Goal: Task Accomplishment & Management: Manage account settings

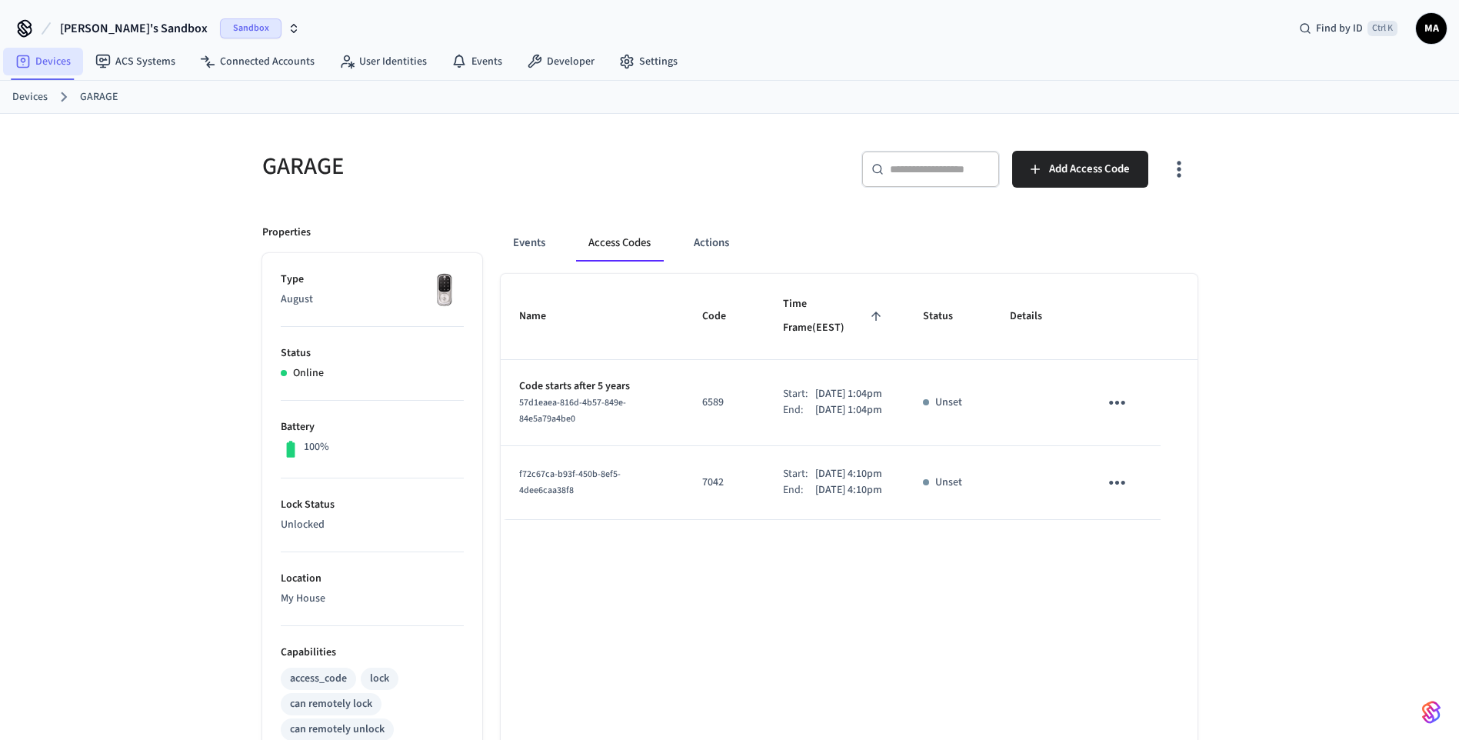
click at [65, 60] on link "Devices" at bounding box center [43, 62] width 80 height 28
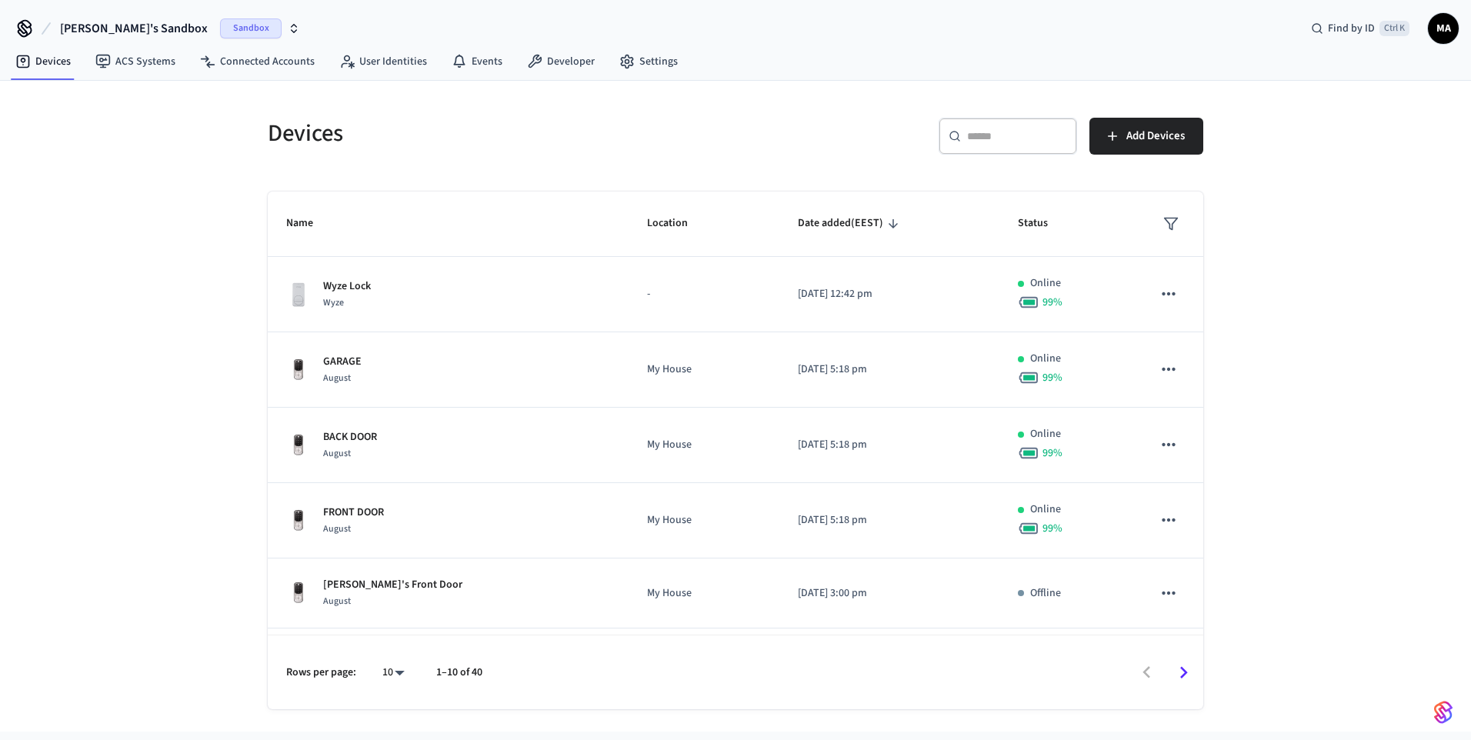
click at [981, 138] on input "text" at bounding box center [1017, 135] width 100 height 15
type input "****"
click at [1058, 139] on icon "button" at bounding box center [1055, 136] width 6 height 6
click at [979, 136] on input "text" at bounding box center [1017, 135] width 100 height 15
click at [1009, 127] on div "​ ​" at bounding box center [1008, 136] width 138 height 37
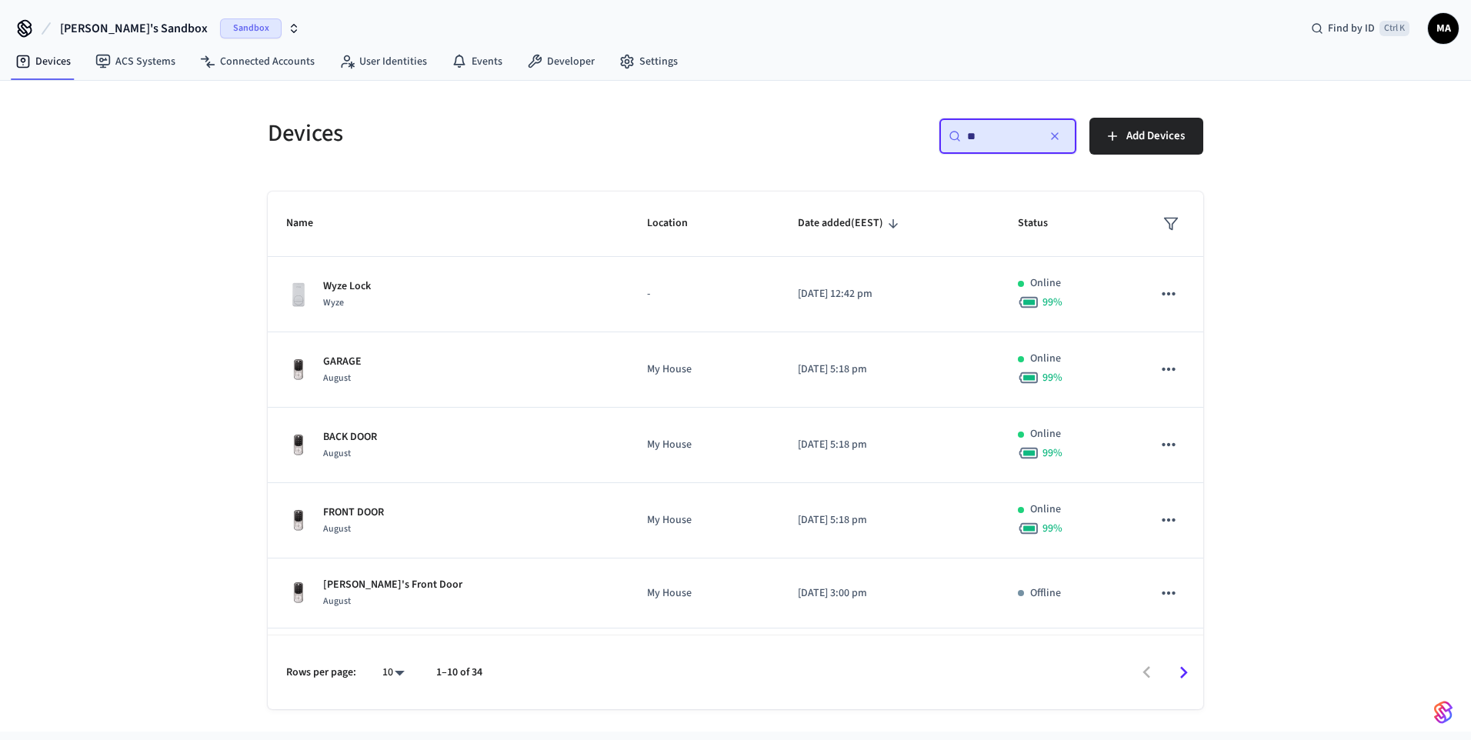
type input "*"
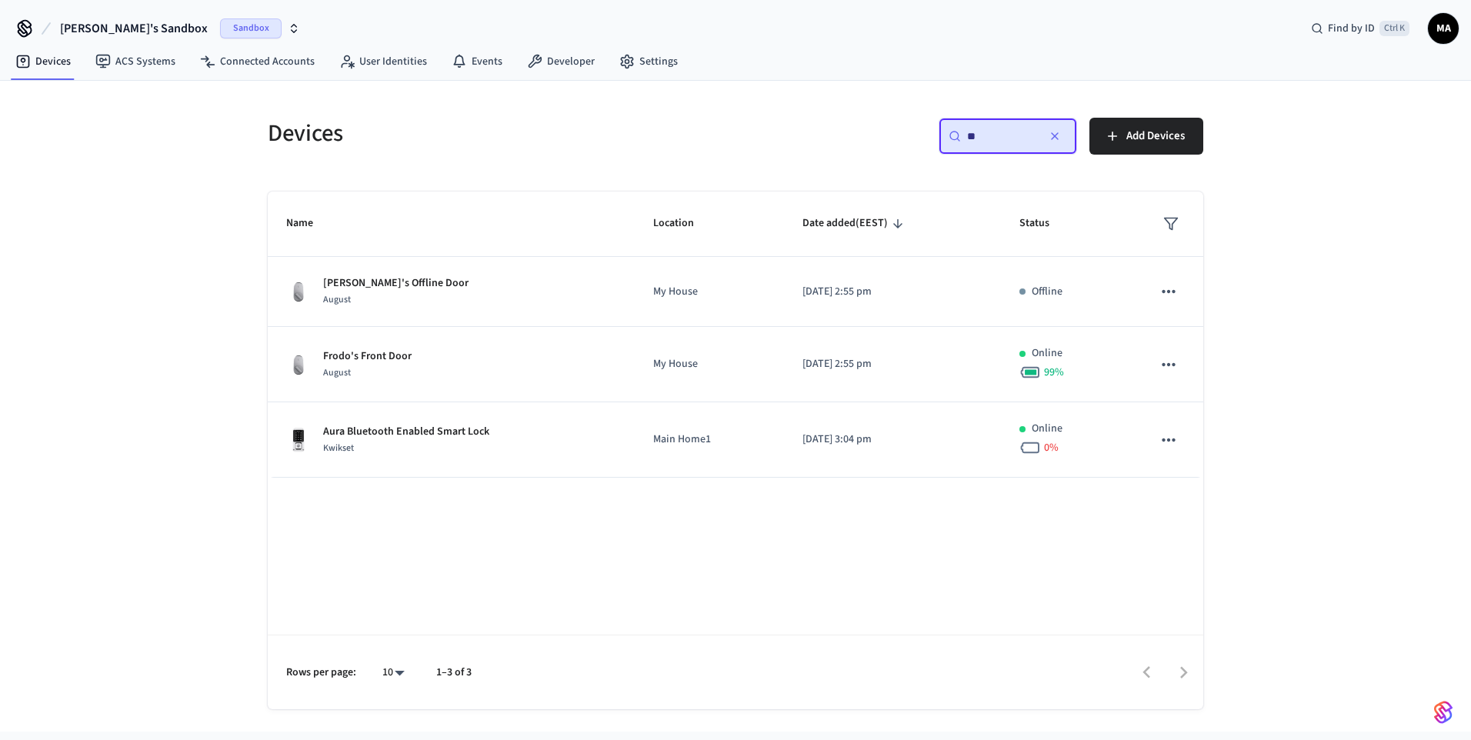
type input "*"
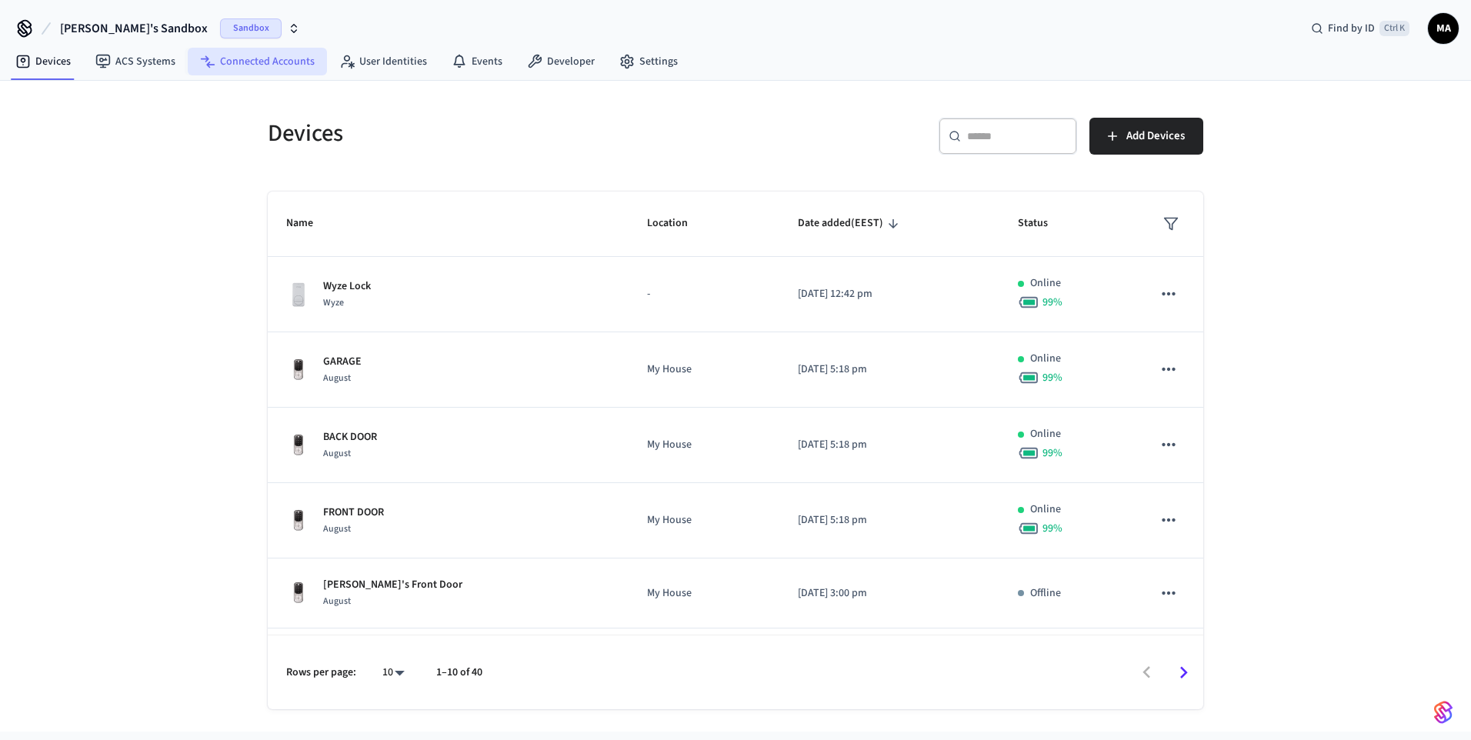
click at [280, 67] on link "Connected Accounts" at bounding box center [257, 62] width 139 height 28
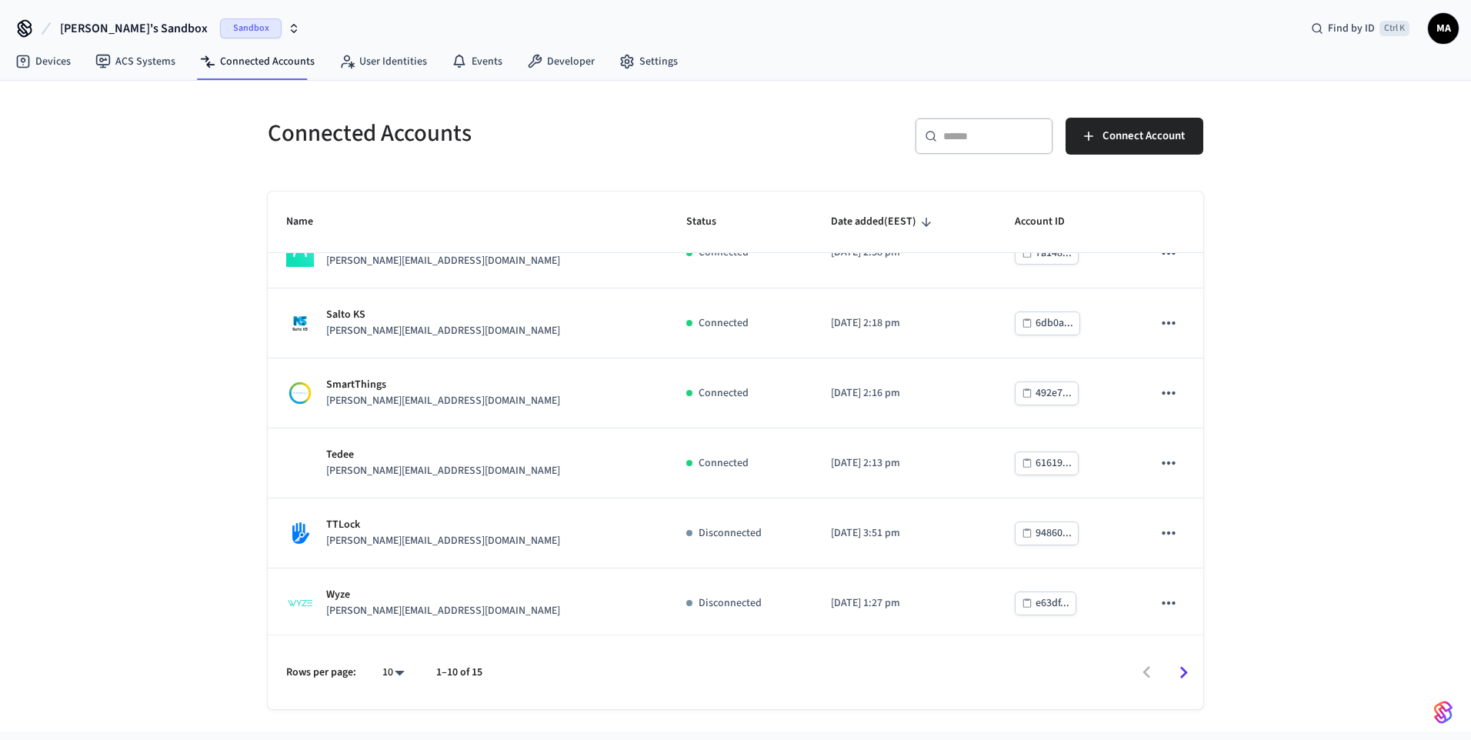
scroll to position [320, 0]
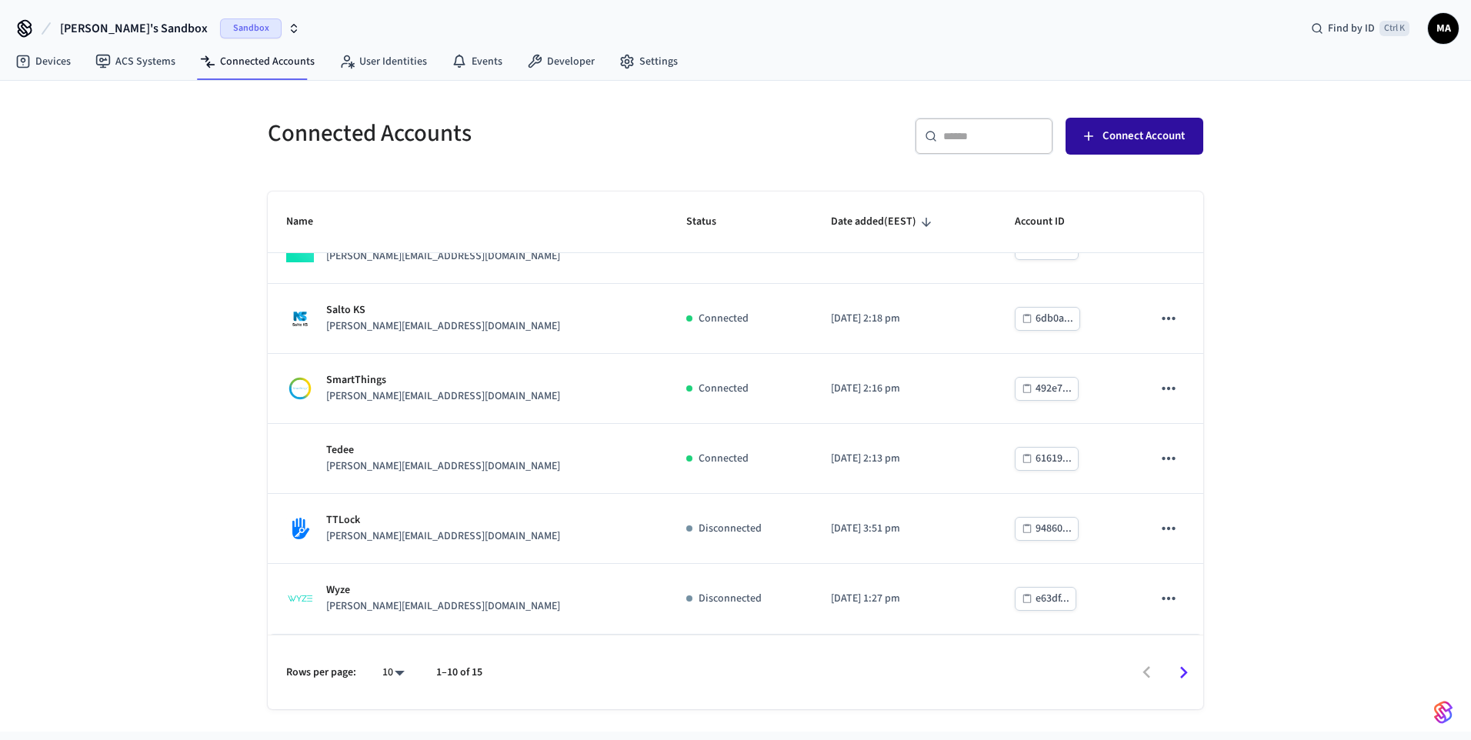
click at [1123, 145] on span "Connect Account" at bounding box center [1143, 136] width 82 height 20
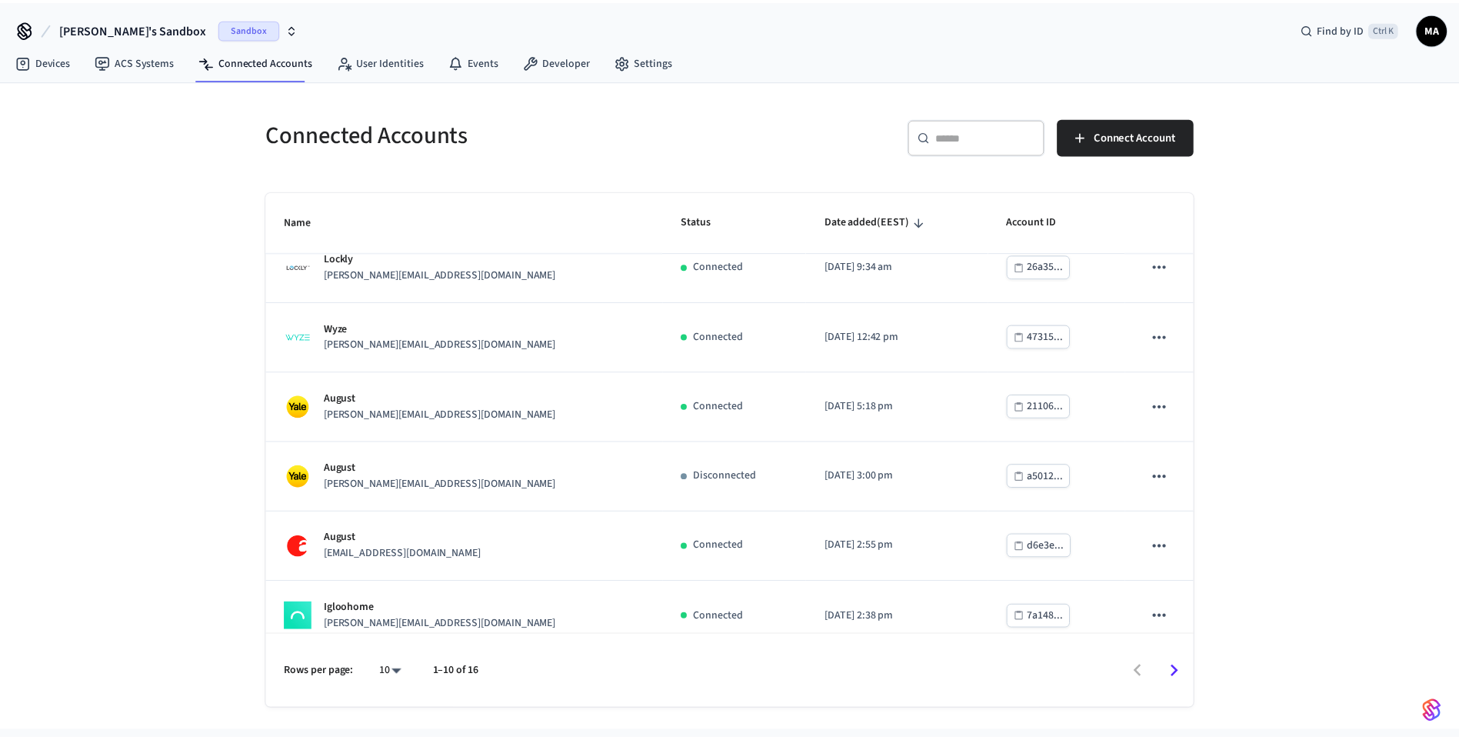
scroll to position [0, 0]
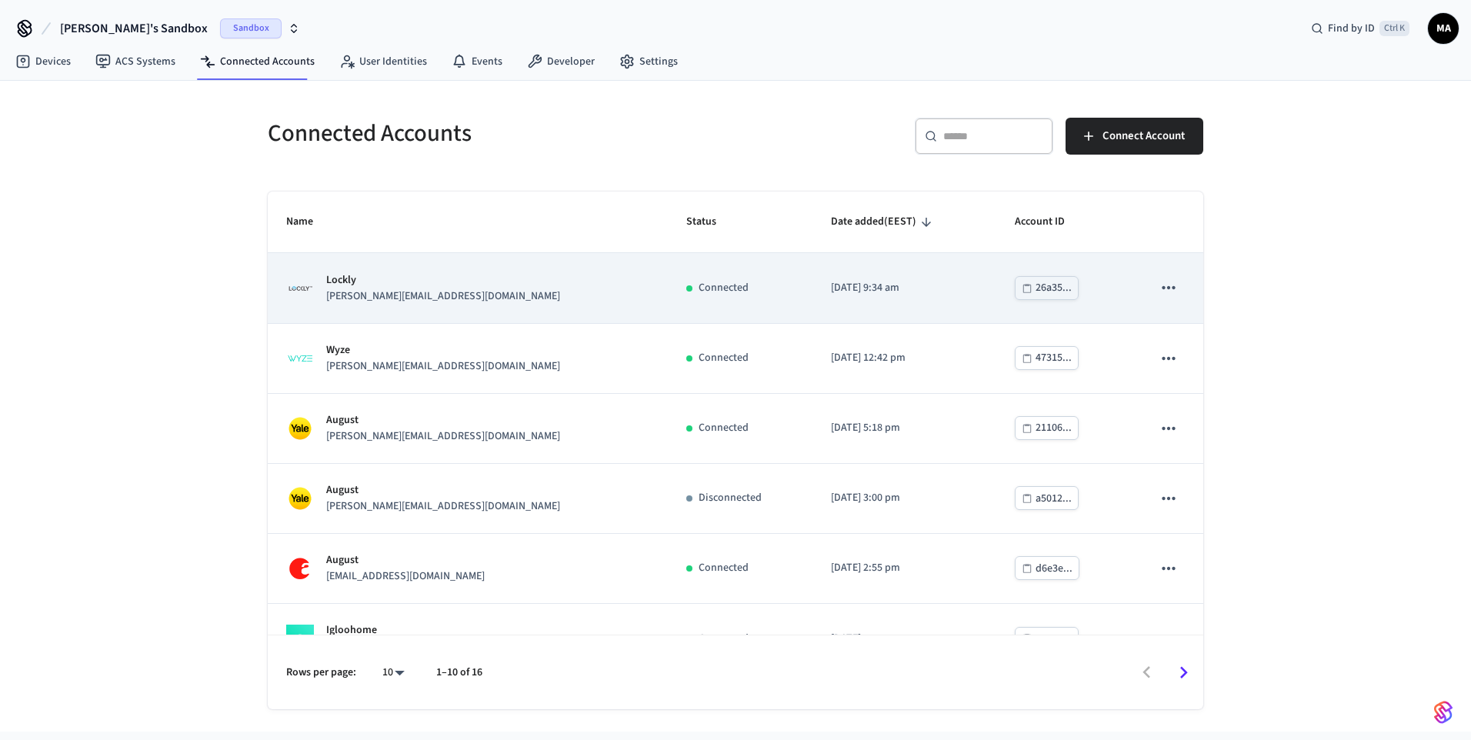
click at [459, 309] on td "Lockly [EMAIL_ADDRESS][DOMAIN_NAME]" at bounding box center [468, 288] width 400 height 70
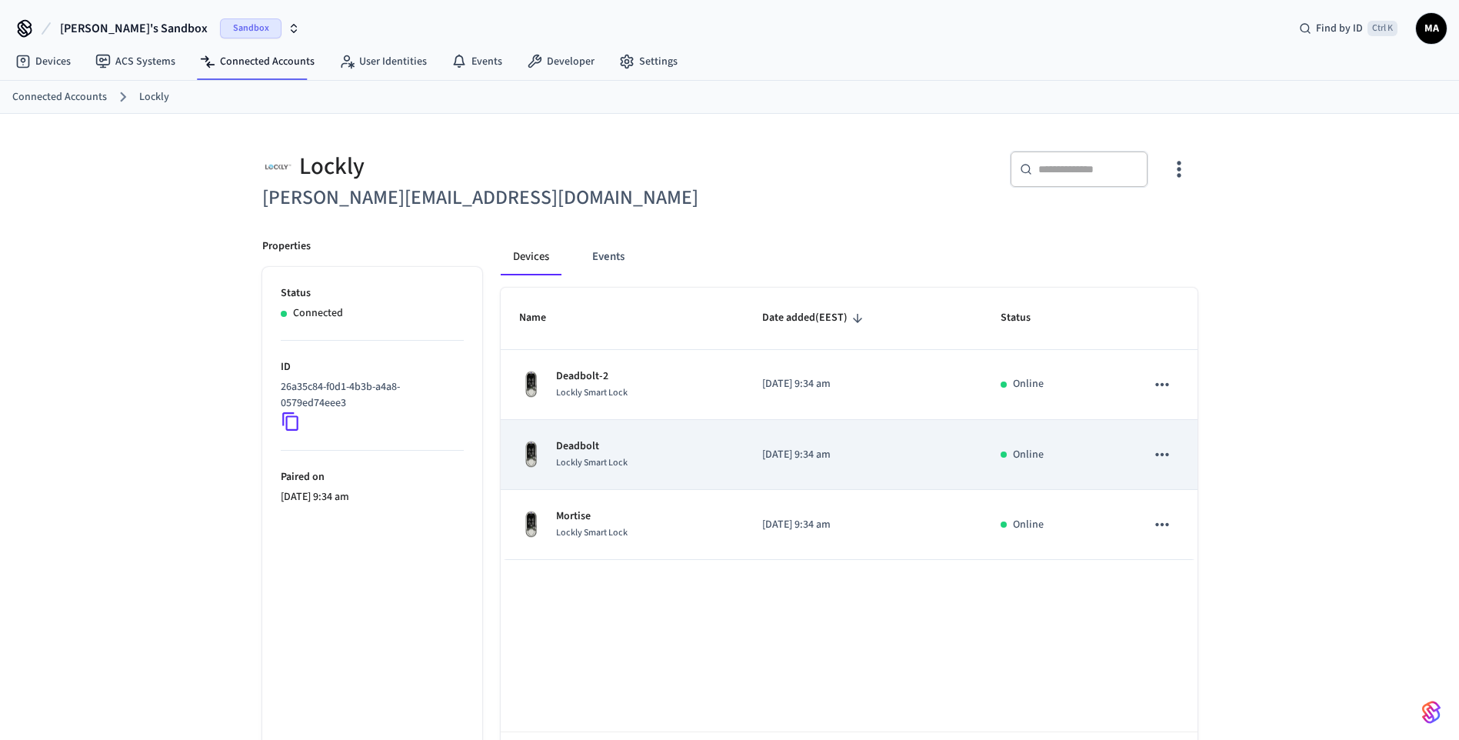
click at [634, 441] on div "Deadbolt Lockly Smart Lock" at bounding box center [622, 455] width 207 height 32
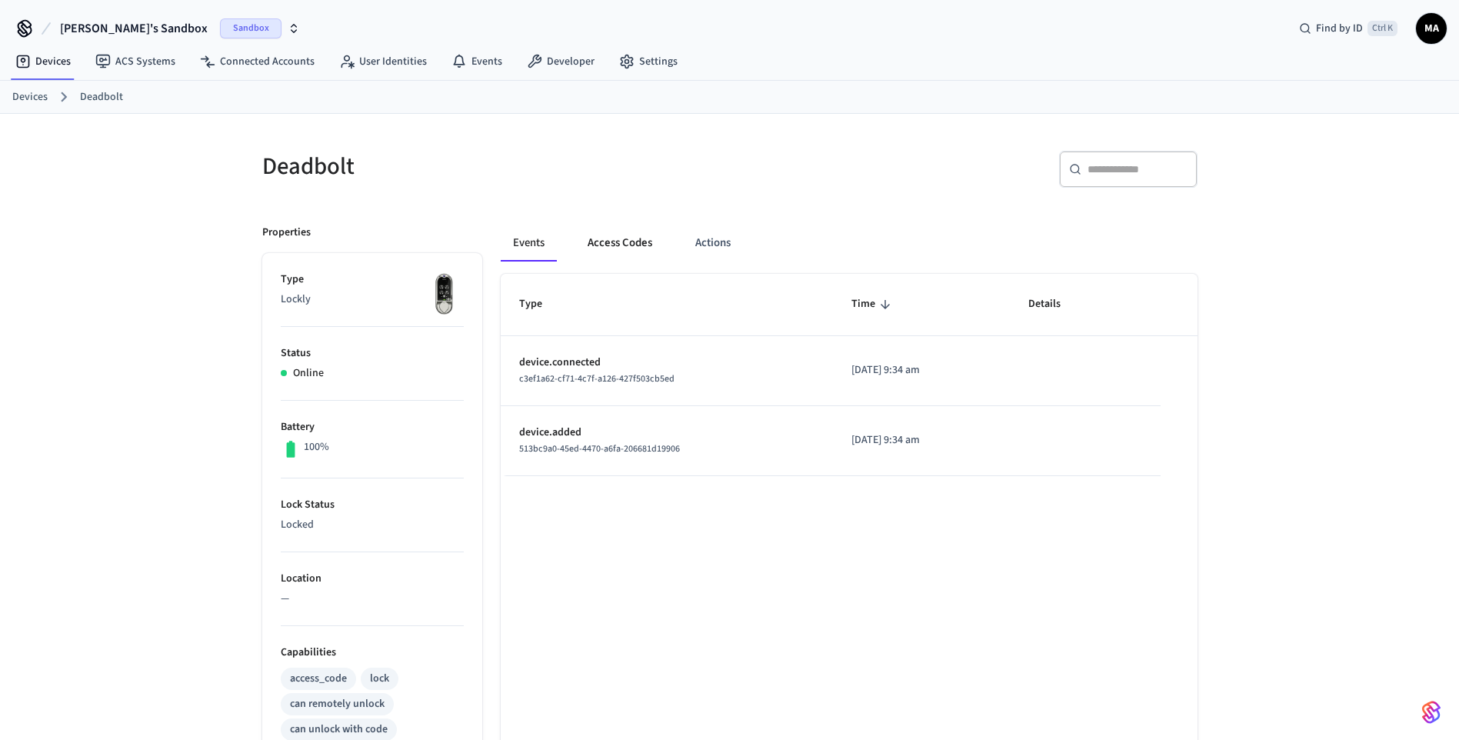
click at [630, 249] on button "Access Codes" at bounding box center [619, 243] width 89 height 37
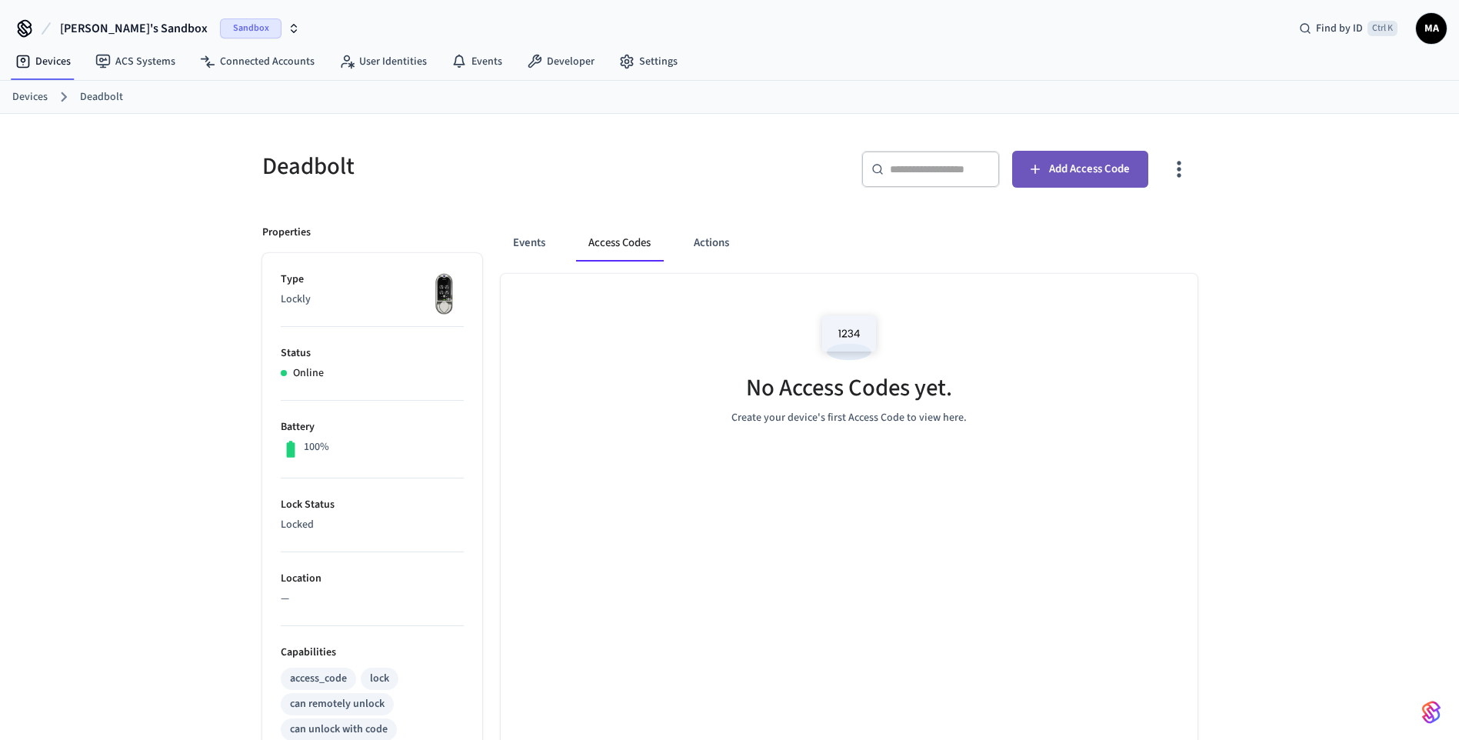
click at [1105, 164] on span "Add Access Code" at bounding box center [1089, 169] width 81 height 20
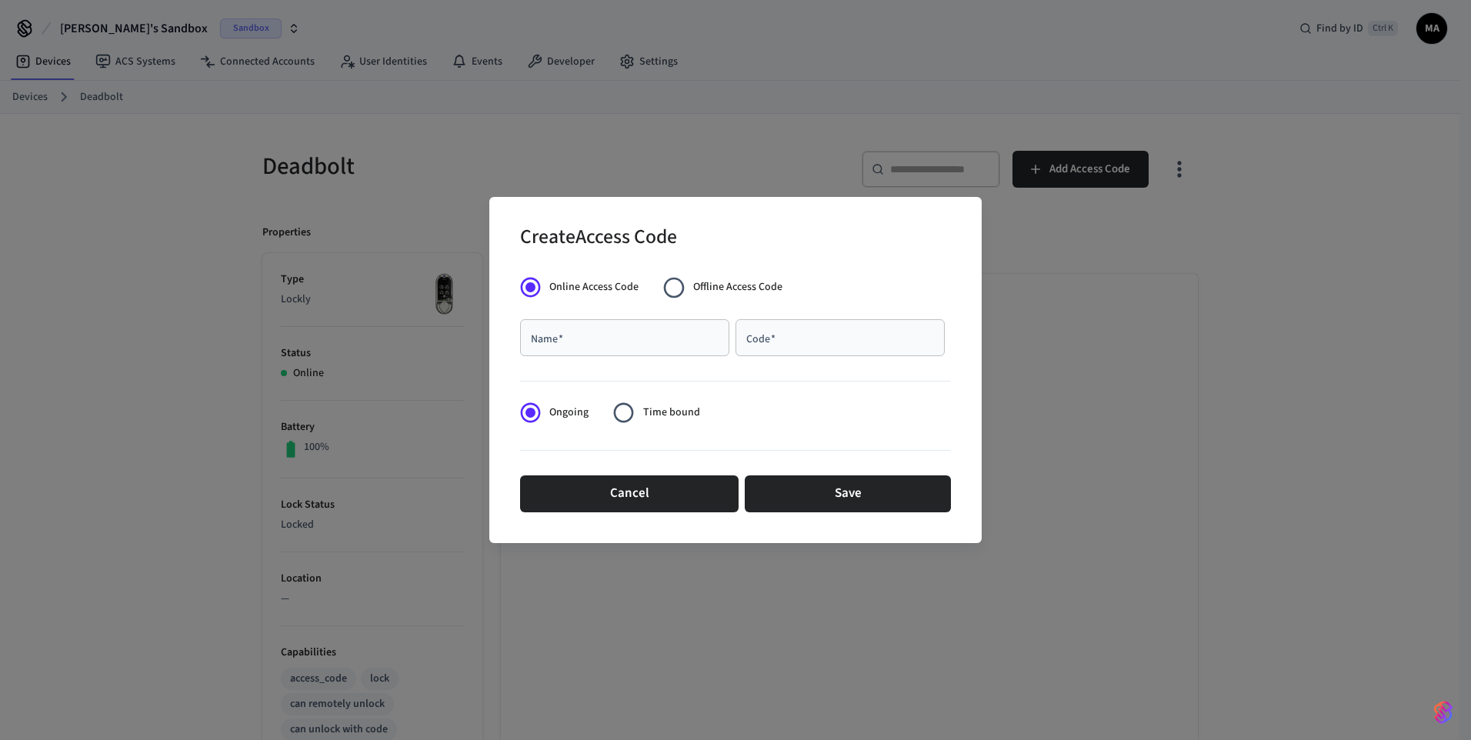
click at [758, 282] on span "Offline Access Code" at bounding box center [737, 287] width 89 height 16
click at [589, 285] on span "Online Access Code" at bounding box center [593, 287] width 89 height 16
click at [649, 339] on input "Name   *" at bounding box center [624, 337] width 191 height 15
click at [789, 240] on div "Create Access Code" at bounding box center [735, 238] width 431 height 47
click at [725, 305] on label "Offline Access Code" at bounding box center [718, 288] width 127 height 38
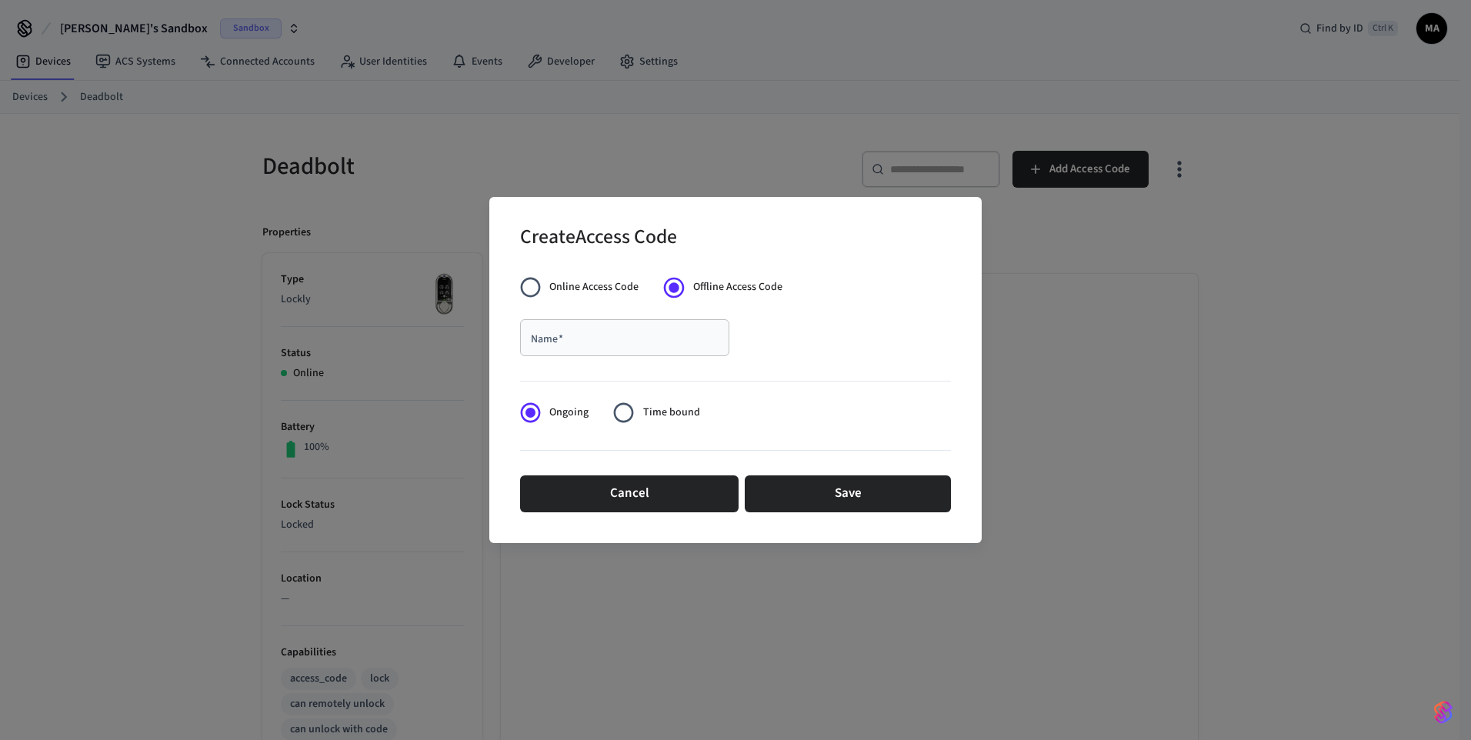
click at [572, 281] on span "Online Access Code" at bounding box center [593, 287] width 89 height 16
click at [669, 492] on button "Cancel" at bounding box center [629, 493] width 218 height 37
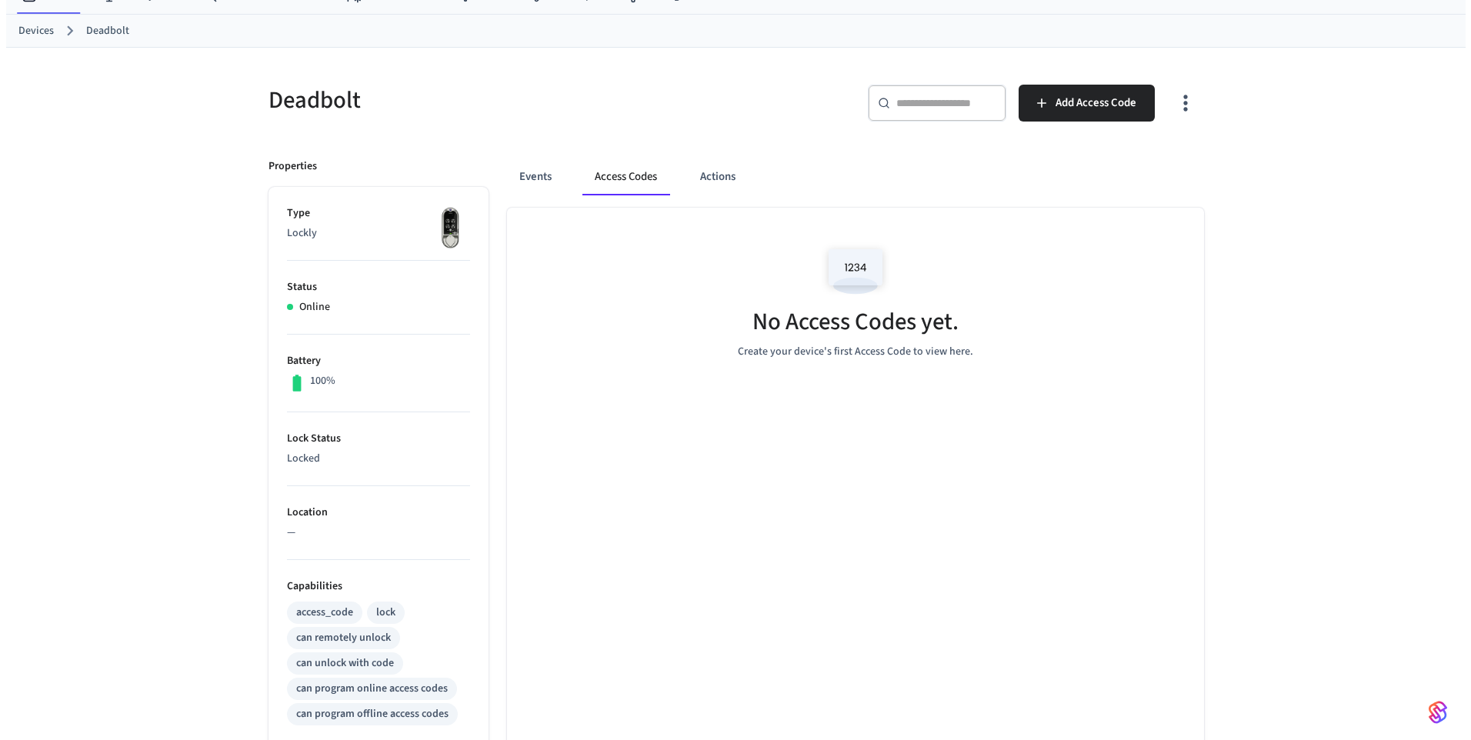
scroll to position [65, 0]
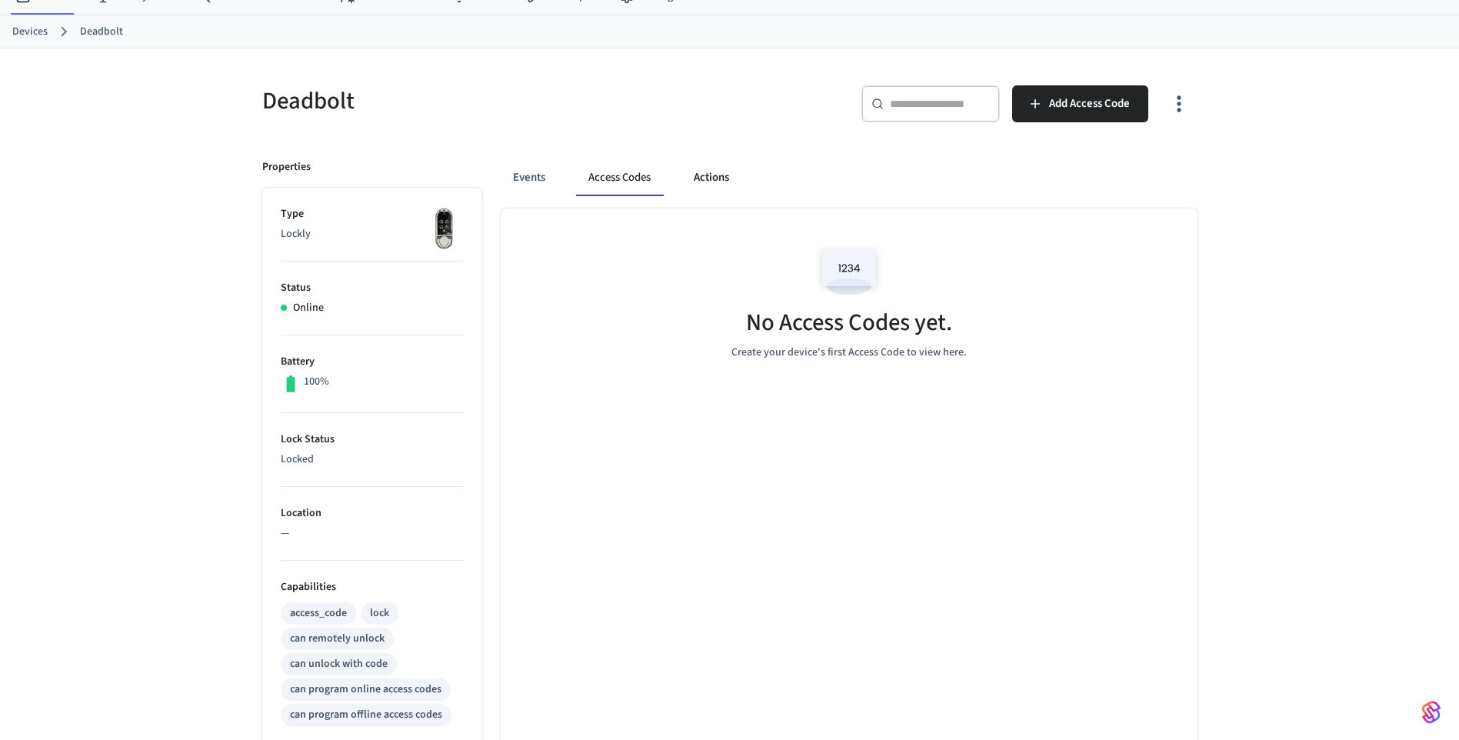
click at [705, 171] on button "Actions" at bounding box center [712, 177] width 60 height 37
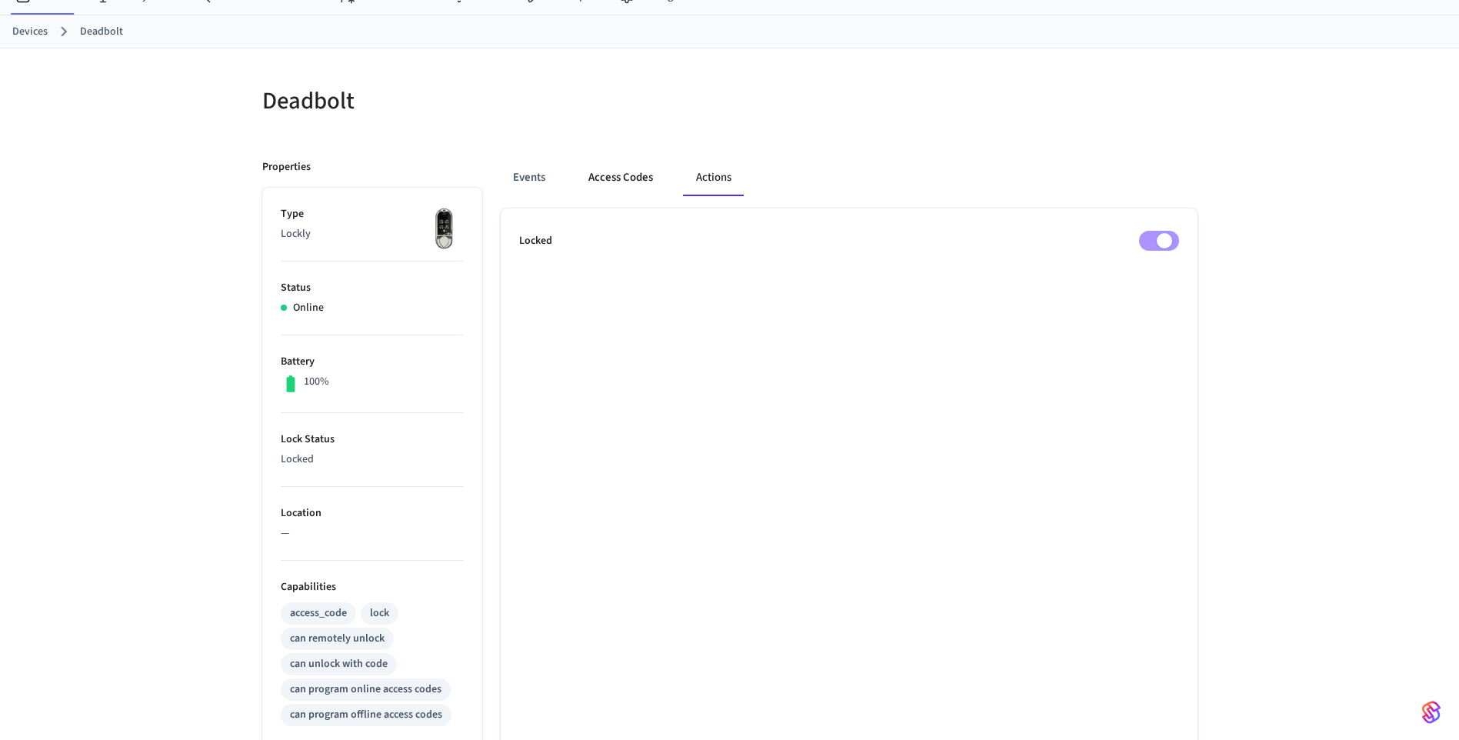
click at [622, 177] on button "Access Codes" at bounding box center [620, 177] width 89 height 37
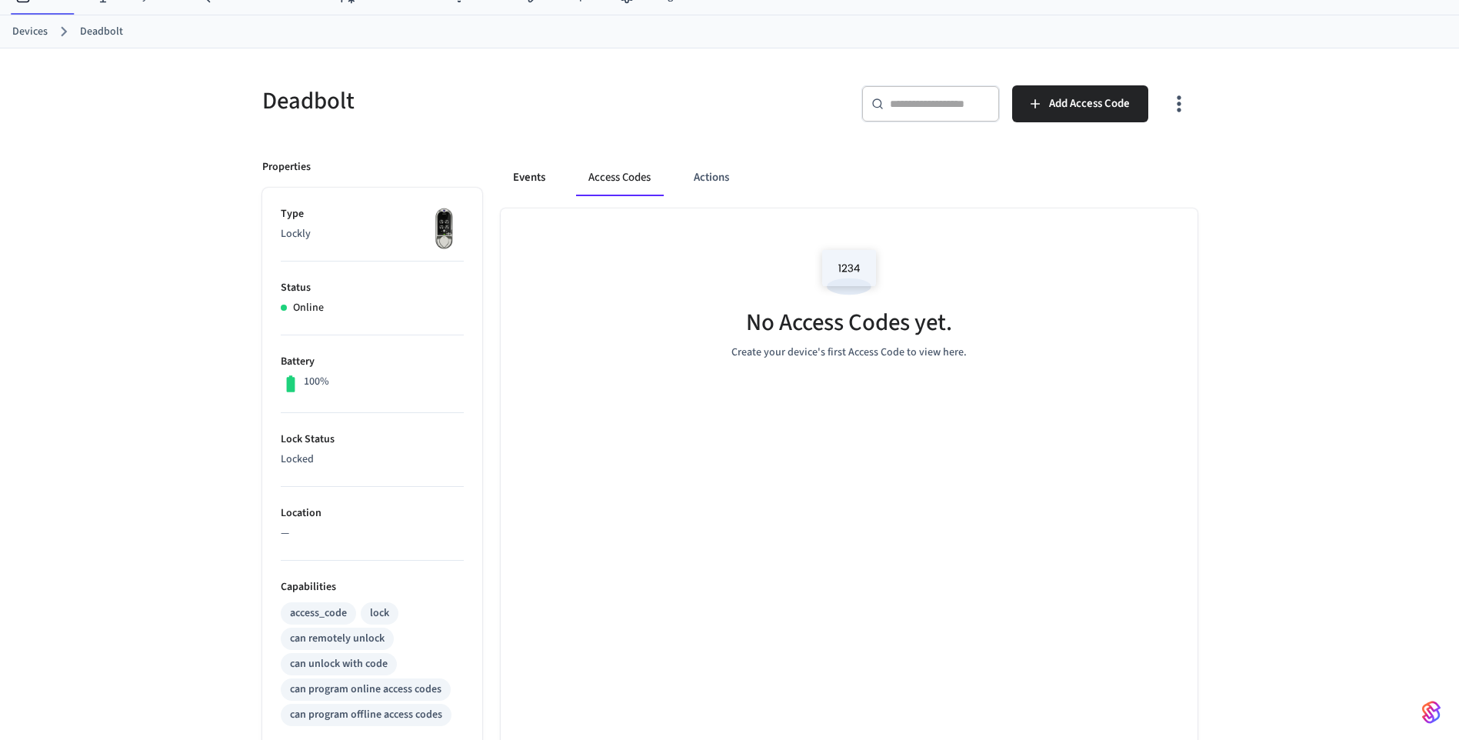
click at [540, 175] on button "Events" at bounding box center [529, 177] width 57 height 37
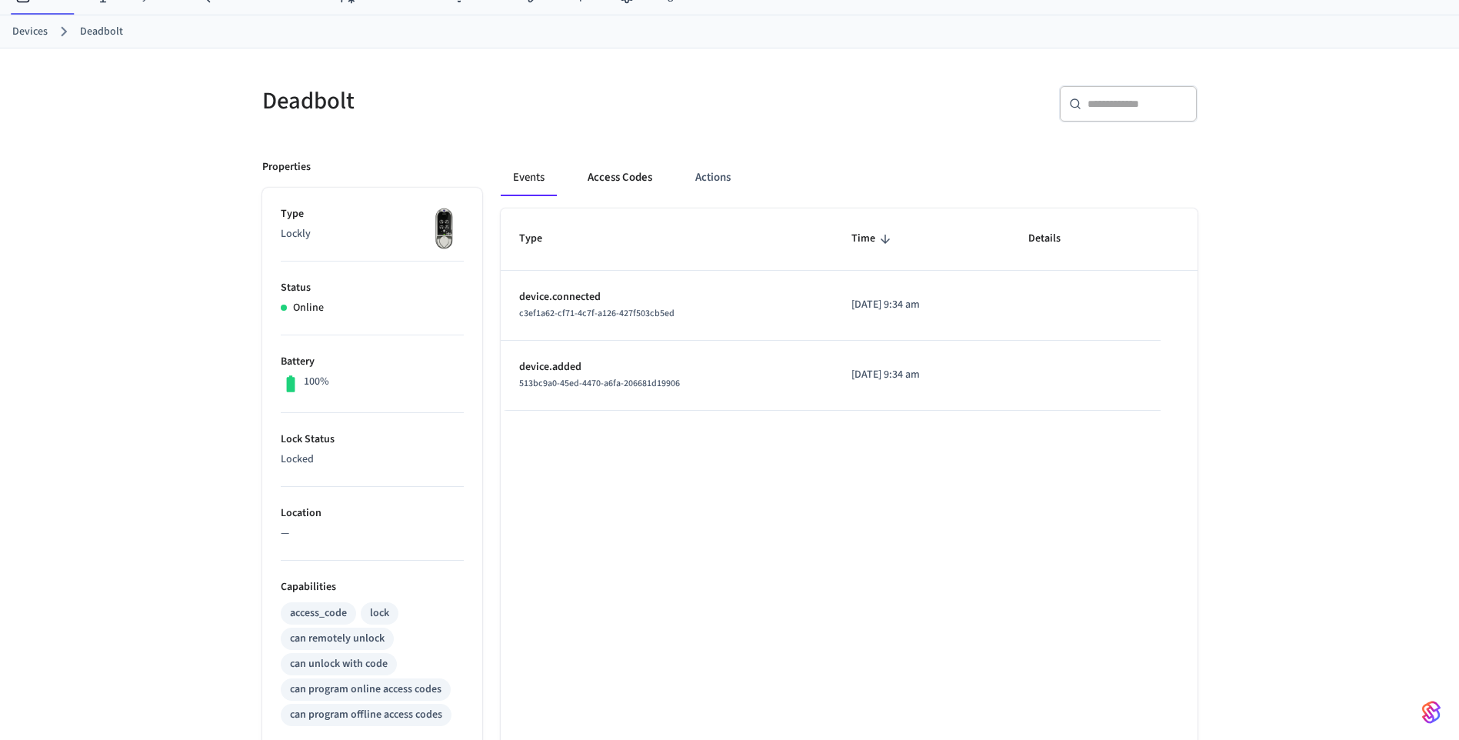
click at [602, 174] on button "Access Codes" at bounding box center [619, 177] width 89 height 37
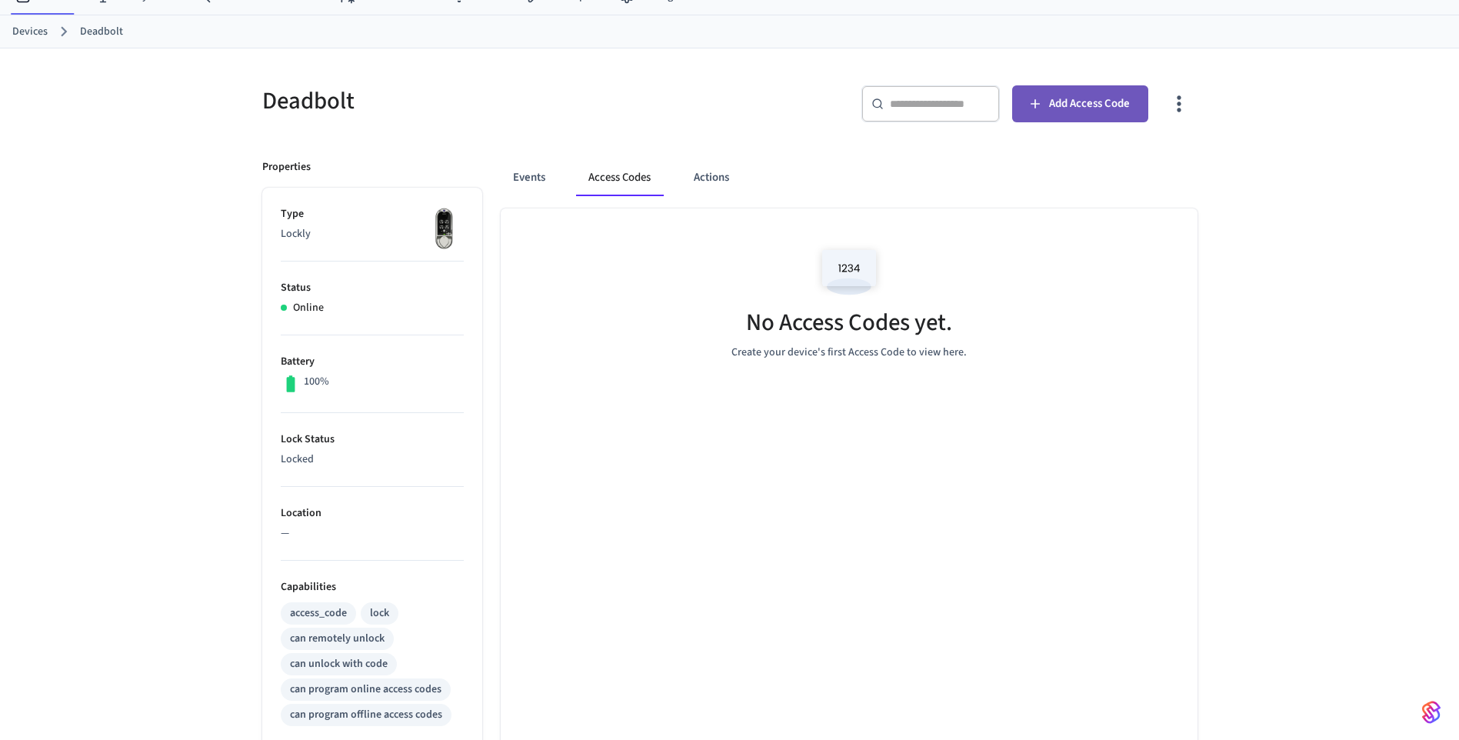
click at [1076, 110] on span "Add Access Code" at bounding box center [1089, 104] width 81 height 20
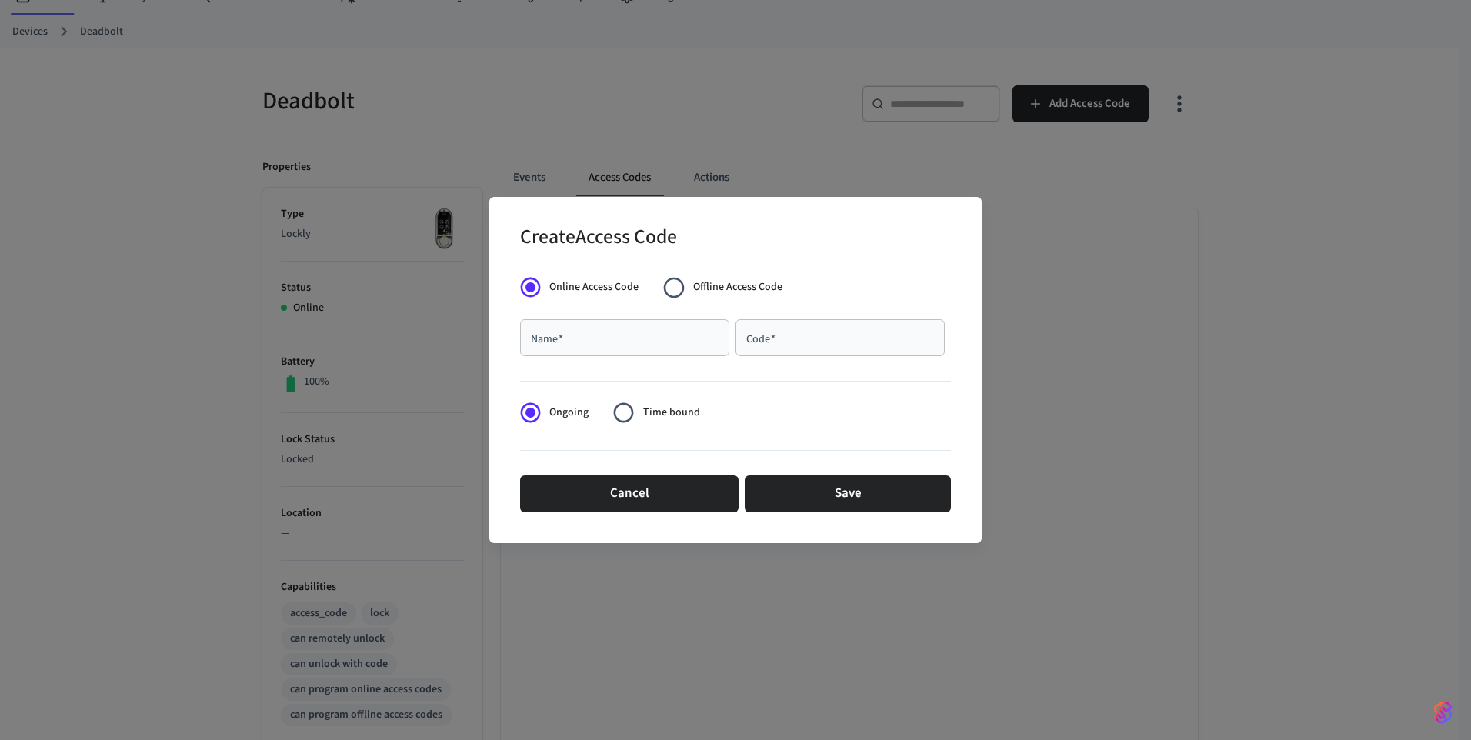
click at [774, 282] on span "Offline Access Code" at bounding box center [737, 287] width 89 height 16
click at [605, 294] on span "Online Access Code" at bounding box center [593, 287] width 89 height 16
click at [606, 288] on span "Online Access Code" at bounding box center [593, 287] width 89 height 16
click at [730, 280] on span "Offline Access Code" at bounding box center [737, 287] width 89 height 16
click at [663, 336] on input "Name   *" at bounding box center [624, 337] width 191 height 15
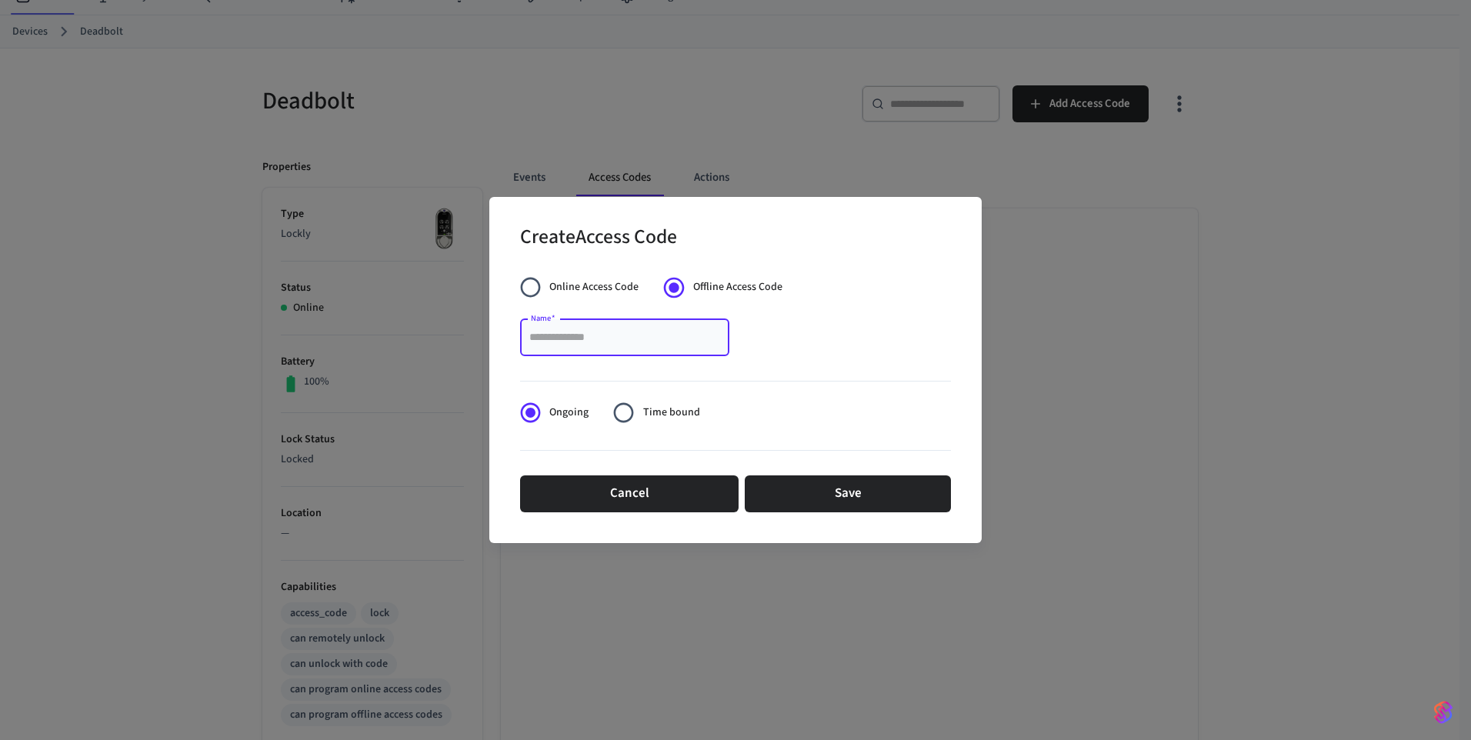
click at [632, 340] on input "Name   *" at bounding box center [624, 337] width 191 height 15
type input "**********"
click at [645, 410] on span "Time bound" at bounding box center [671, 413] width 57 height 16
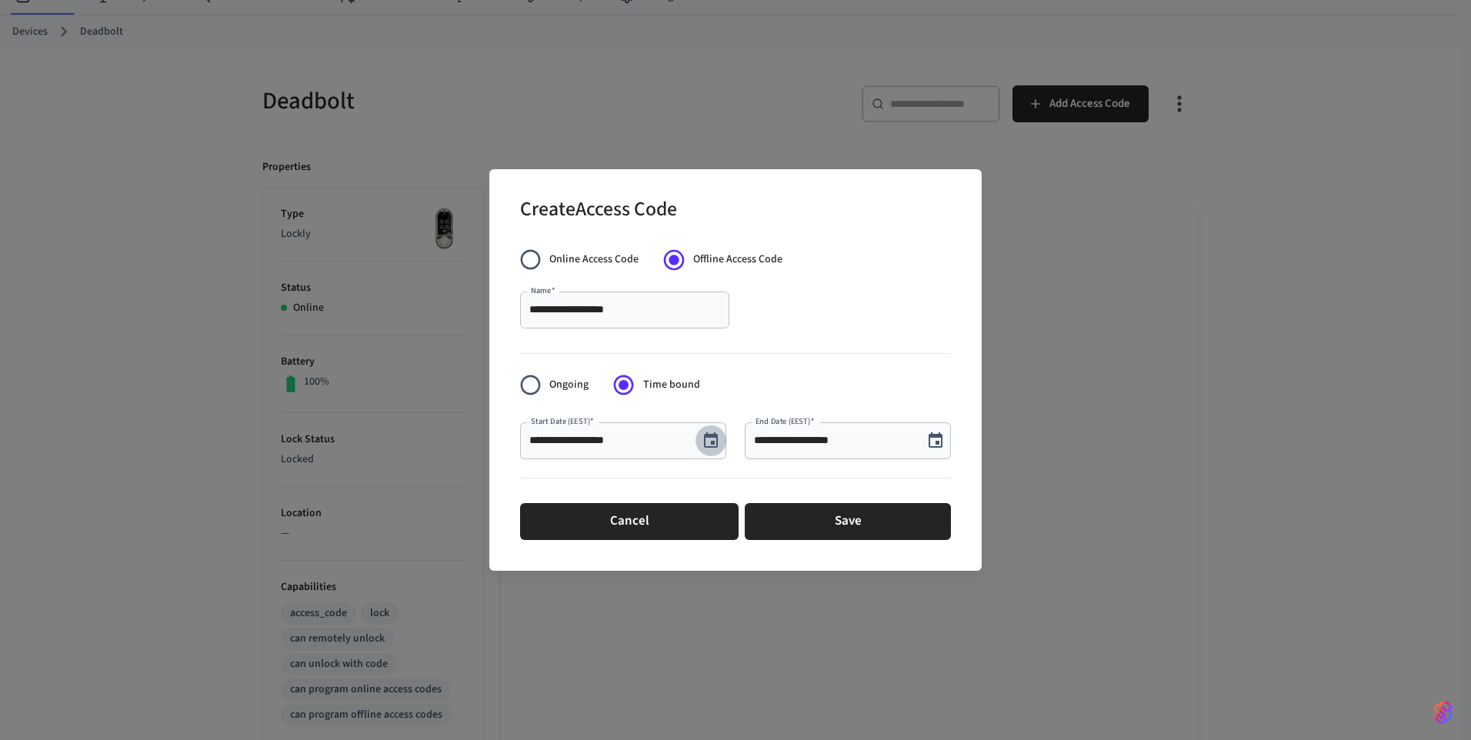
click at [709, 439] on icon "Choose date, selected date is Sep 9, 2025" at bounding box center [711, 441] width 18 height 18
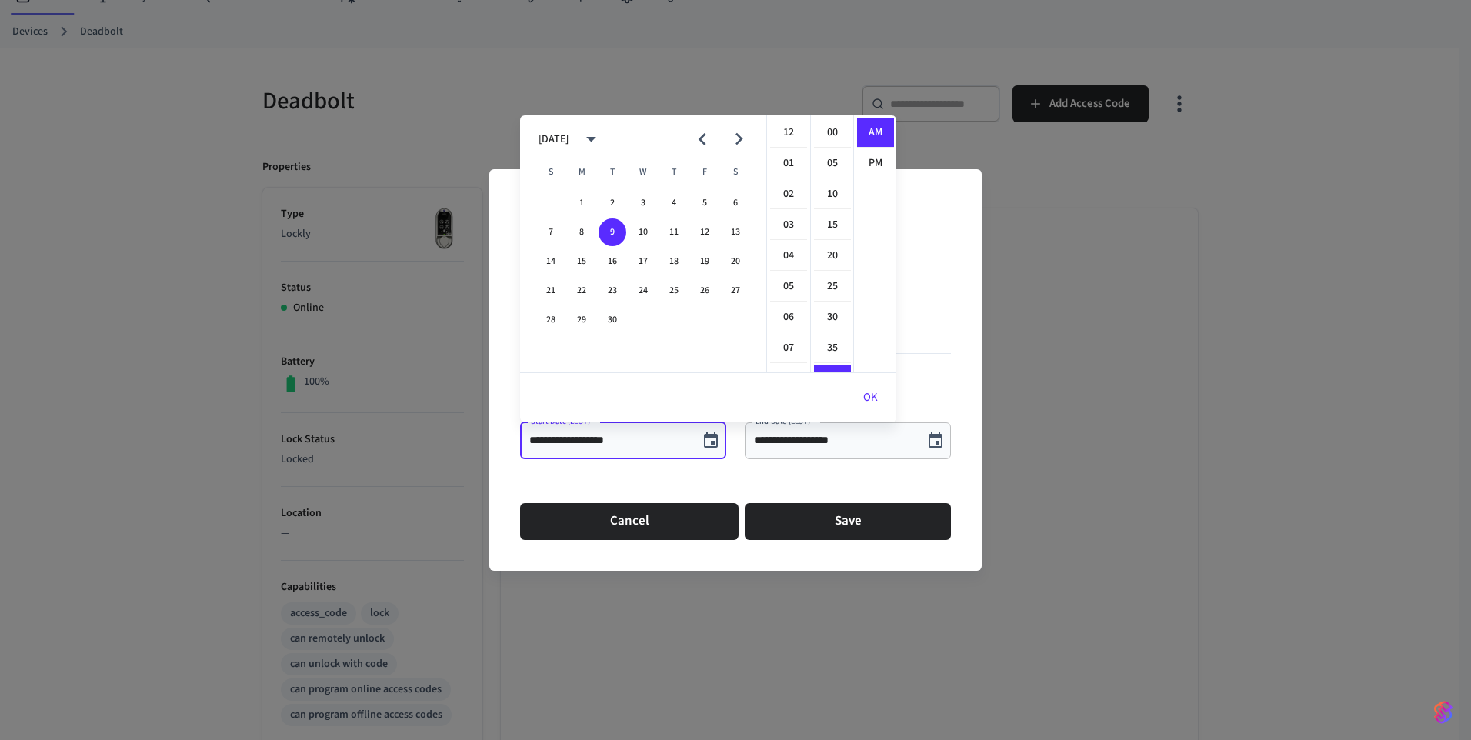
scroll to position [246, 0]
click at [615, 261] on button "16" at bounding box center [613, 262] width 28 height 28
type input "**********"
click at [816, 446] on input "**********" at bounding box center [834, 440] width 160 height 15
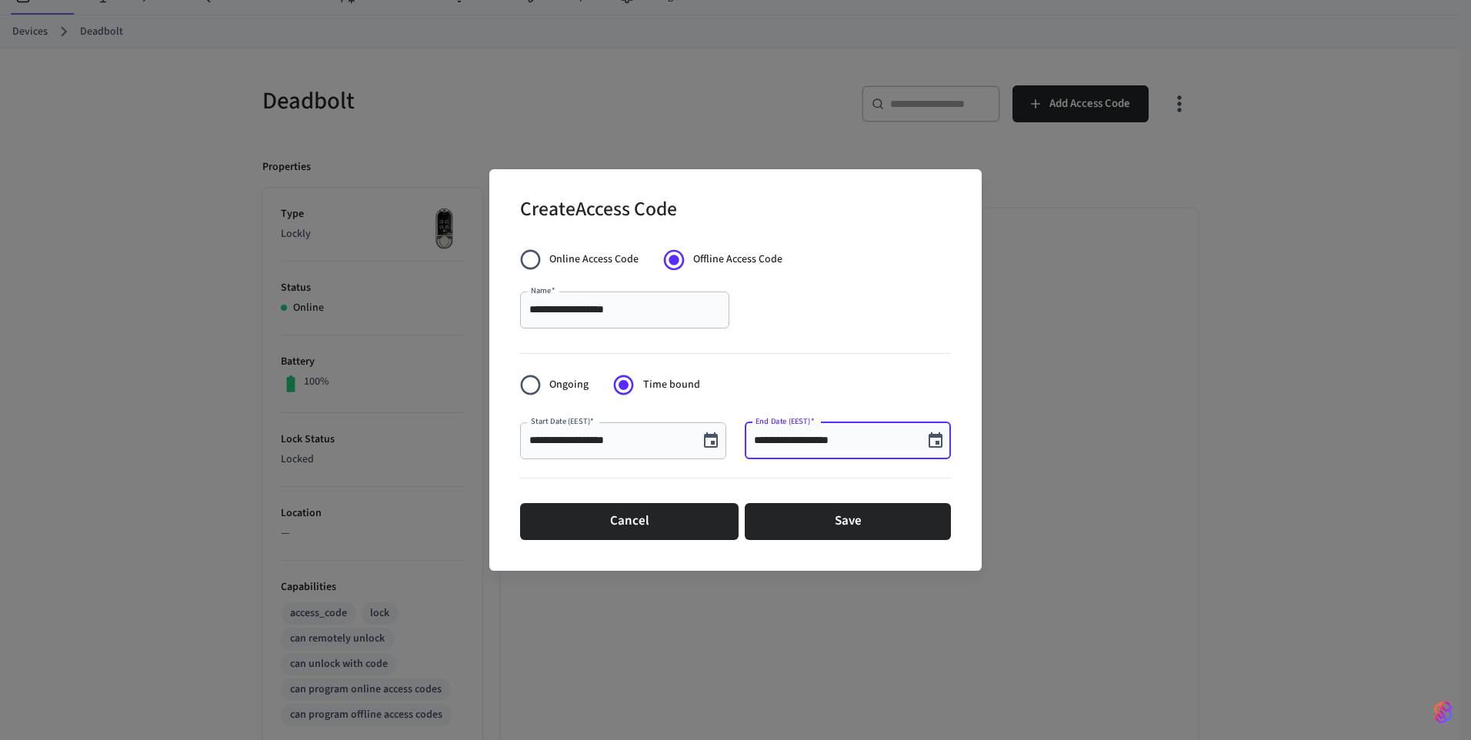
click at [771, 438] on input "**********" at bounding box center [834, 440] width 160 height 15
click at [935, 442] on icon "Choose date, selected date is Sep 9, 2025" at bounding box center [935, 441] width 18 height 18
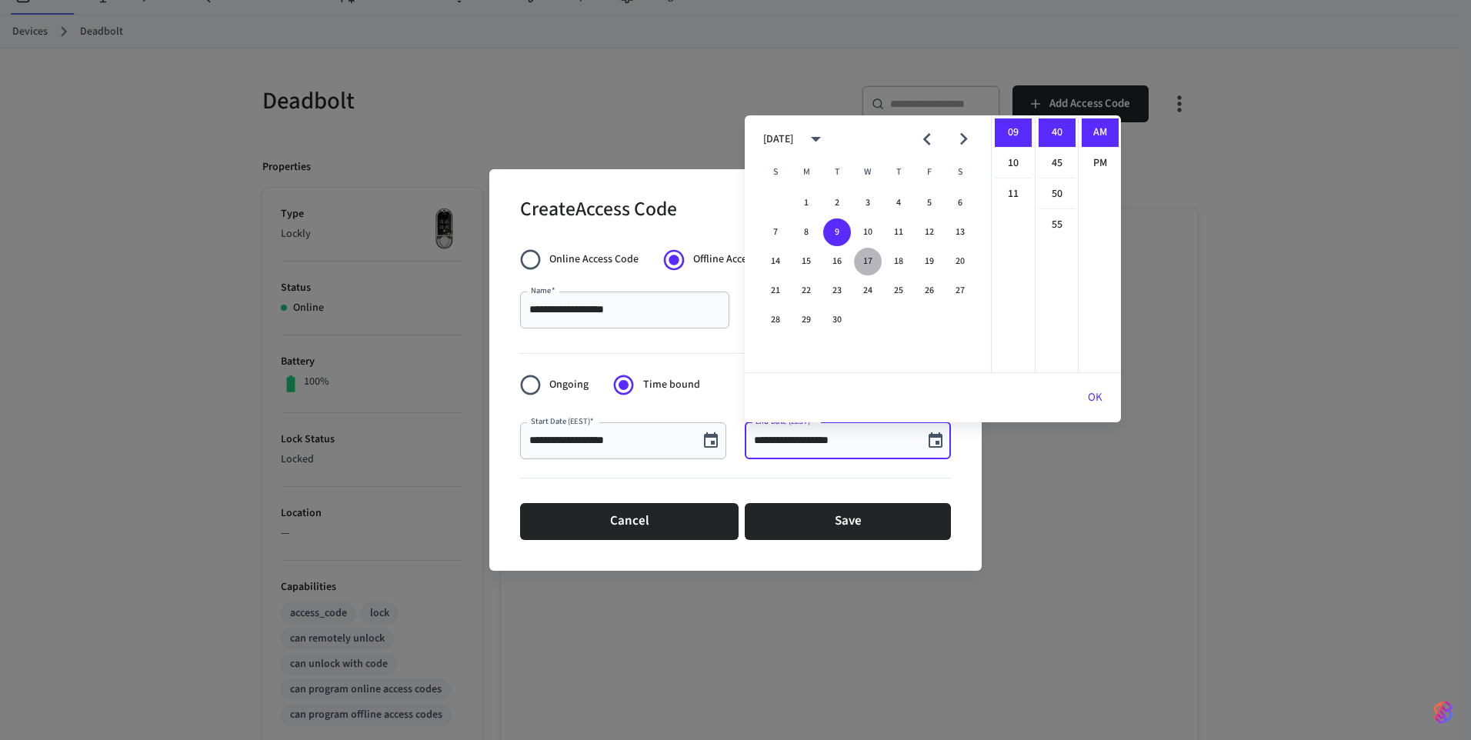
click at [869, 262] on button "17" at bounding box center [868, 262] width 28 height 28
type input "**********"
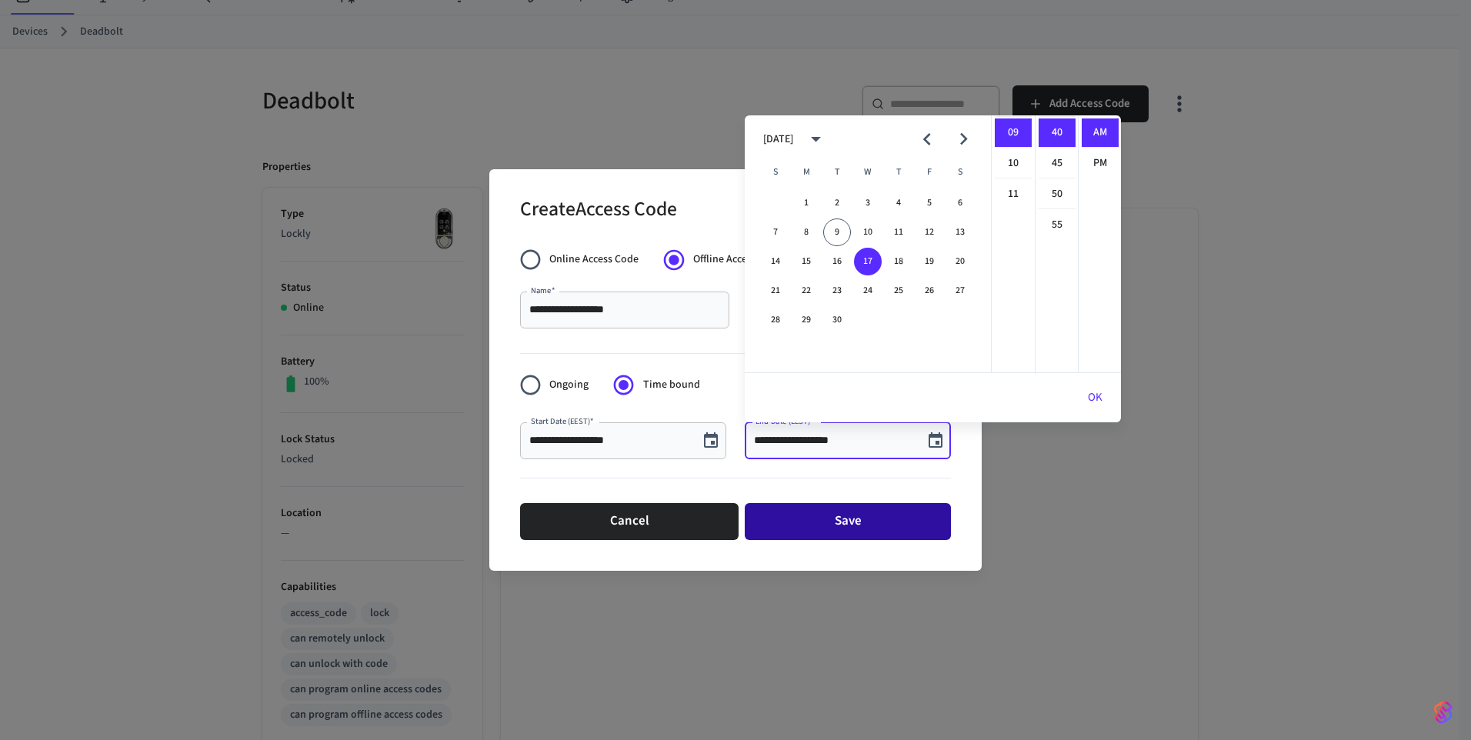
click at [850, 526] on button "Save" at bounding box center [848, 521] width 206 height 37
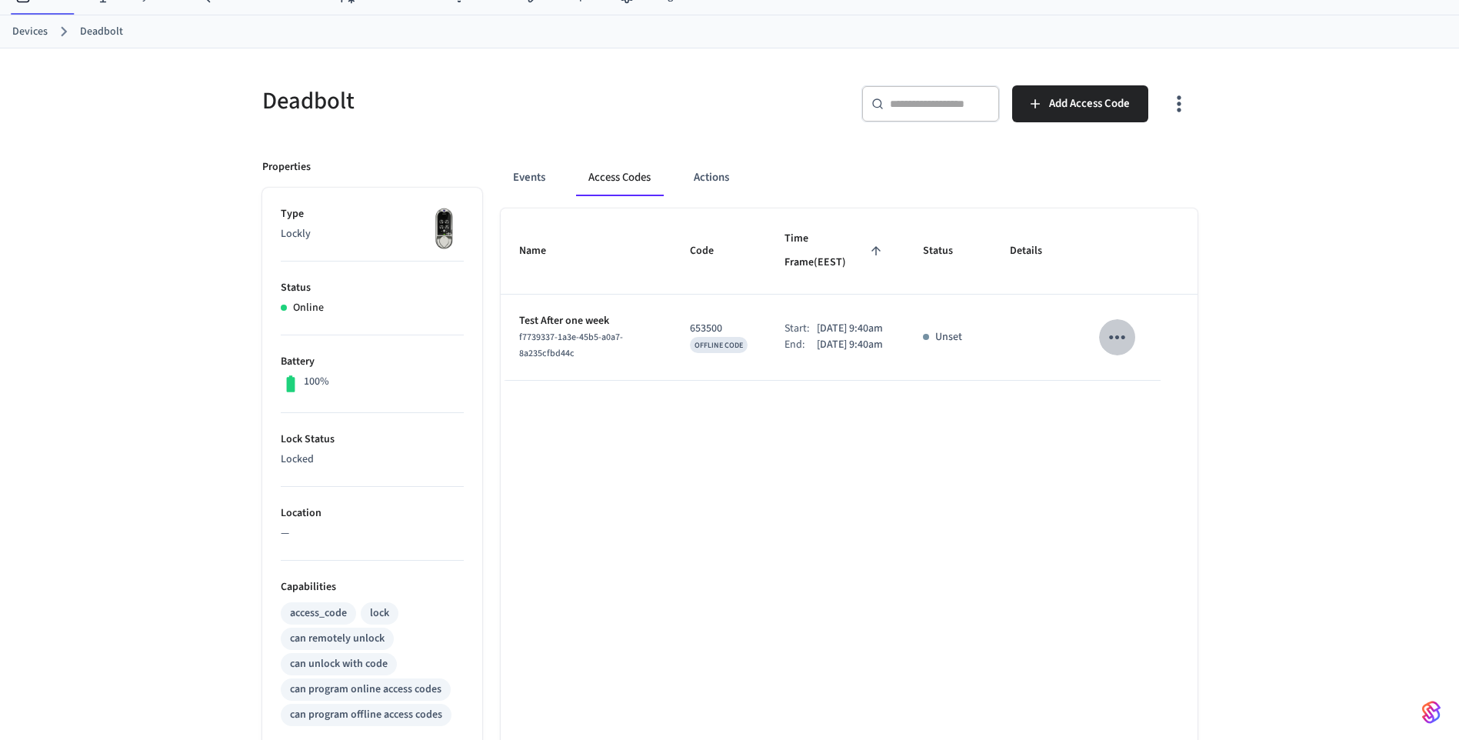
click at [1117, 335] on icon "sticky table" at bounding box center [1117, 337] width 16 height 4
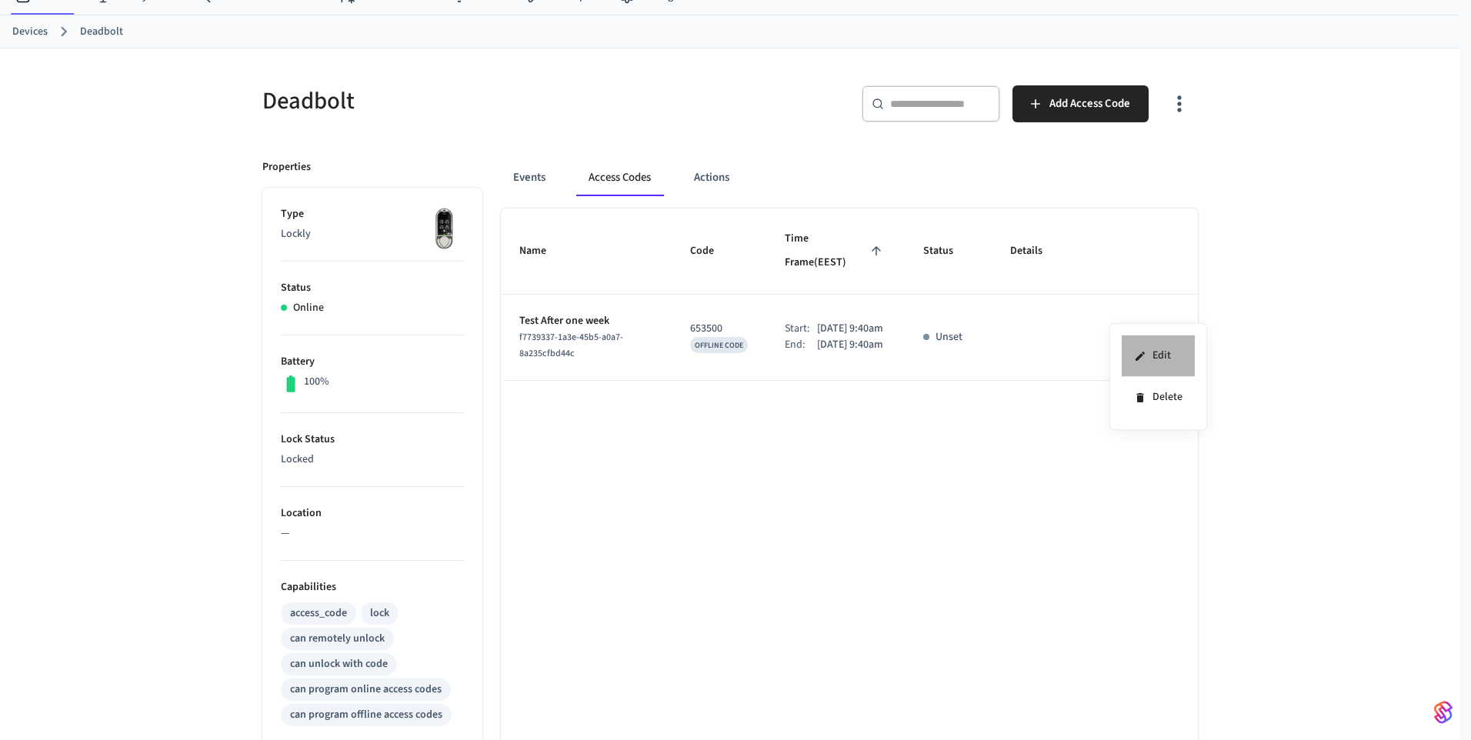
click at [1162, 352] on li "Edit" at bounding box center [1158, 356] width 73 height 42
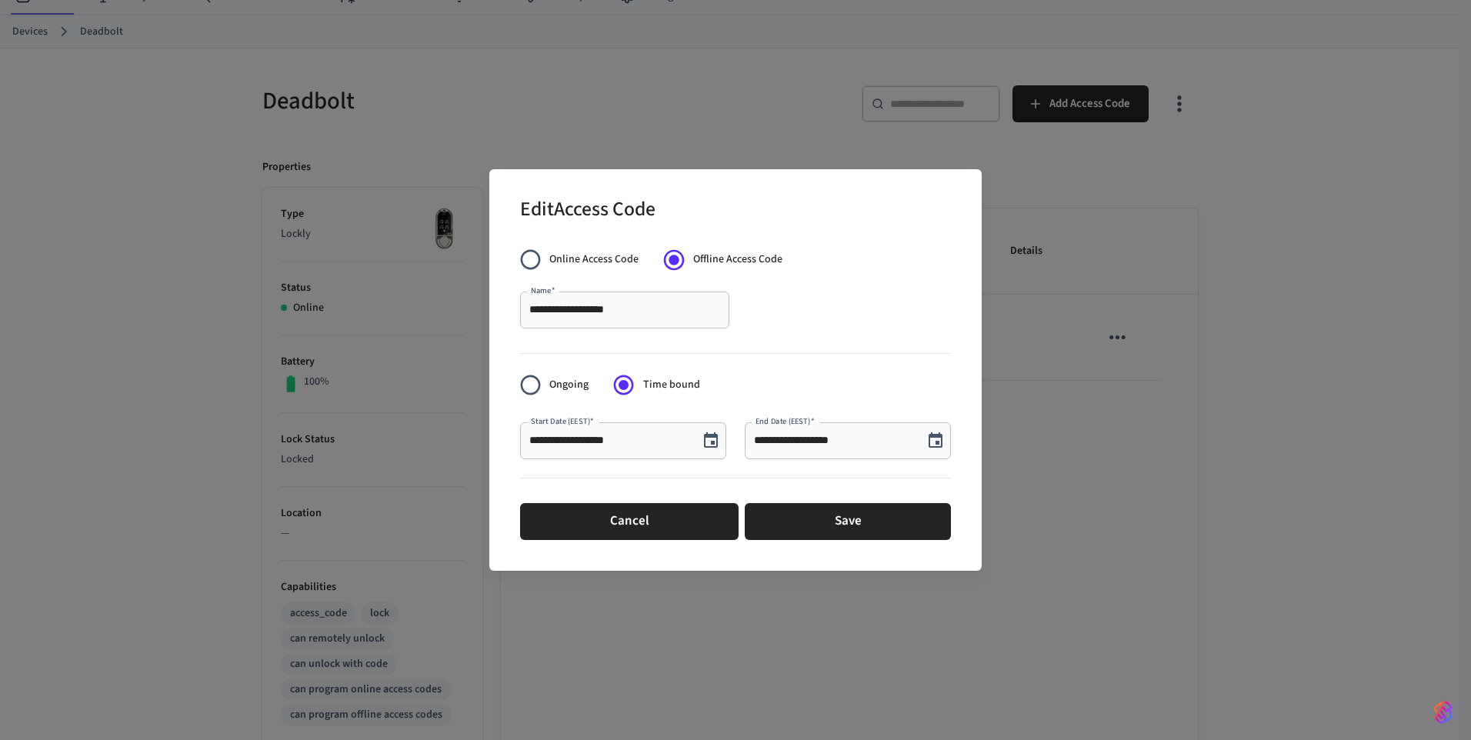
click at [564, 442] on input "**********" at bounding box center [609, 440] width 160 height 15
type input "**********"
click at [796, 440] on input "**********" at bounding box center [834, 440] width 160 height 15
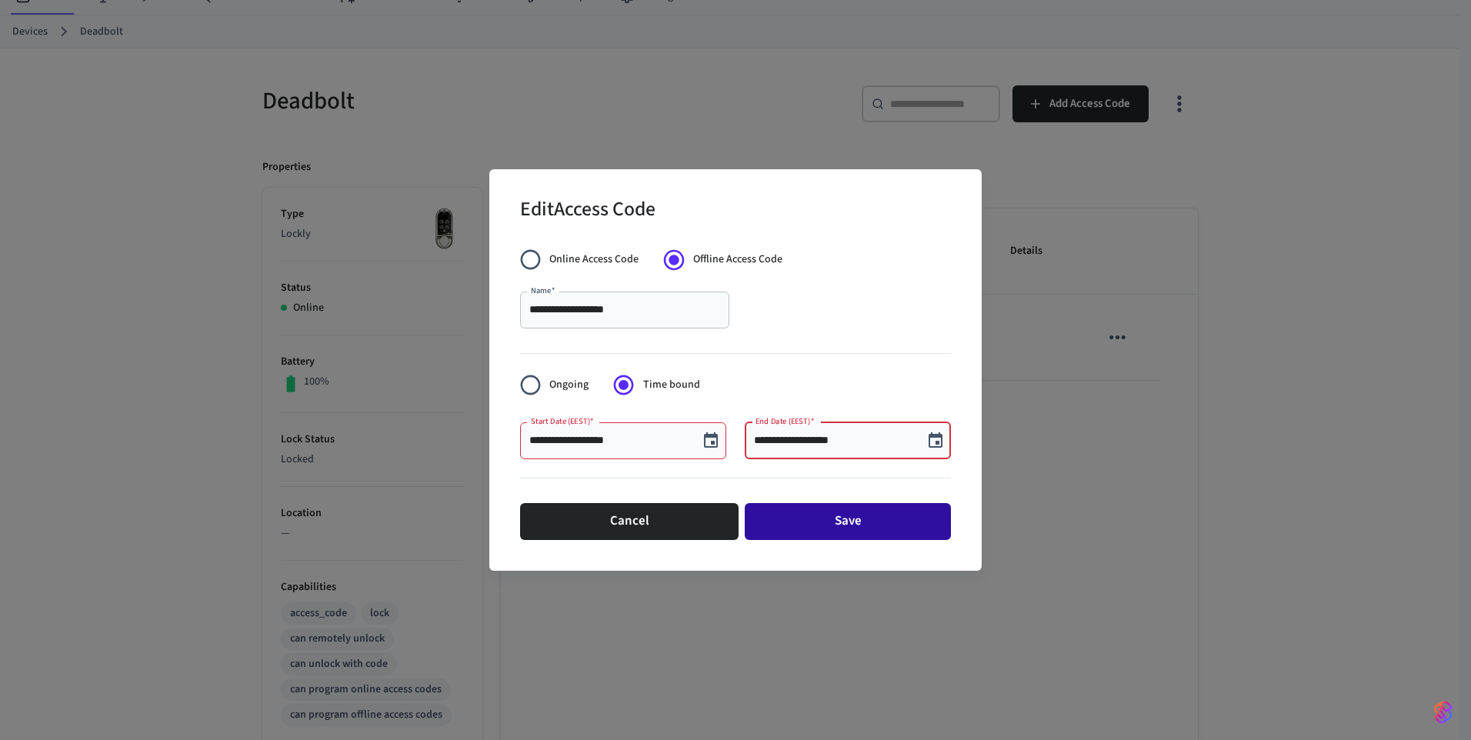
type input "**********"
click at [818, 524] on button "Save" at bounding box center [848, 521] width 206 height 37
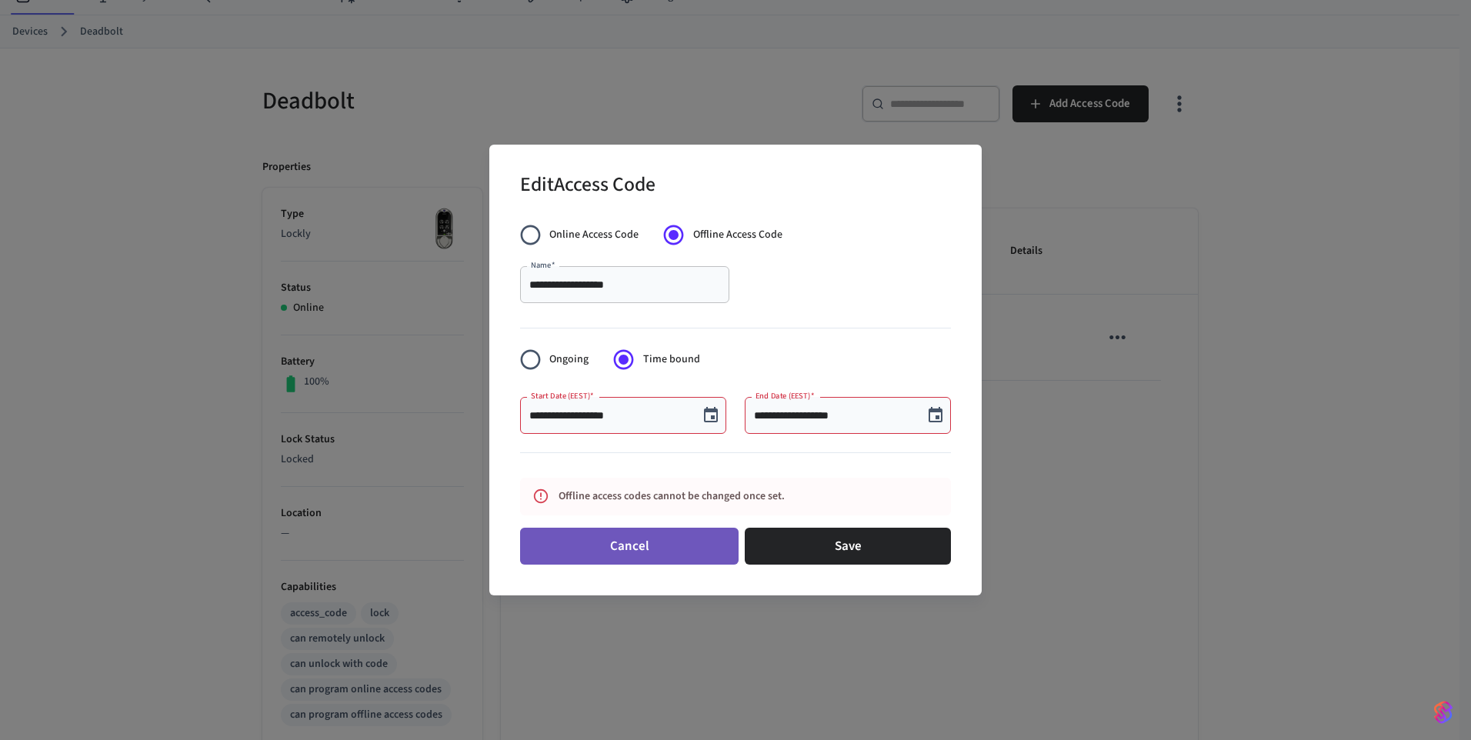
click at [661, 542] on button "Cancel" at bounding box center [629, 546] width 218 height 37
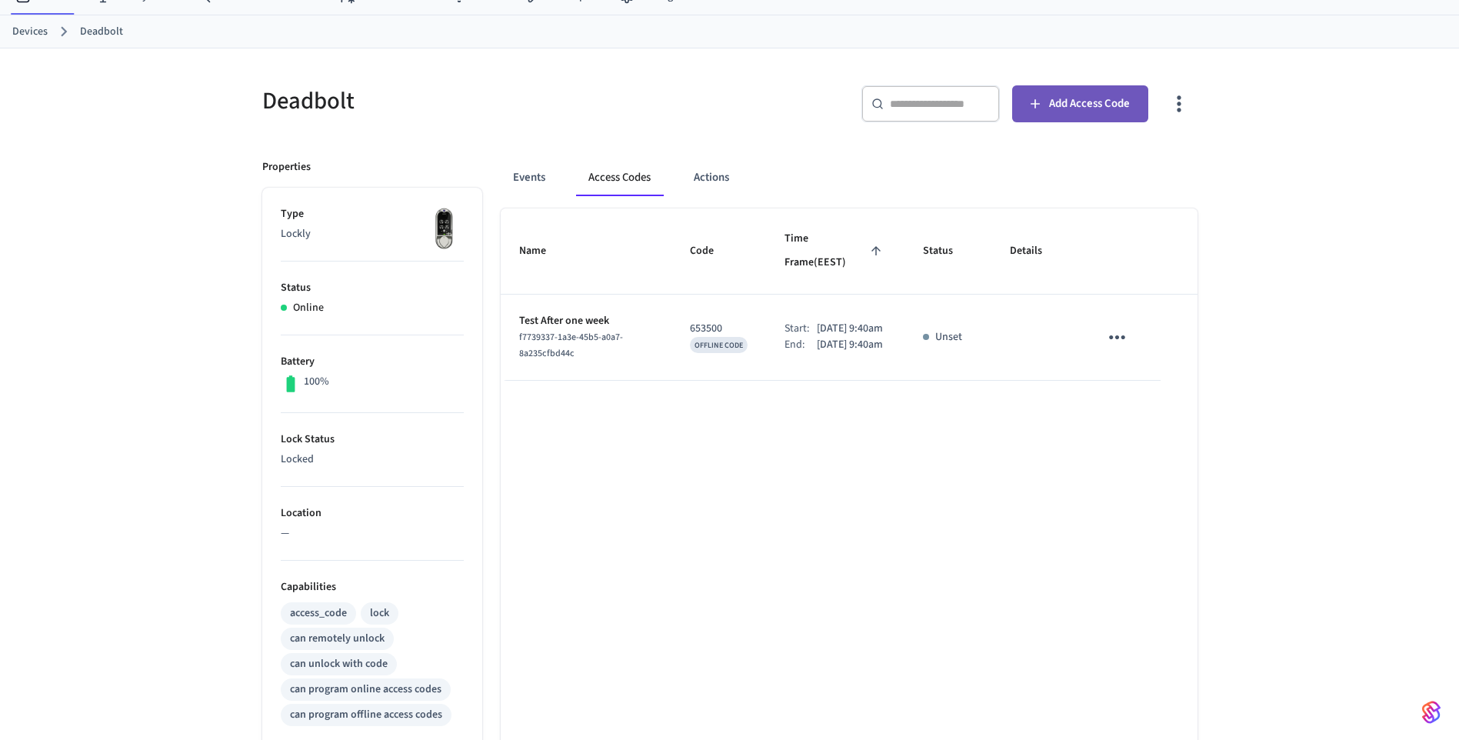
click at [1106, 98] on span "Add Access Code" at bounding box center [1089, 104] width 81 height 20
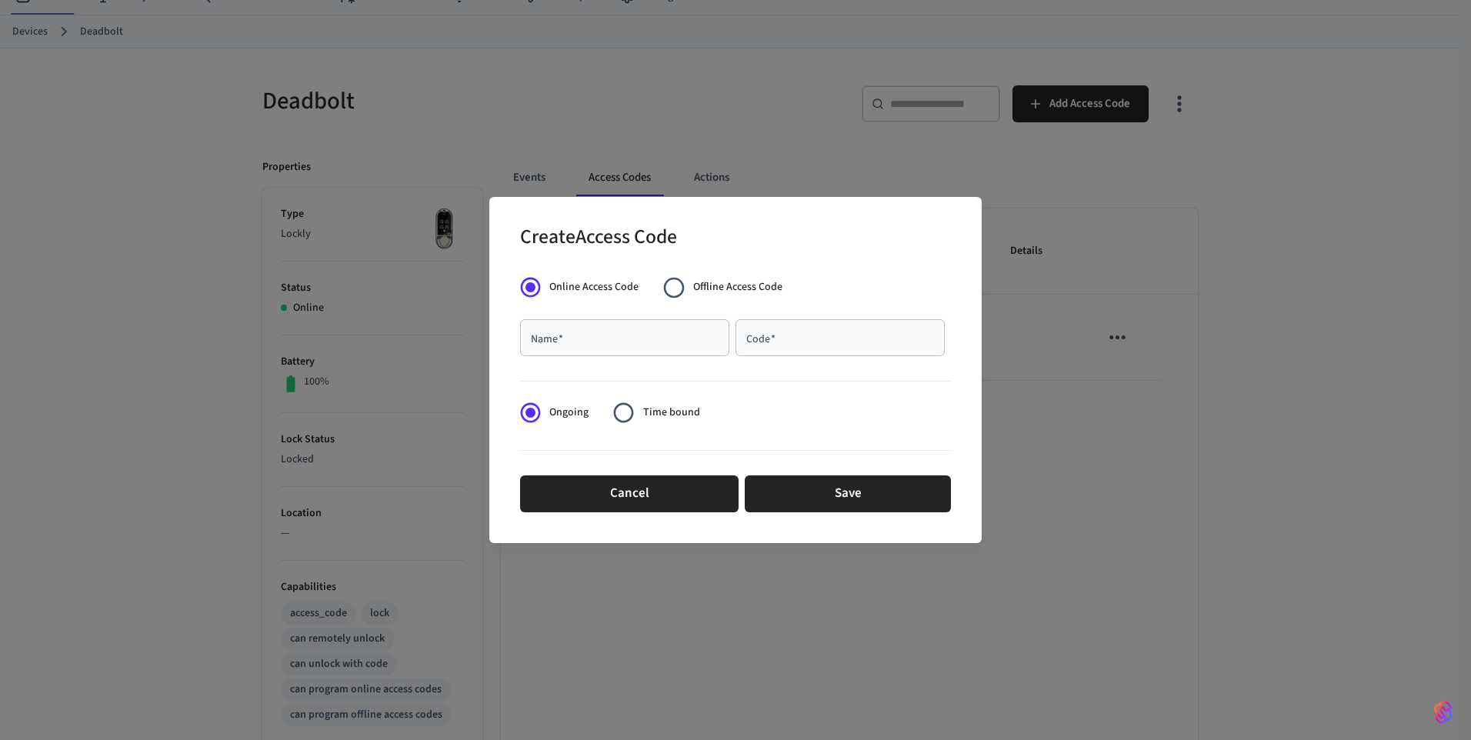
click at [747, 289] on span "Offline Access Code" at bounding box center [737, 287] width 89 height 16
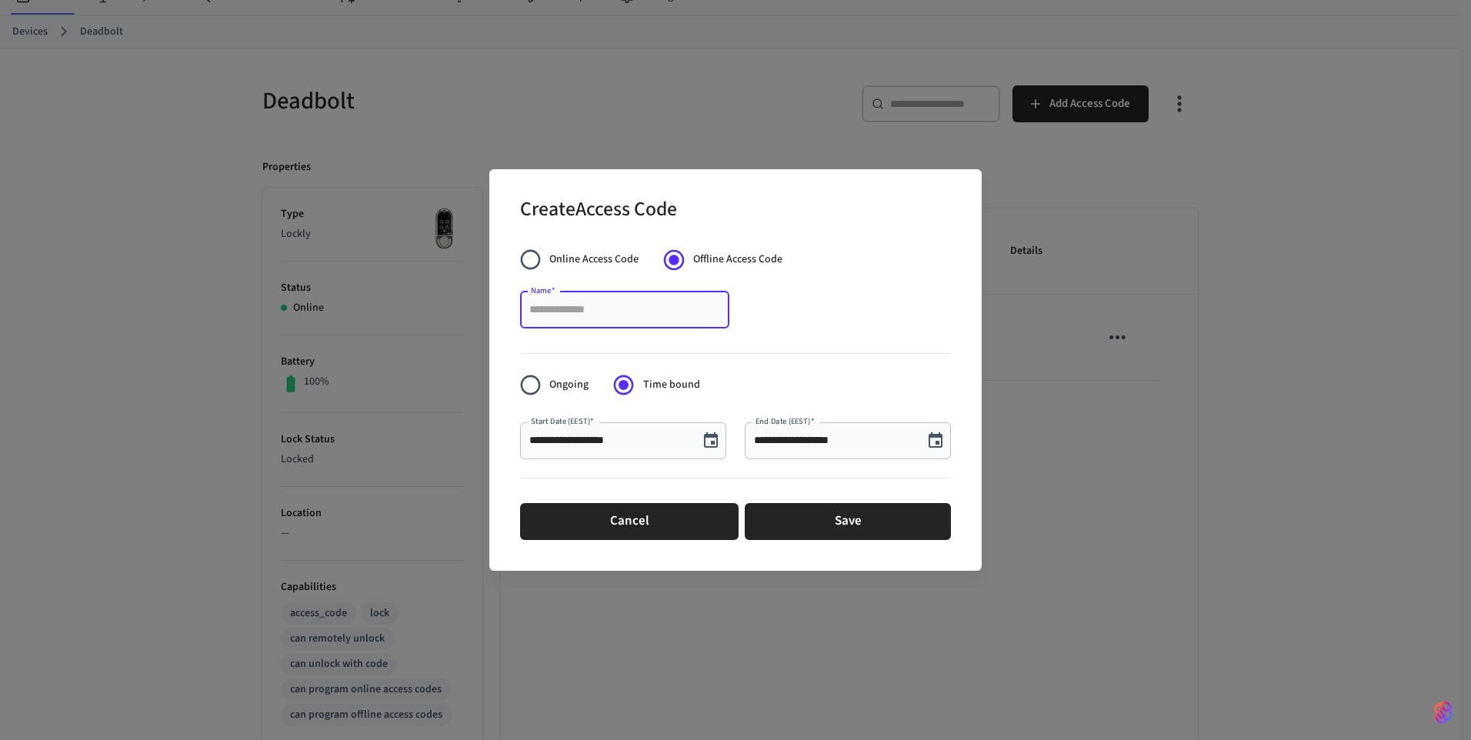
click at [583, 310] on input "Name   *" at bounding box center [624, 309] width 191 height 15
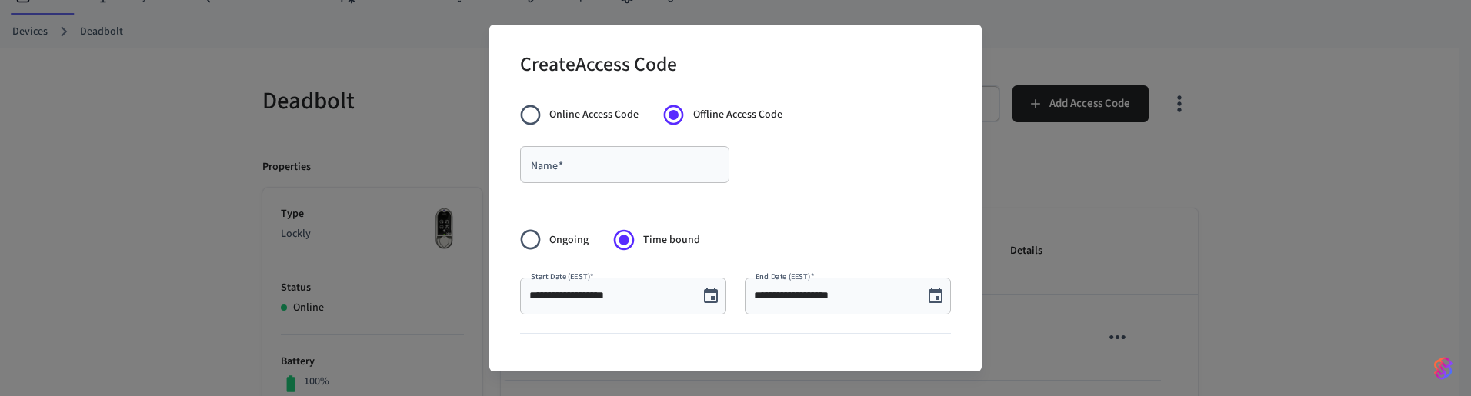
click at [634, 185] on div "Name   * Name   *" at bounding box center [627, 167] width 215 height 43
click at [625, 170] on input "Name   *" at bounding box center [624, 164] width 191 height 15
type input "****"
click at [929, 292] on icon "Choose date, selected date is Sep 9, 2025" at bounding box center [936, 295] width 14 height 15
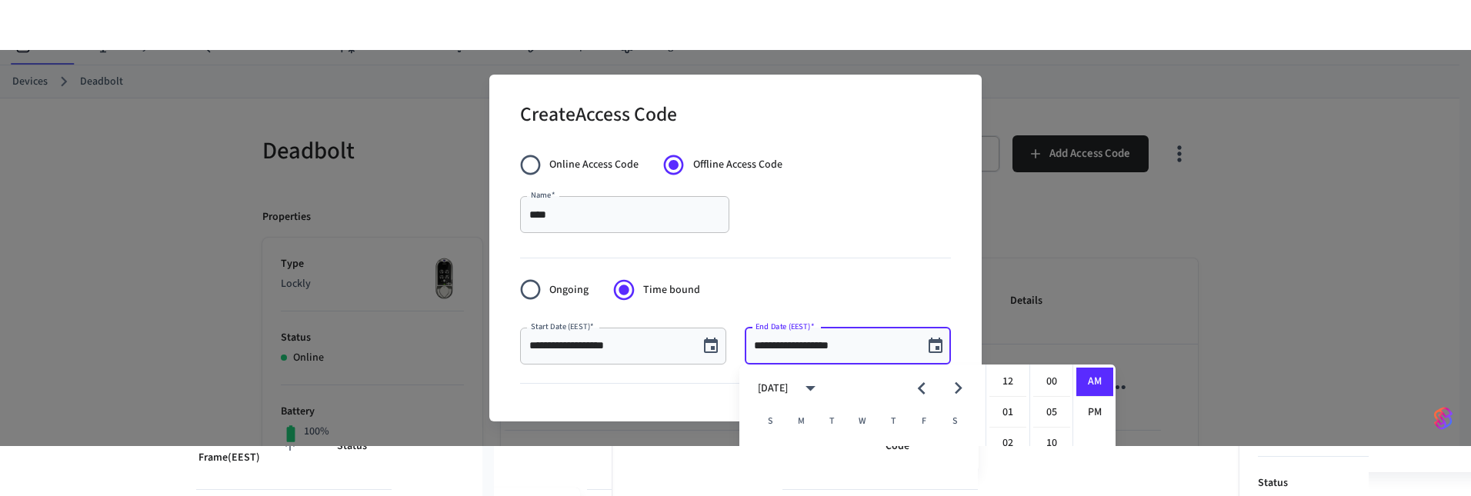
scroll to position [277, 0]
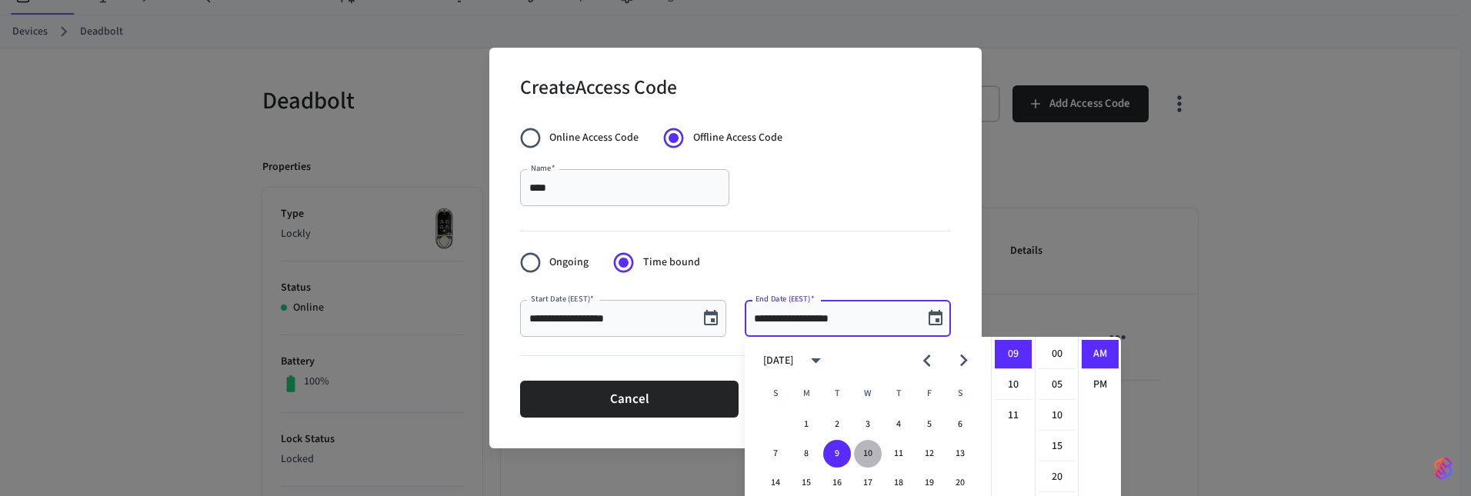
click at [874, 462] on button "10" at bounding box center [868, 454] width 28 height 28
type input "**********"
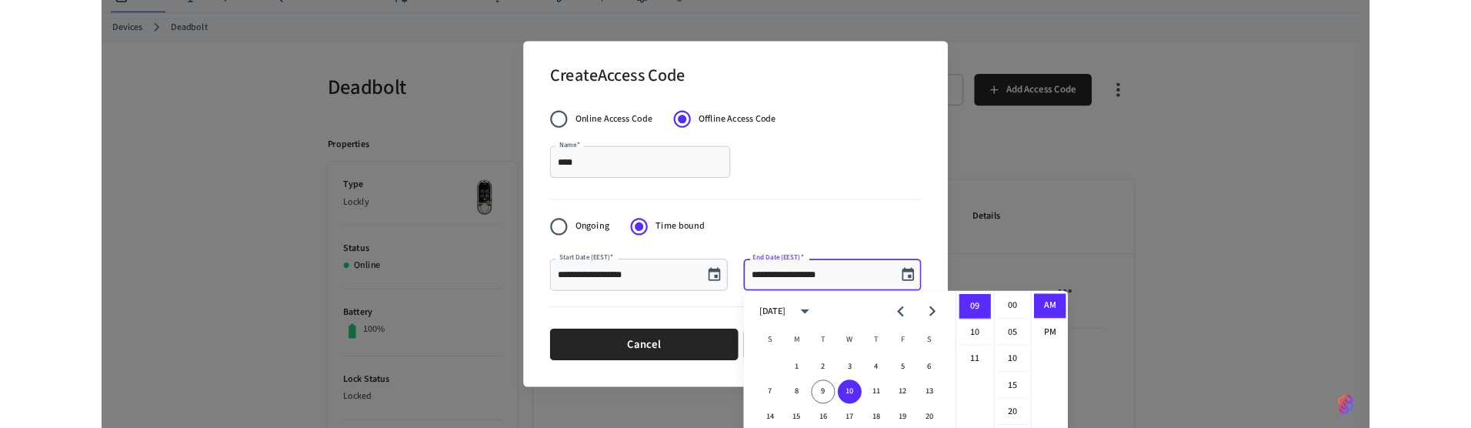
scroll to position [213, 0]
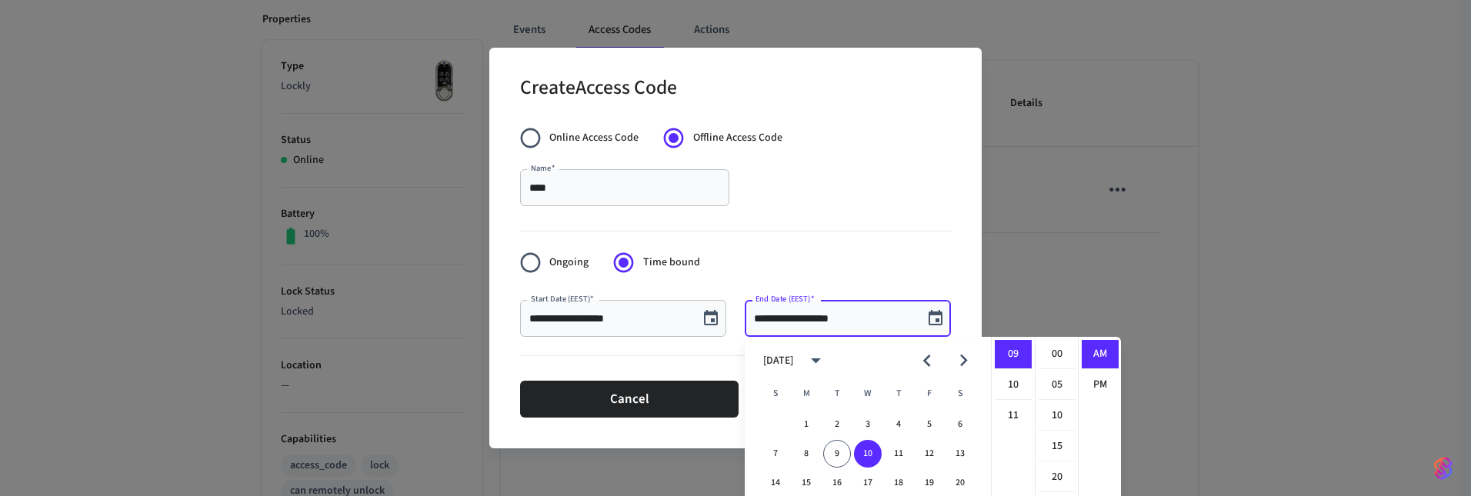
click at [839, 225] on div at bounding box center [735, 228] width 431 height 32
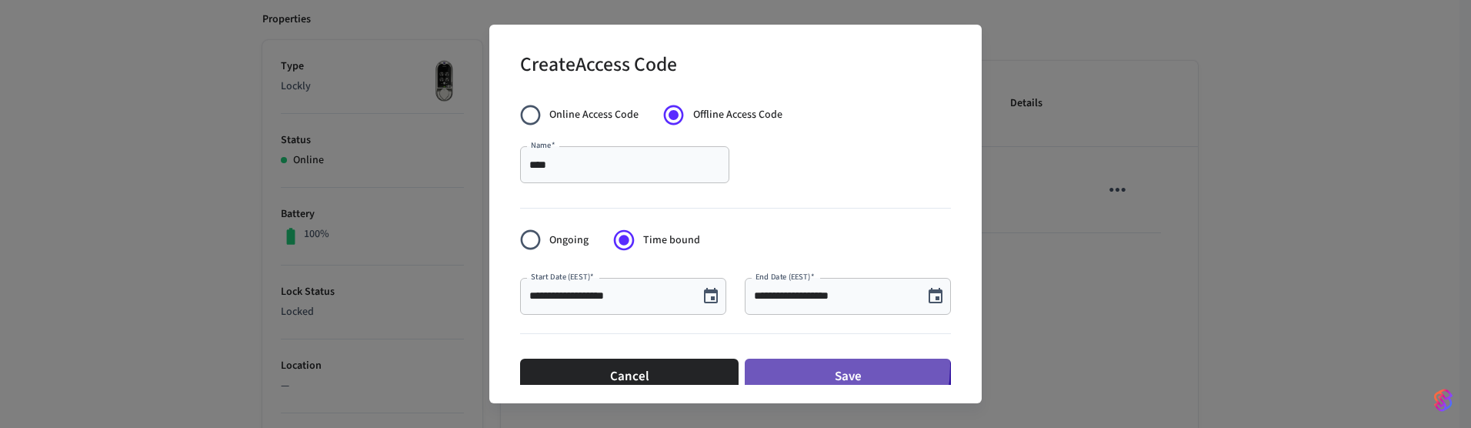
click at [802, 366] on button "Save" at bounding box center [848, 377] width 206 height 37
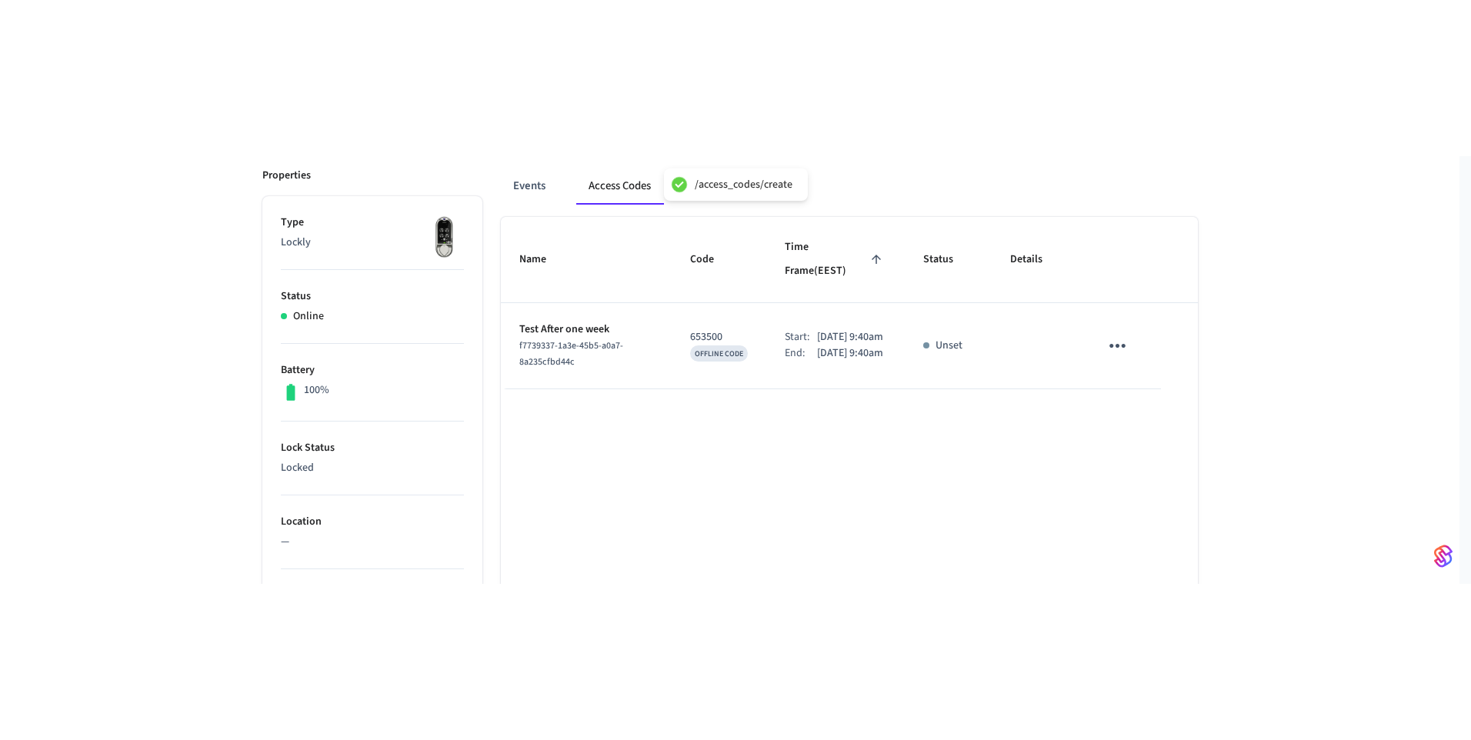
scroll to position [0, 0]
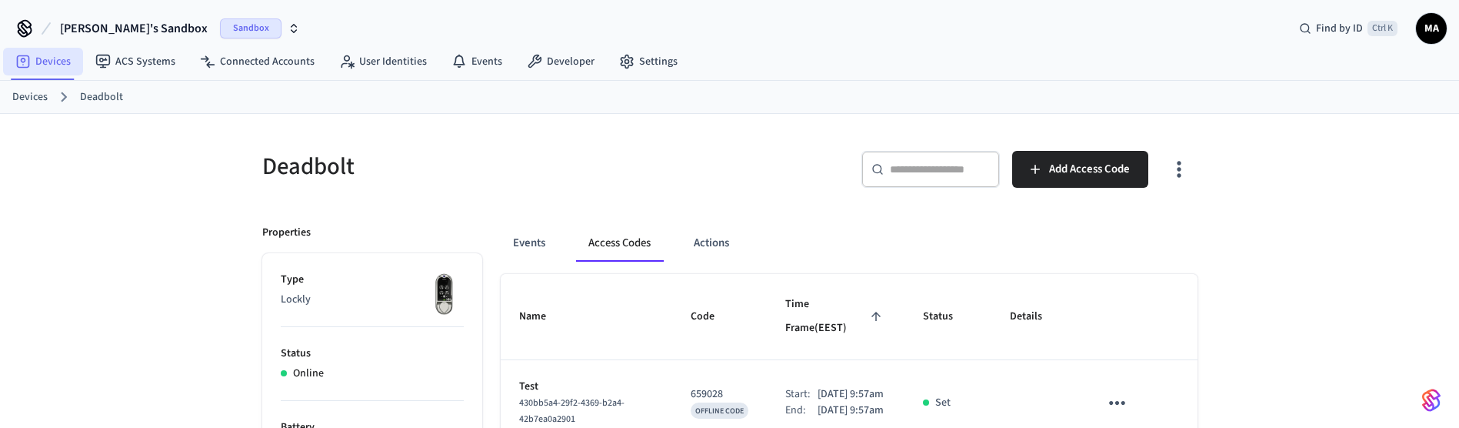
click at [42, 56] on link "Devices" at bounding box center [43, 62] width 80 height 28
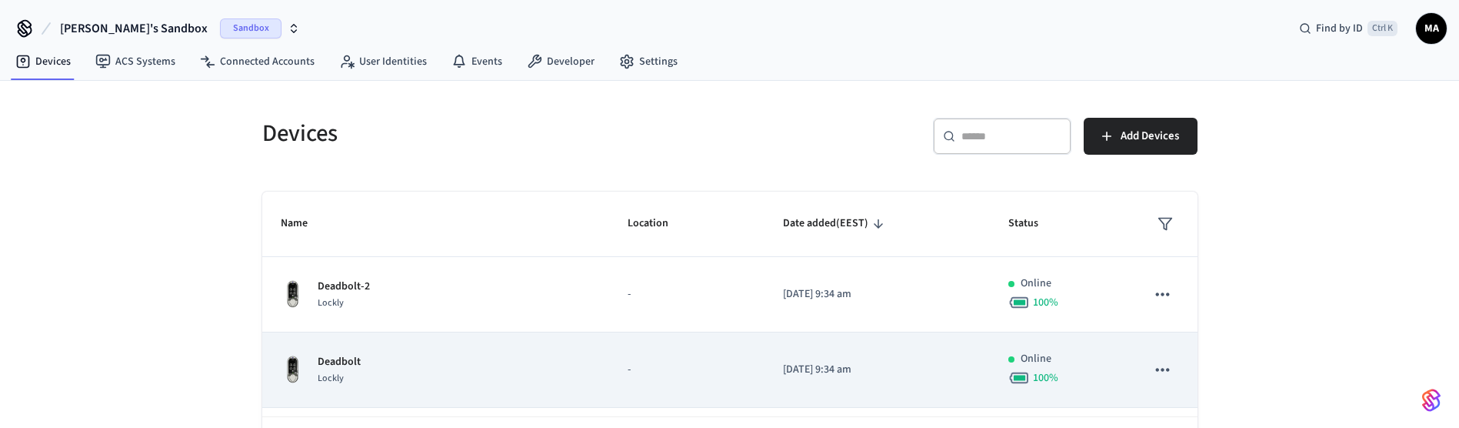
click at [369, 370] on div "Deadbolt Lockly" at bounding box center [436, 370] width 311 height 32
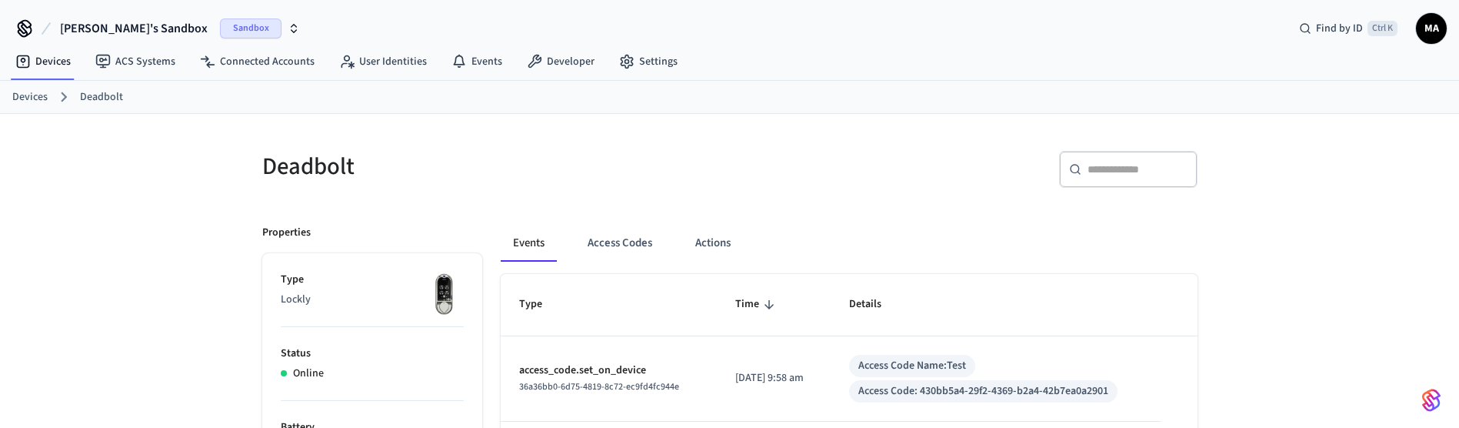
click at [42, 102] on link "Devices" at bounding box center [29, 97] width 35 height 16
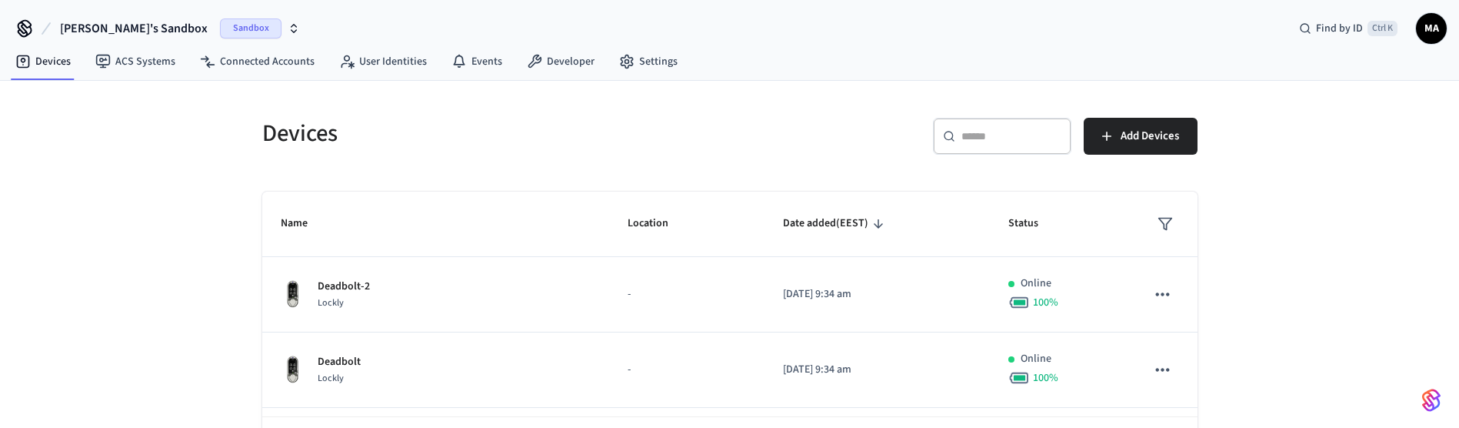
click at [982, 145] on div "​ ​" at bounding box center [1002, 136] width 138 height 37
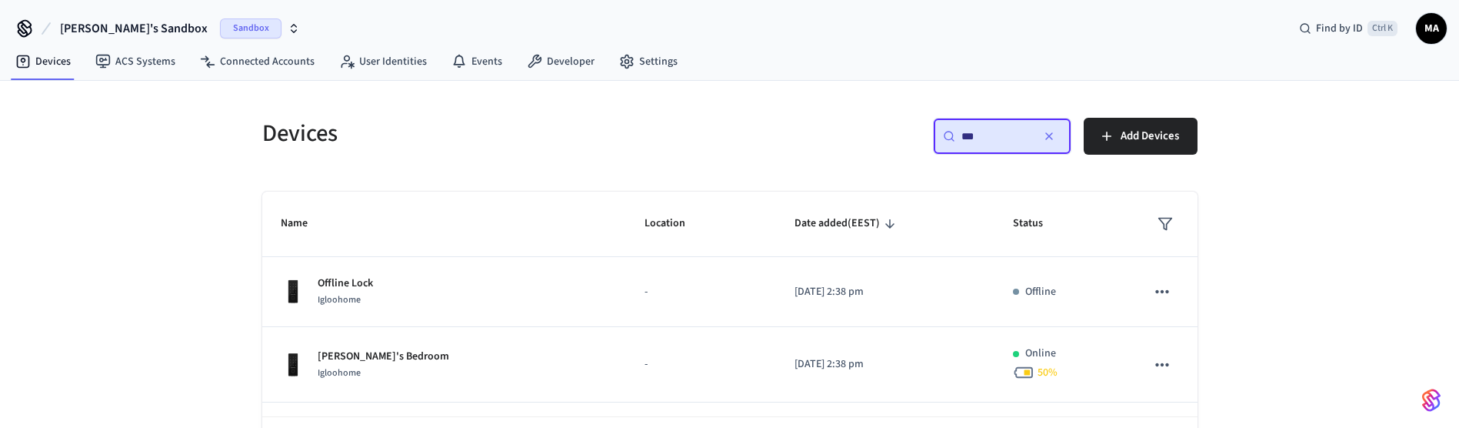
type input "***"
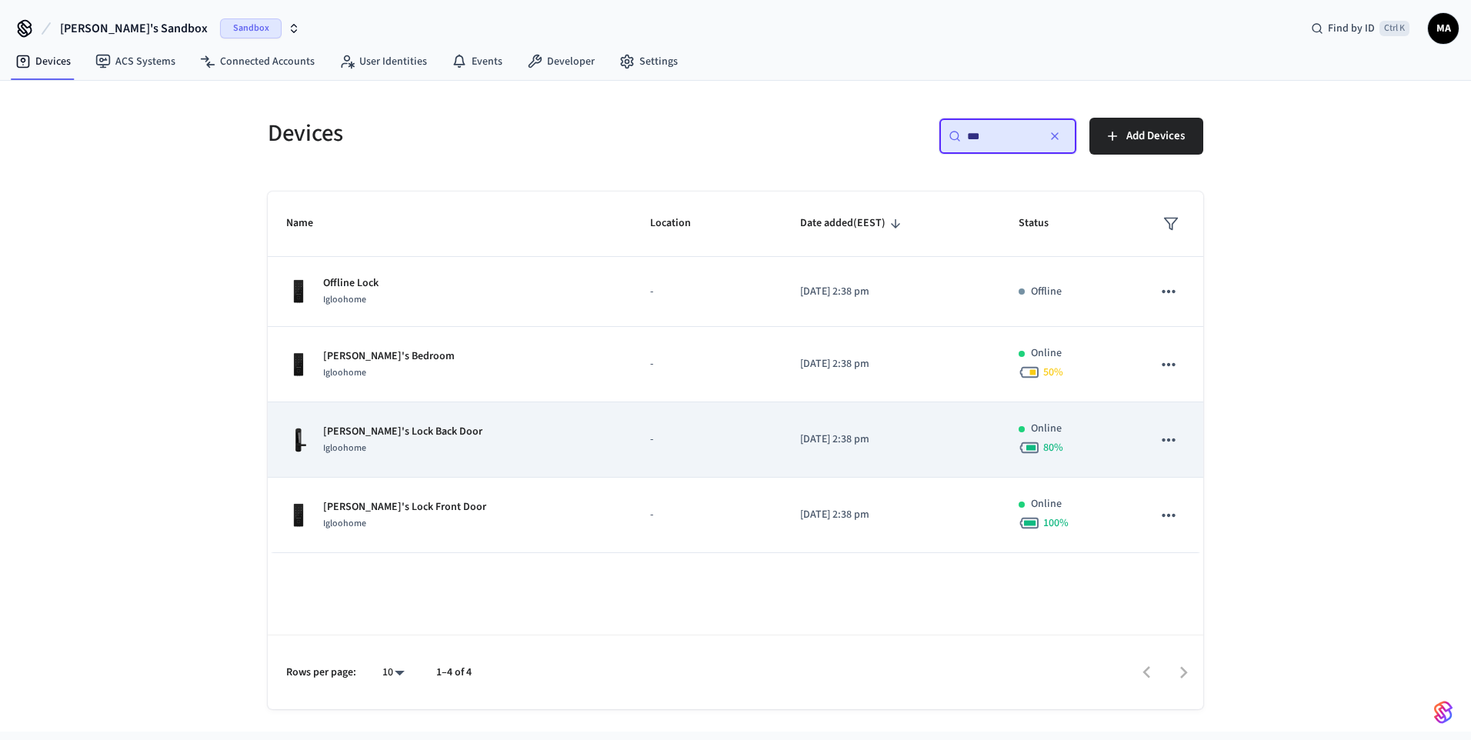
click at [445, 429] on div "[PERSON_NAME]'s Lock Back Door Igloohome" at bounding box center [449, 440] width 327 height 32
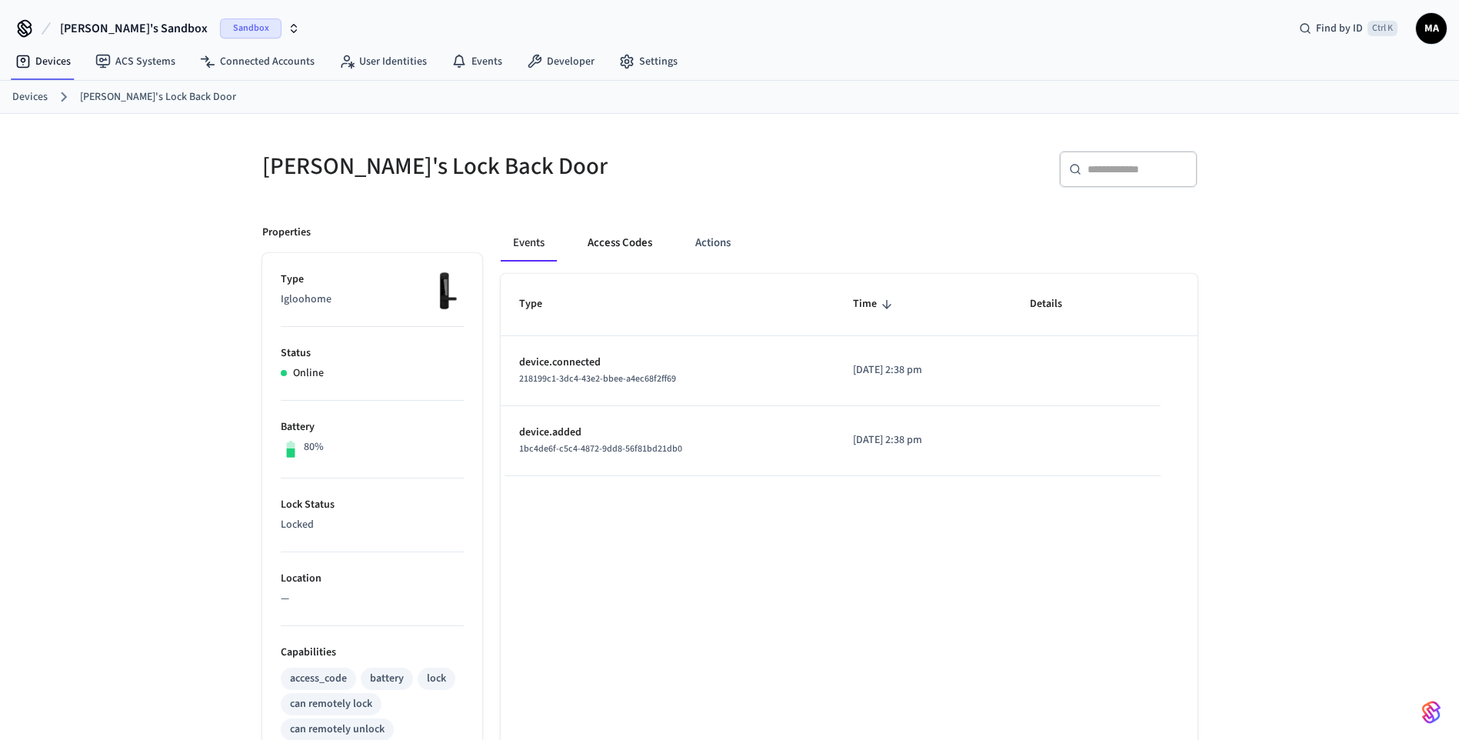
click at [618, 248] on button "Access Codes" at bounding box center [619, 243] width 89 height 37
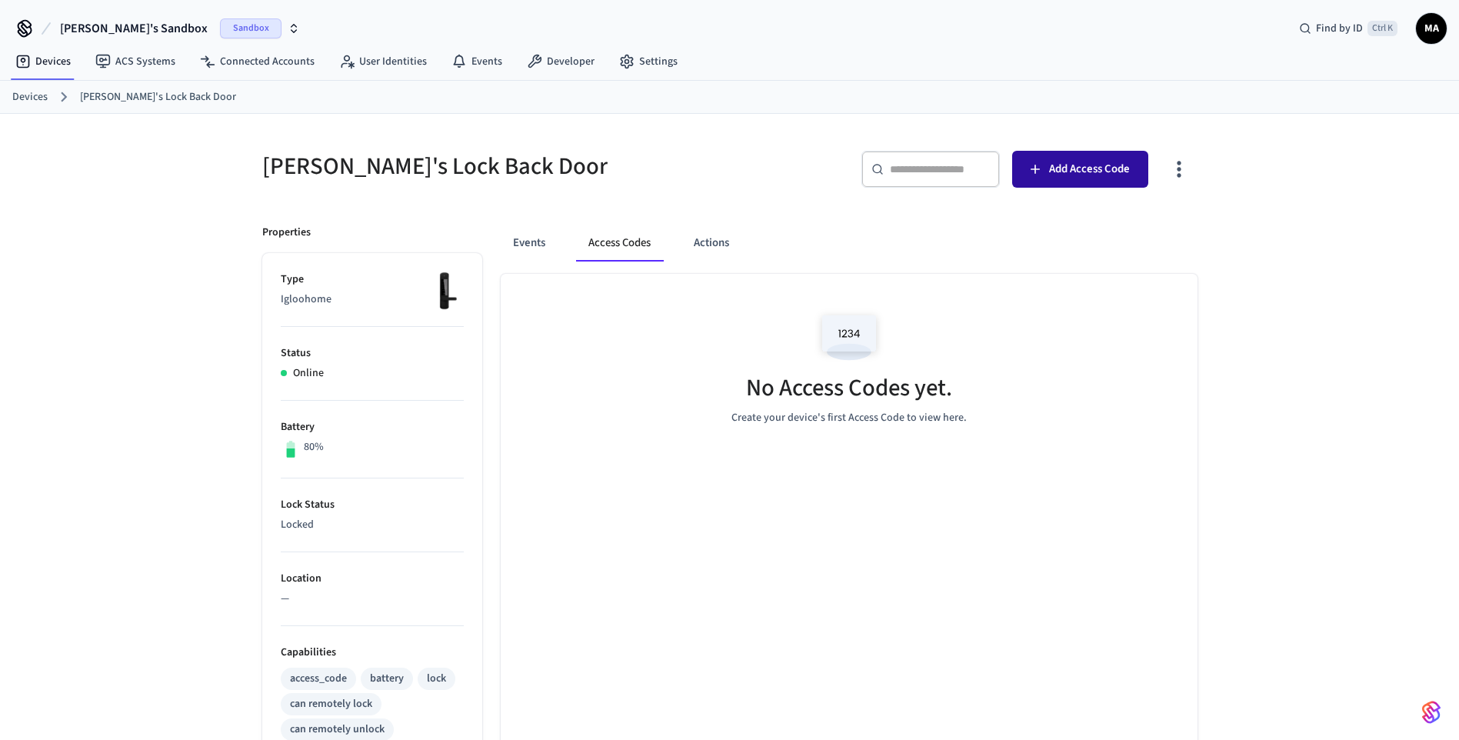
click at [1045, 176] on button "Add Access Code" at bounding box center [1080, 169] width 136 height 37
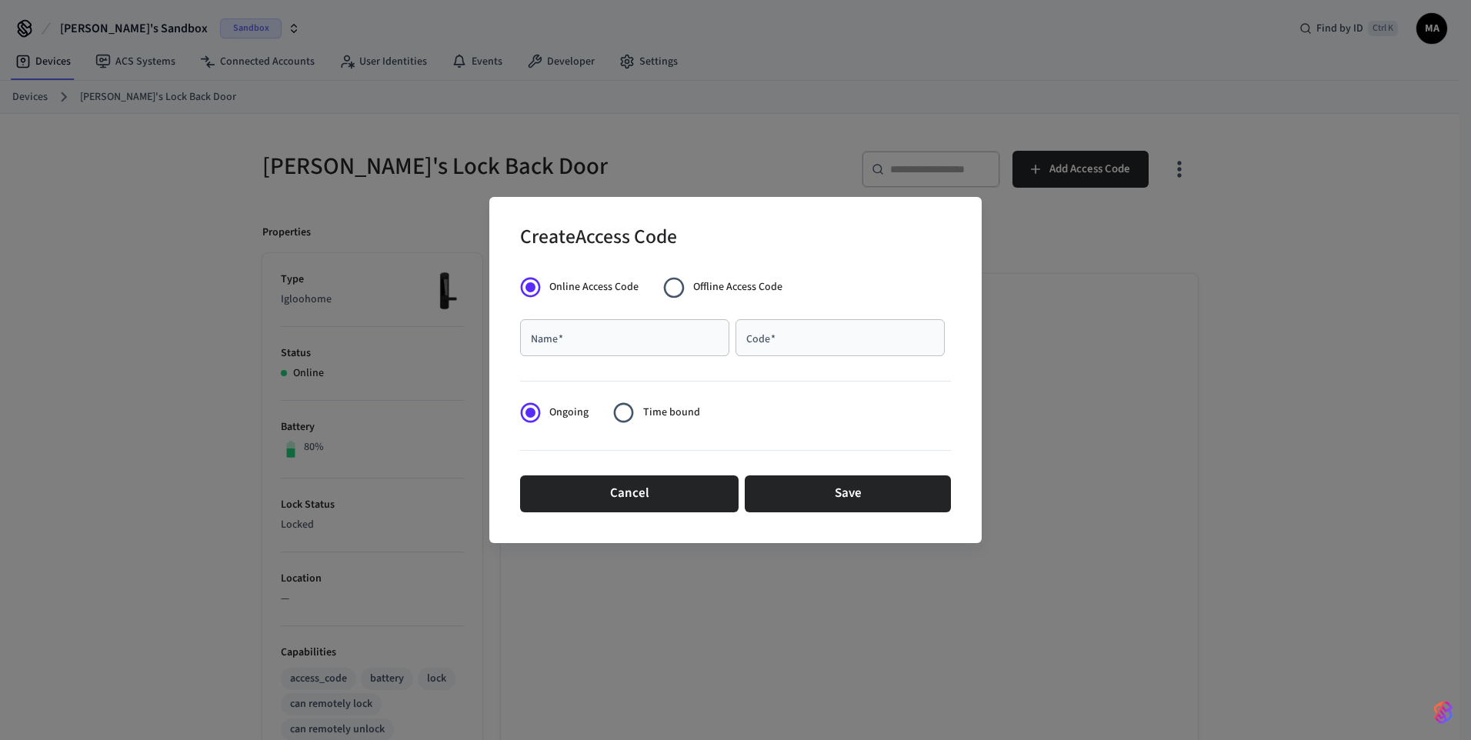
click at [675, 409] on span "Time bound" at bounding box center [671, 413] width 57 height 16
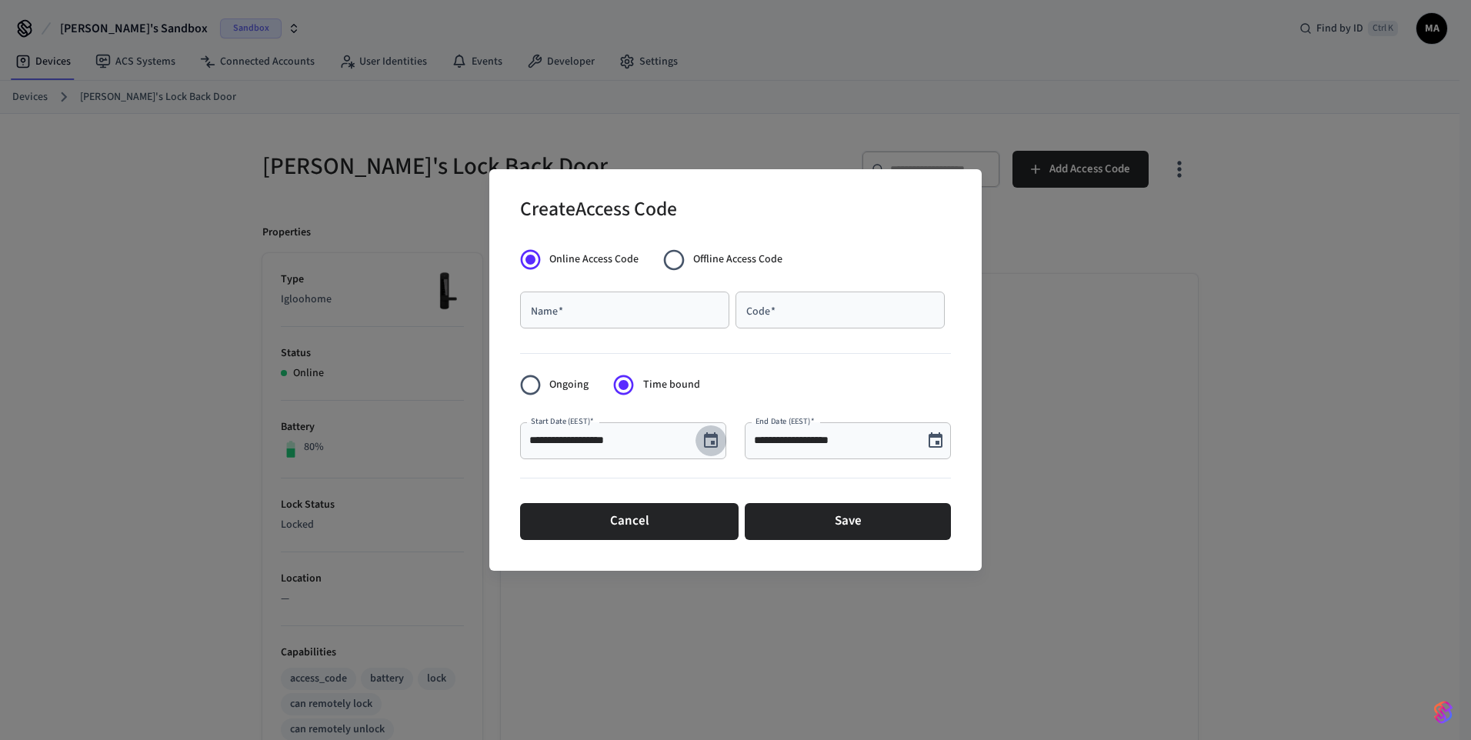
click at [712, 445] on icon "Choose date, selected date is Sep 9, 2025" at bounding box center [711, 441] width 18 height 18
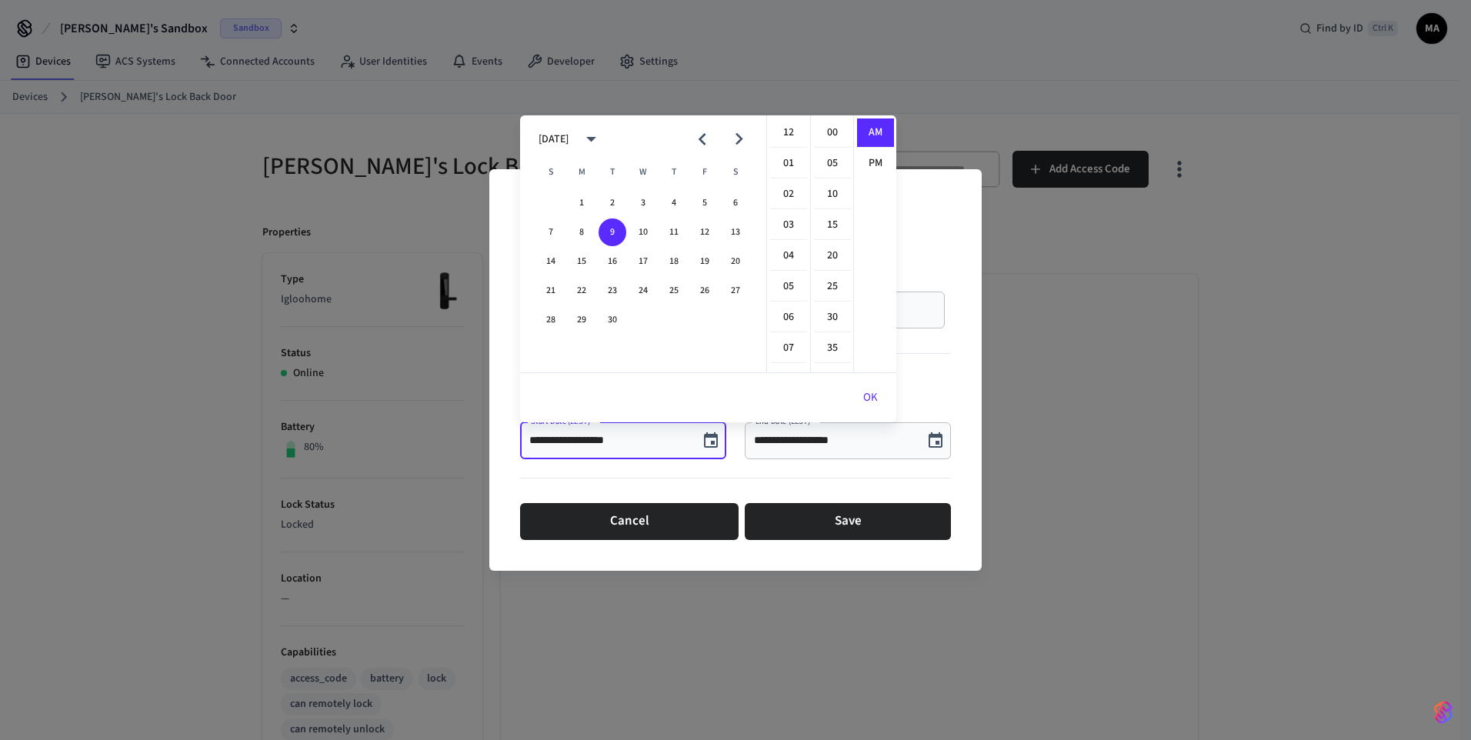
scroll to position [308, 0]
click at [615, 267] on button "16" at bounding box center [613, 262] width 28 height 28
type input "**********"
click at [781, 439] on input "**********" at bounding box center [834, 440] width 160 height 15
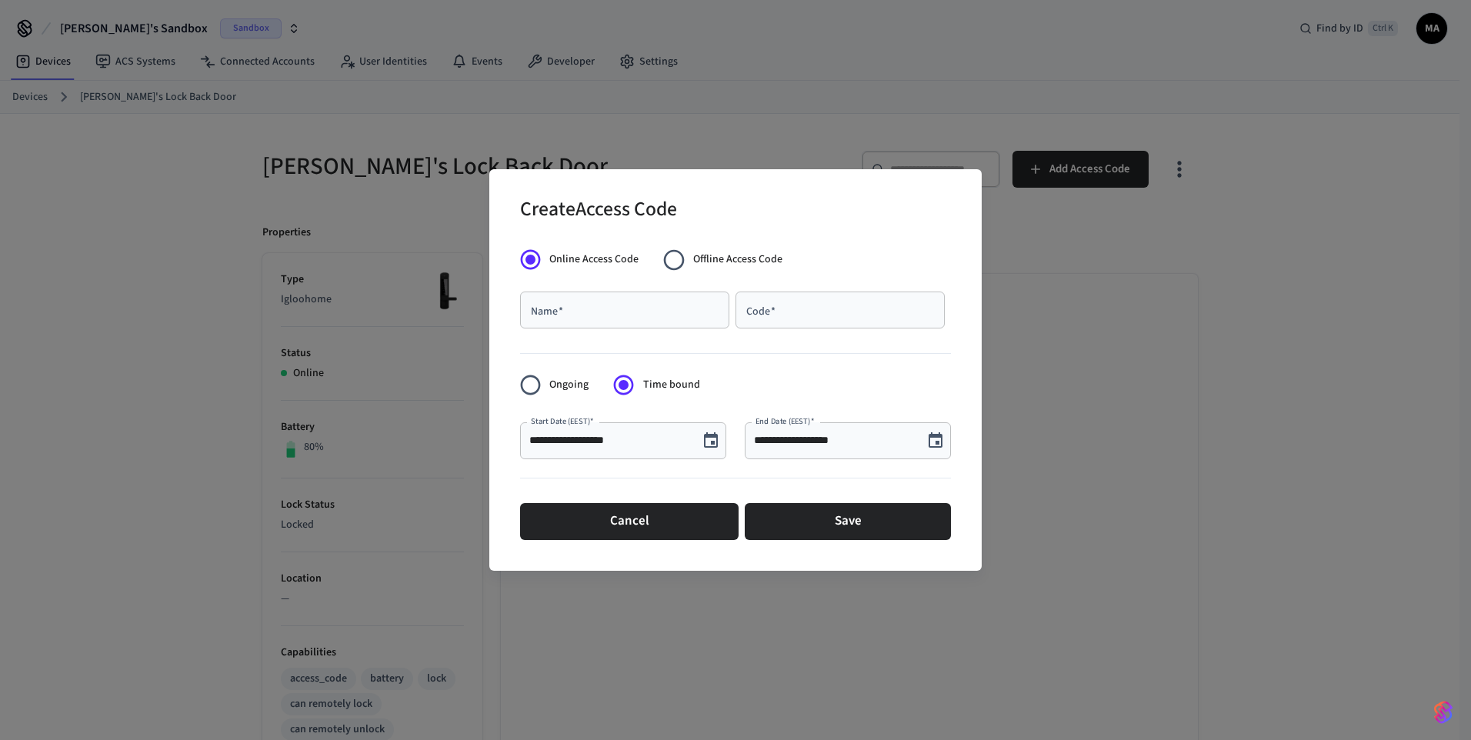
click at [937, 439] on icon "Choose date, selected date is Sep 9, 2025" at bounding box center [935, 441] width 18 height 18
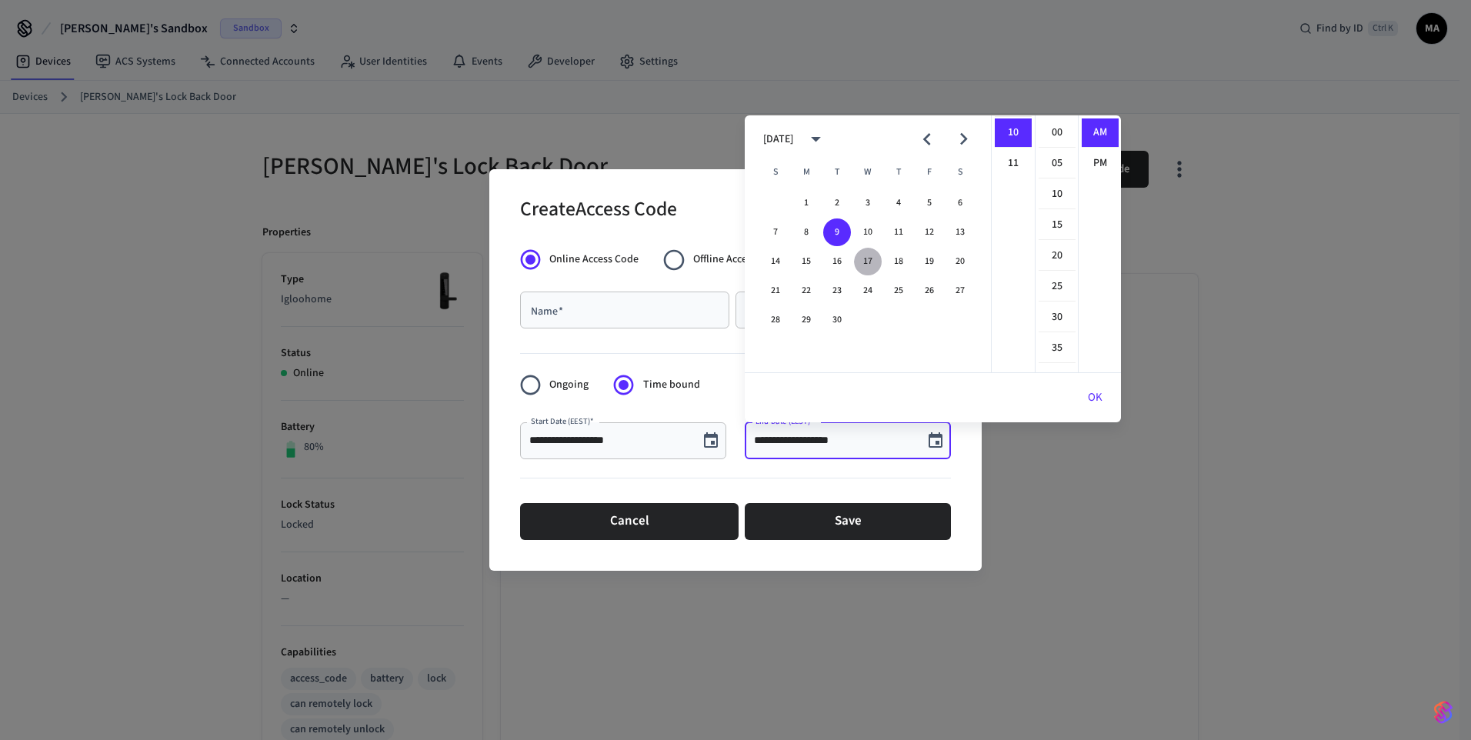
click at [869, 264] on button "17" at bounding box center [868, 262] width 28 height 28
type input "**********"
click at [662, 318] on div "Name   *" at bounding box center [624, 310] width 209 height 37
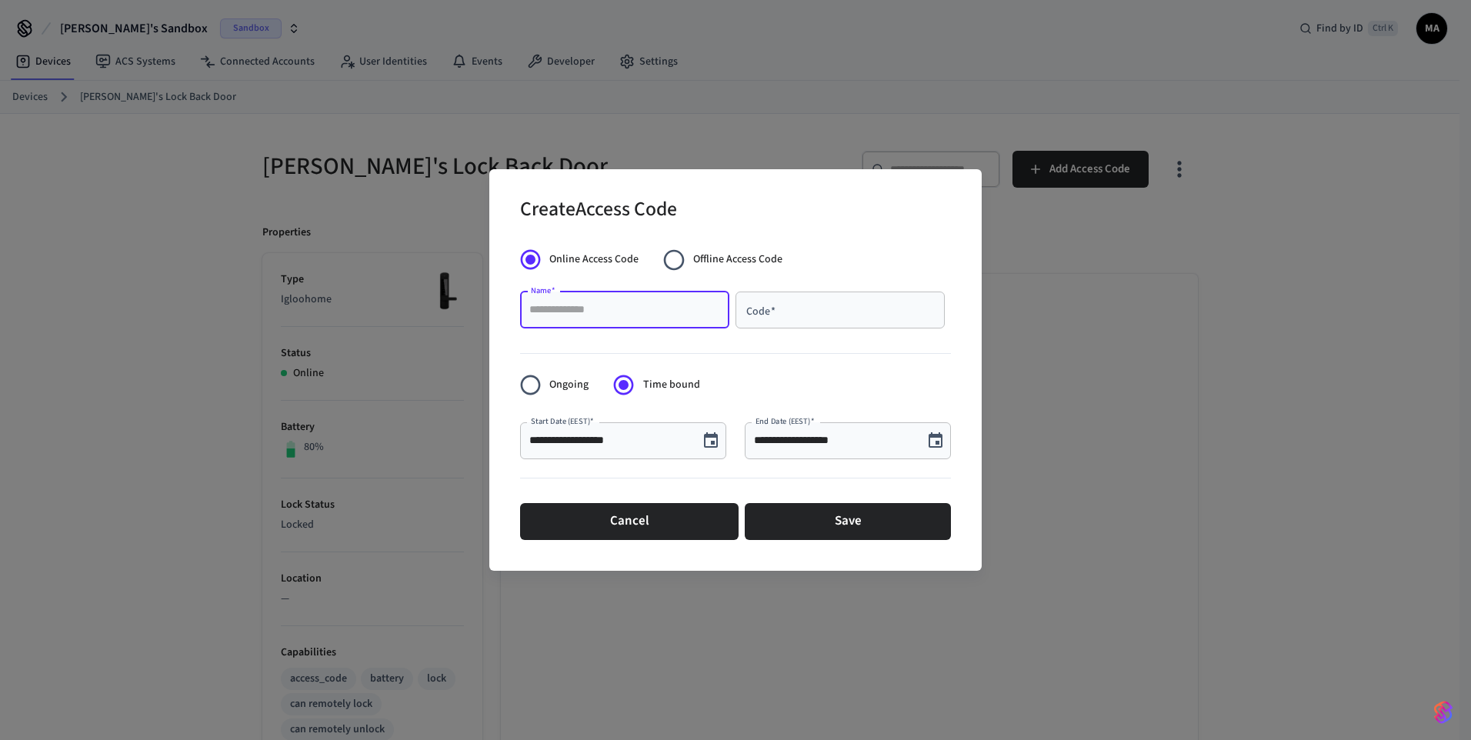
click at [666, 312] on input "Name   *" at bounding box center [624, 309] width 191 height 15
click at [722, 262] on span "Offline Access Code" at bounding box center [737, 260] width 89 height 16
click at [590, 258] on span "Online Access Code" at bounding box center [593, 260] width 89 height 16
click at [614, 305] on input "Name   *" at bounding box center [624, 309] width 191 height 15
type input "****"
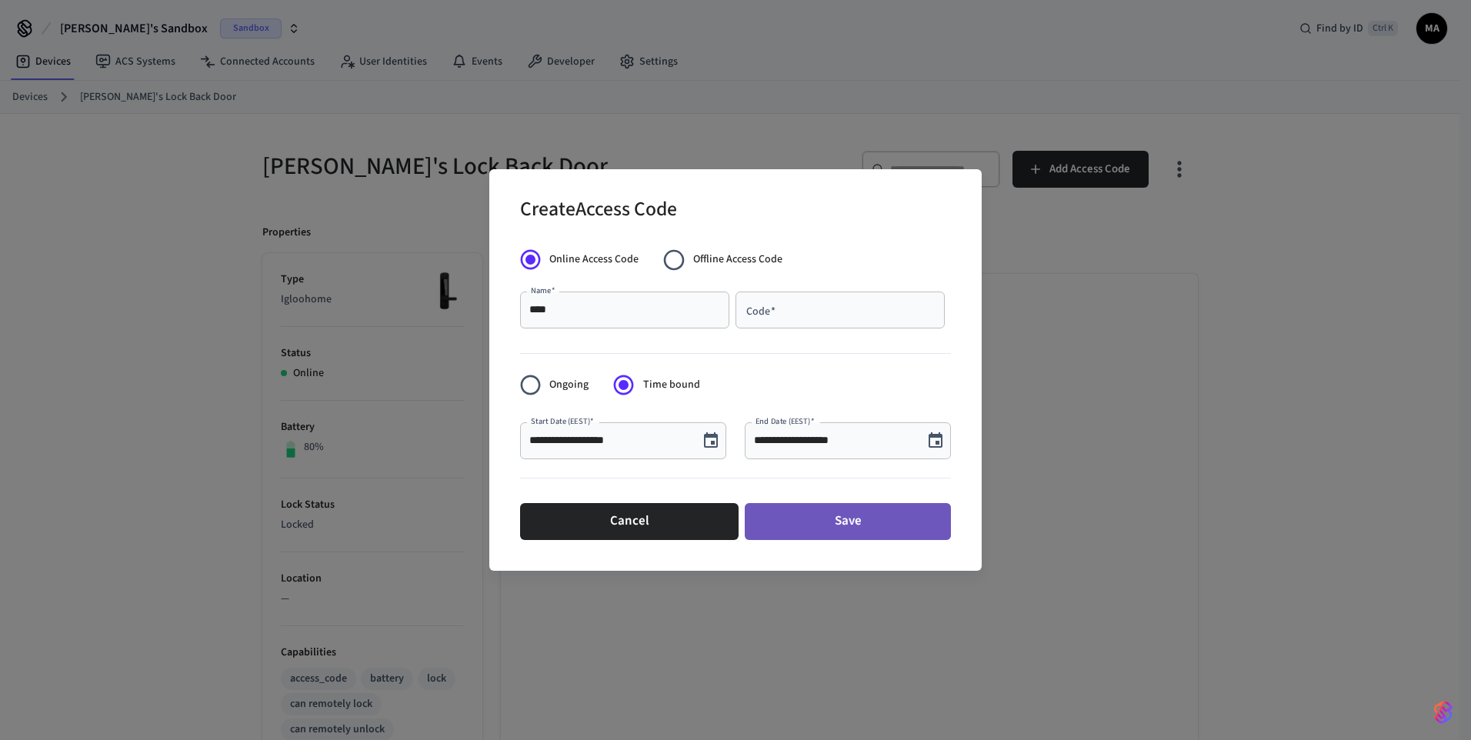
click at [830, 518] on button "Save" at bounding box center [848, 521] width 206 height 37
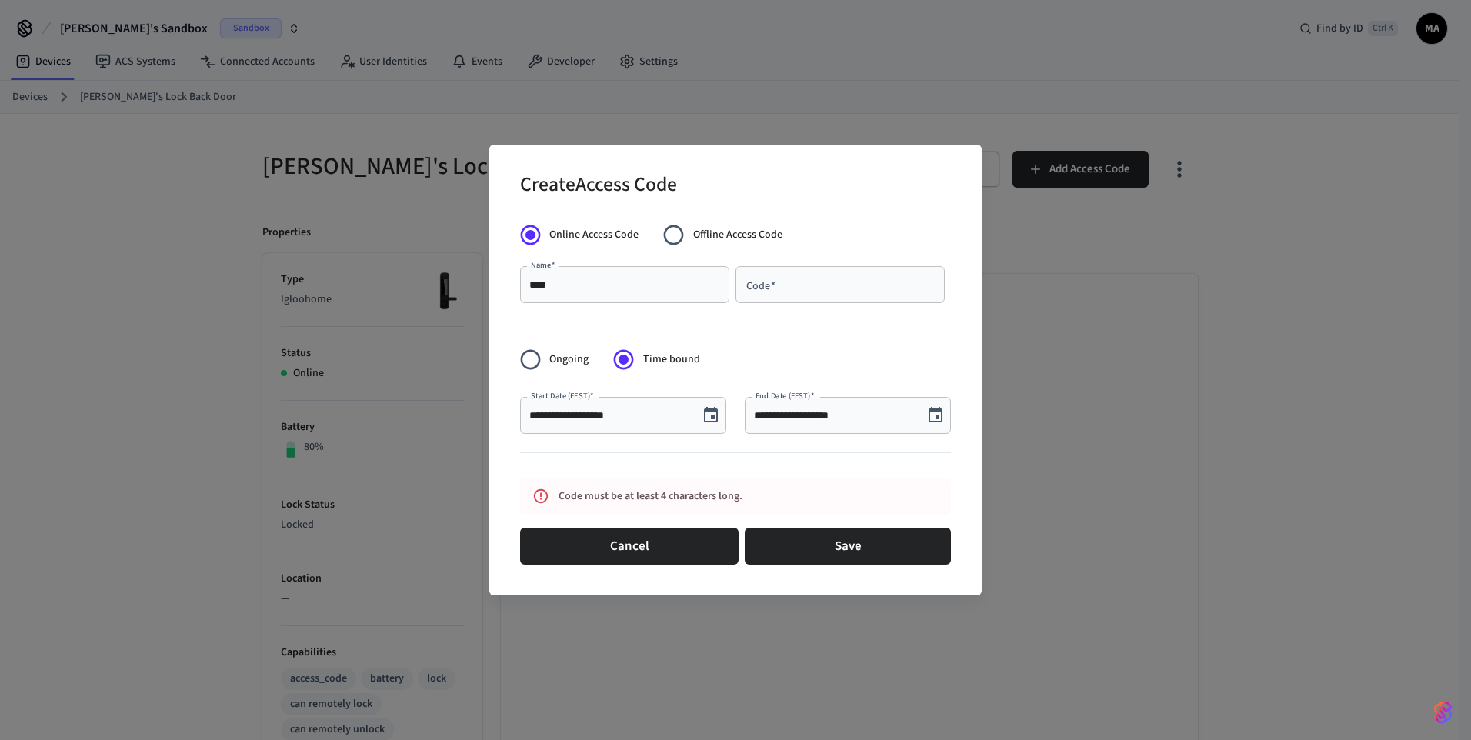
click at [795, 281] on input "Code   *" at bounding box center [840, 284] width 191 height 15
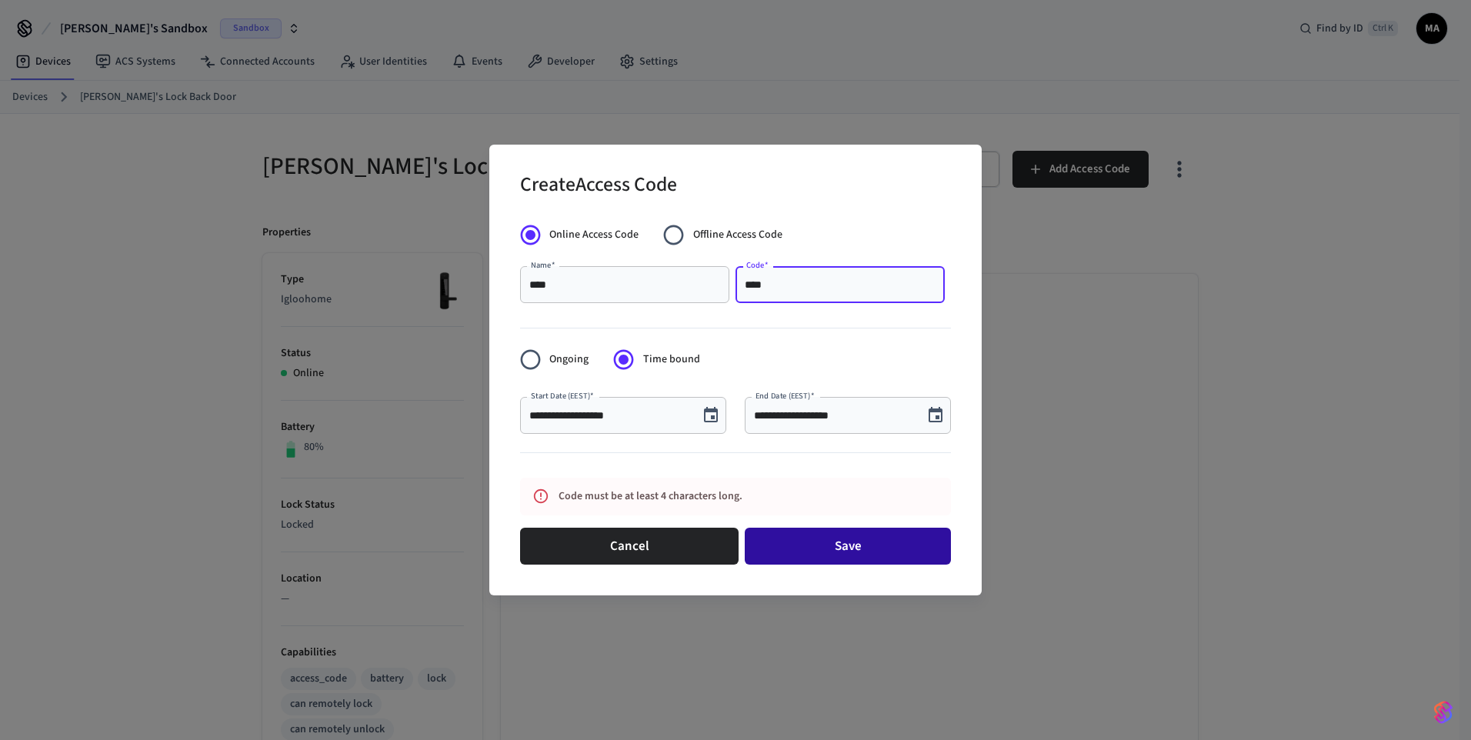
type input "****"
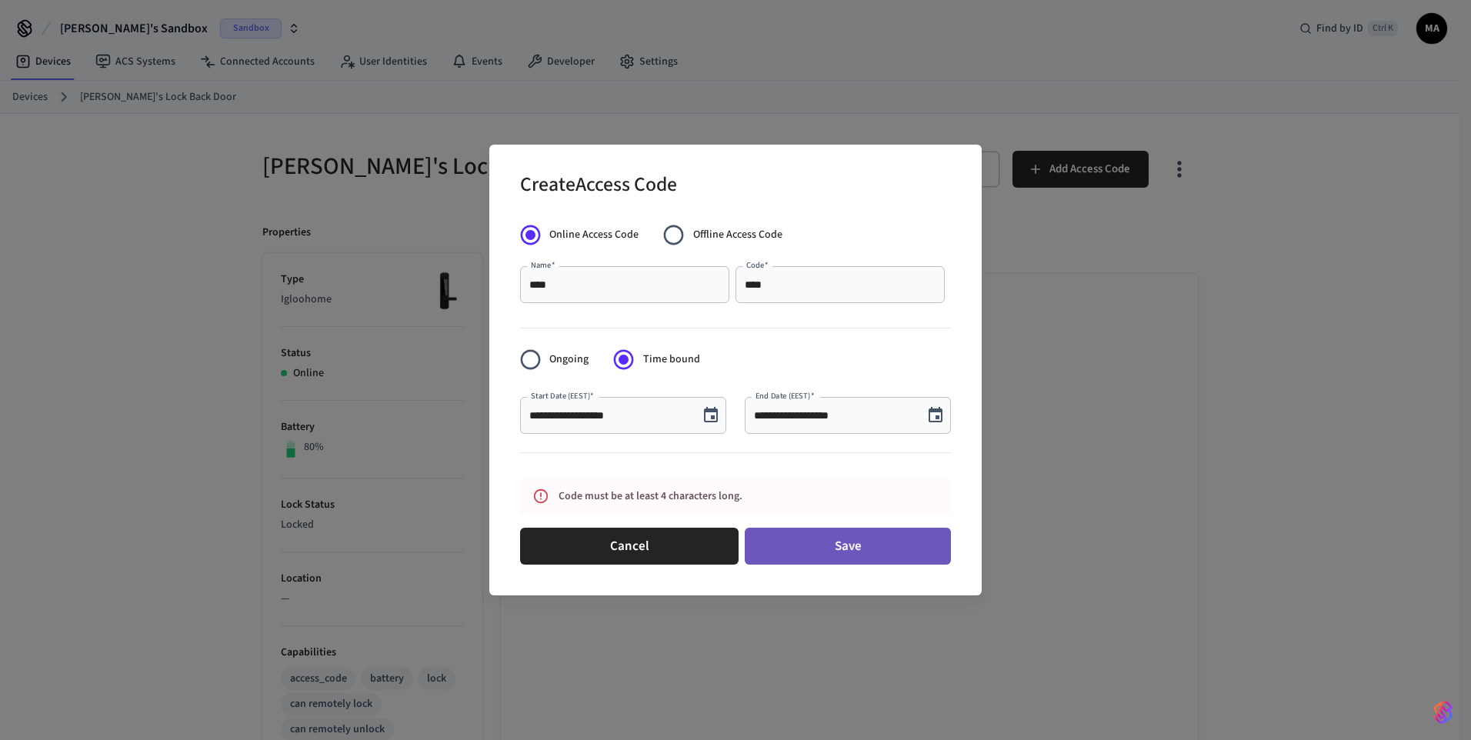
click at [862, 543] on button "Save" at bounding box center [848, 546] width 206 height 37
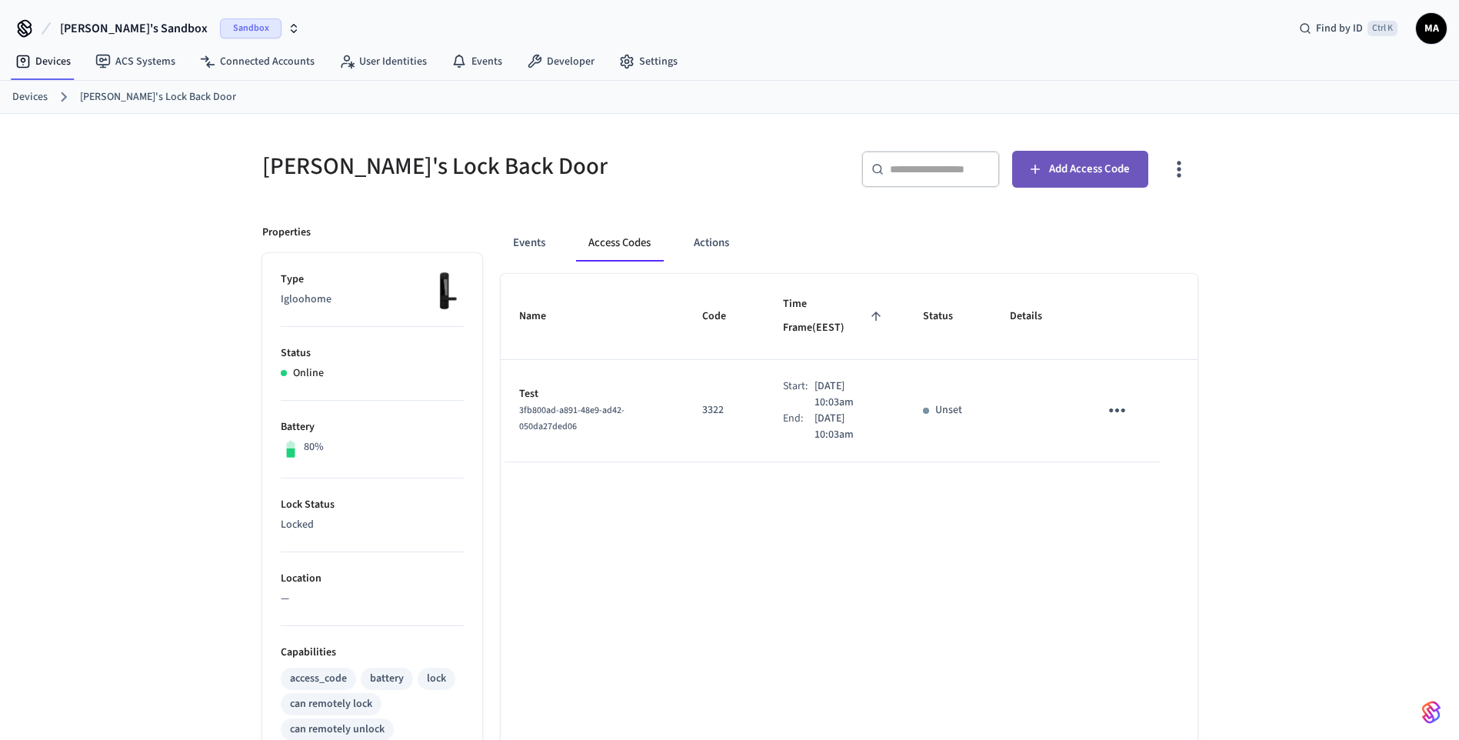
click at [1049, 181] on button "Add Access Code" at bounding box center [1080, 169] width 136 height 37
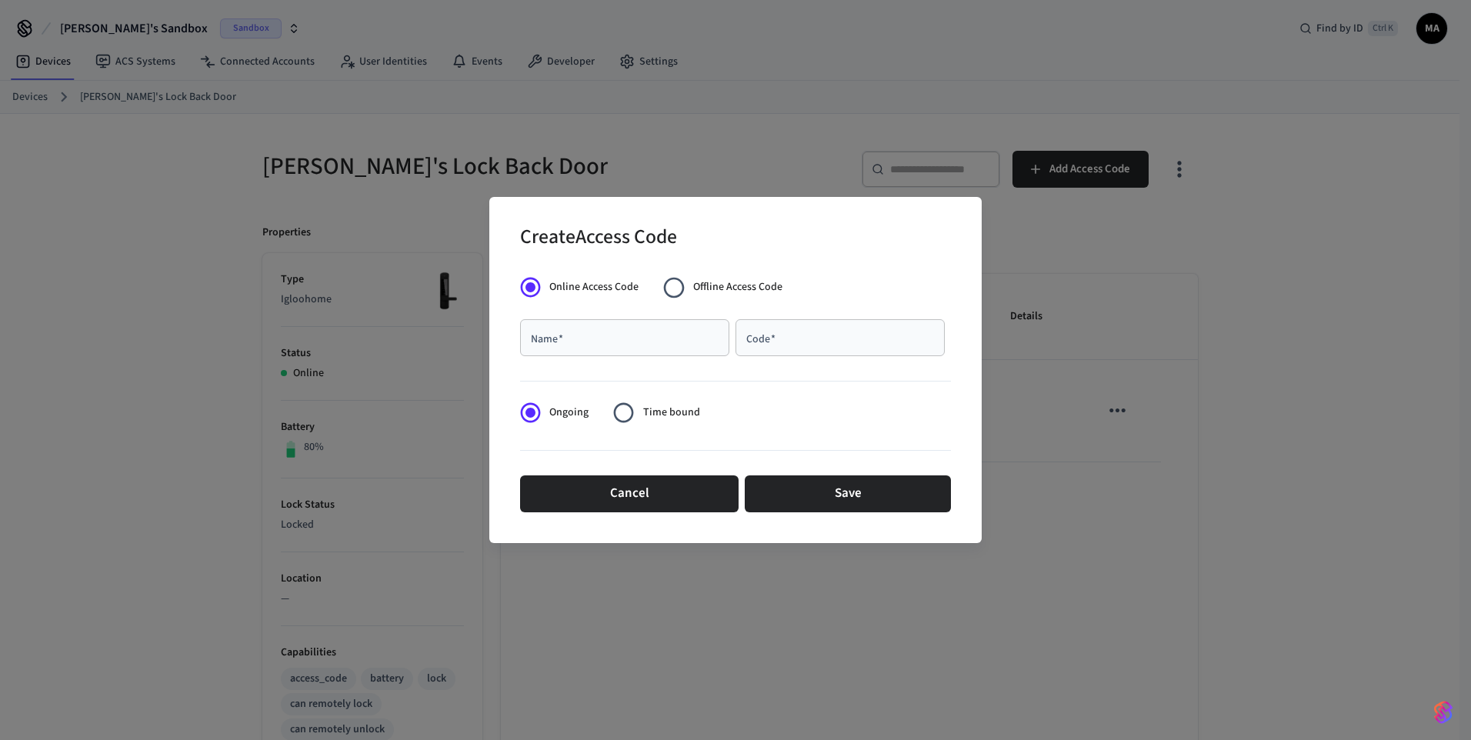
click at [710, 285] on span "Offline Access Code" at bounding box center [737, 287] width 89 height 16
click at [651, 407] on span "Time bound" at bounding box center [671, 413] width 57 height 16
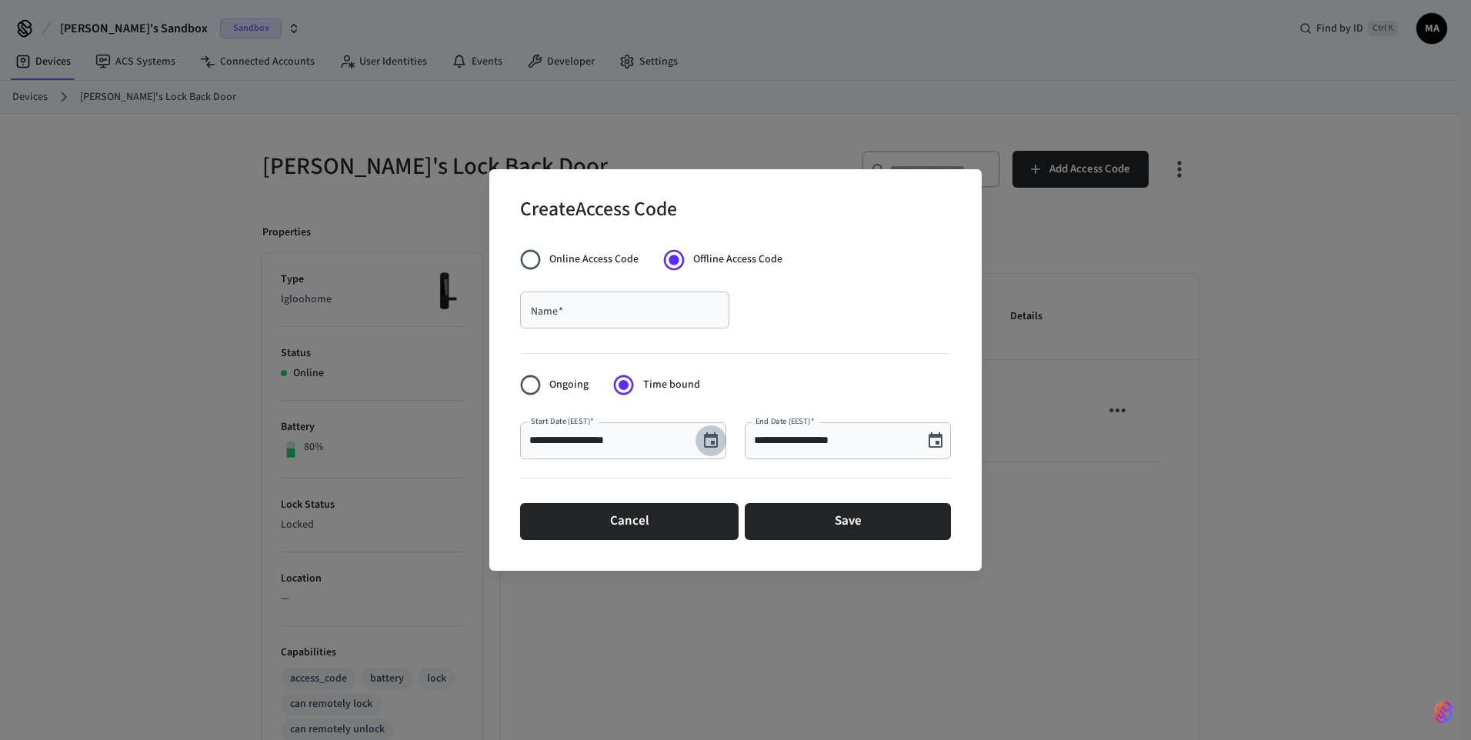
click at [706, 442] on icon "Choose date, selected date is Sep 9, 2025" at bounding box center [711, 441] width 18 height 18
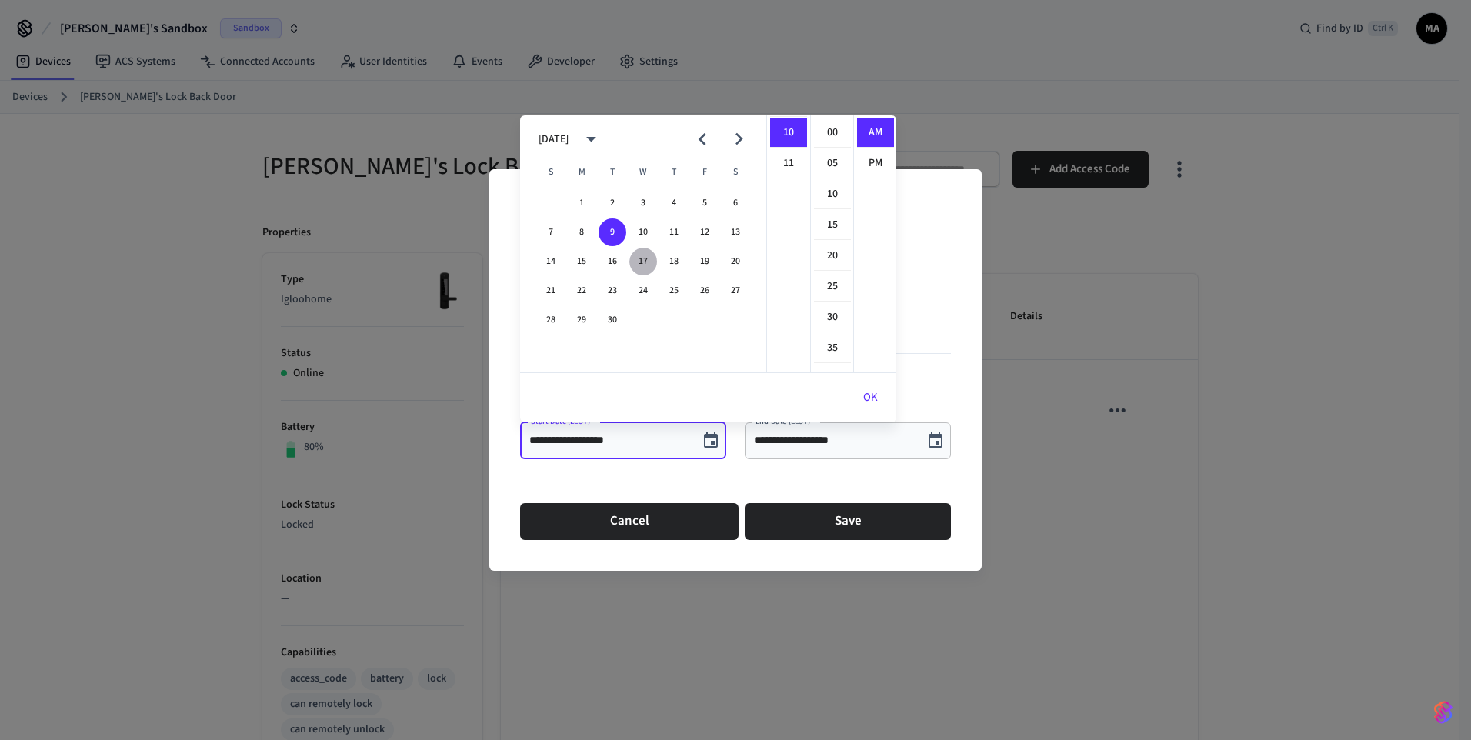
click at [640, 262] on button "17" at bounding box center [643, 262] width 28 height 28
type input "**********"
click at [933, 439] on icon "Choose date, selected date is Sep 9, 2025" at bounding box center [935, 441] width 18 height 18
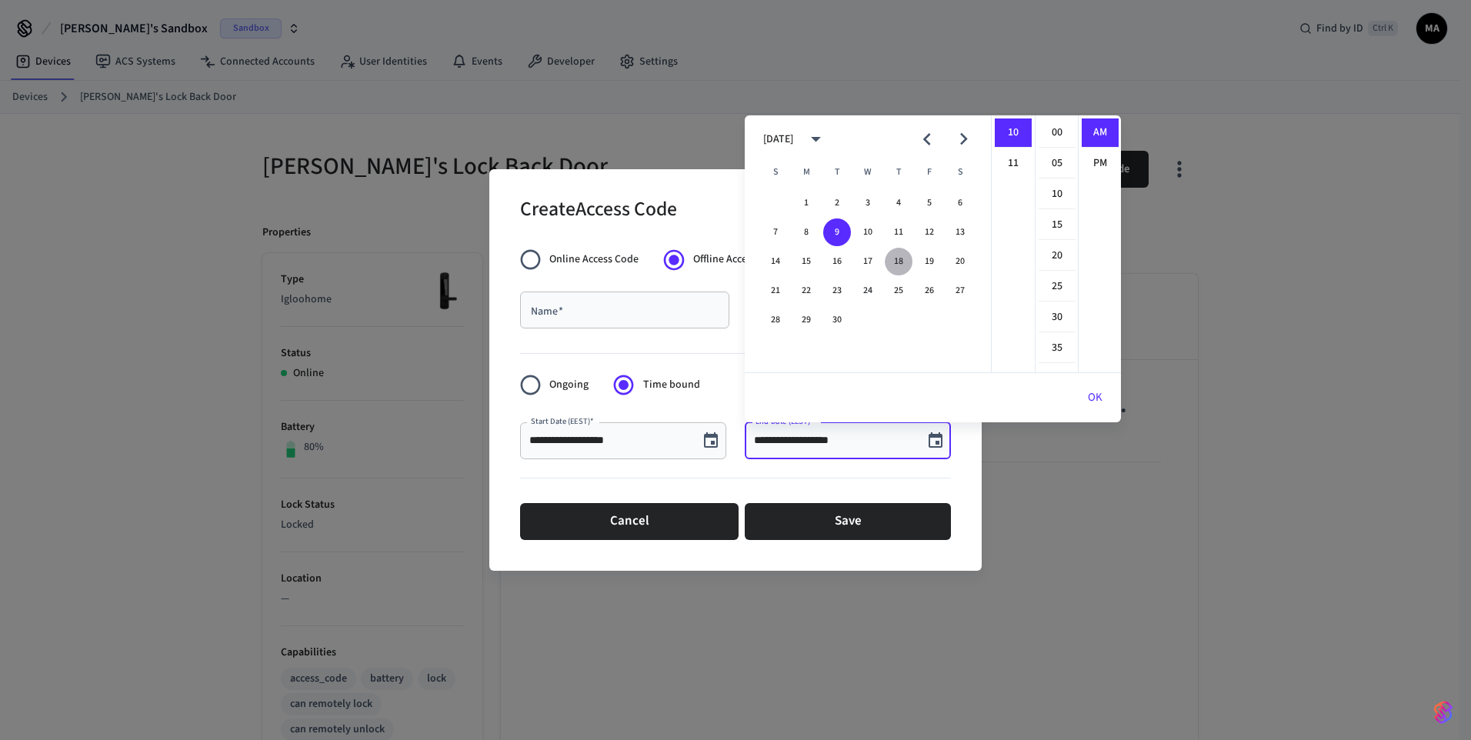
click at [896, 266] on button "18" at bounding box center [899, 262] width 28 height 28
type input "**********"
click at [651, 325] on div "Name   *" at bounding box center [624, 310] width 209 height 37
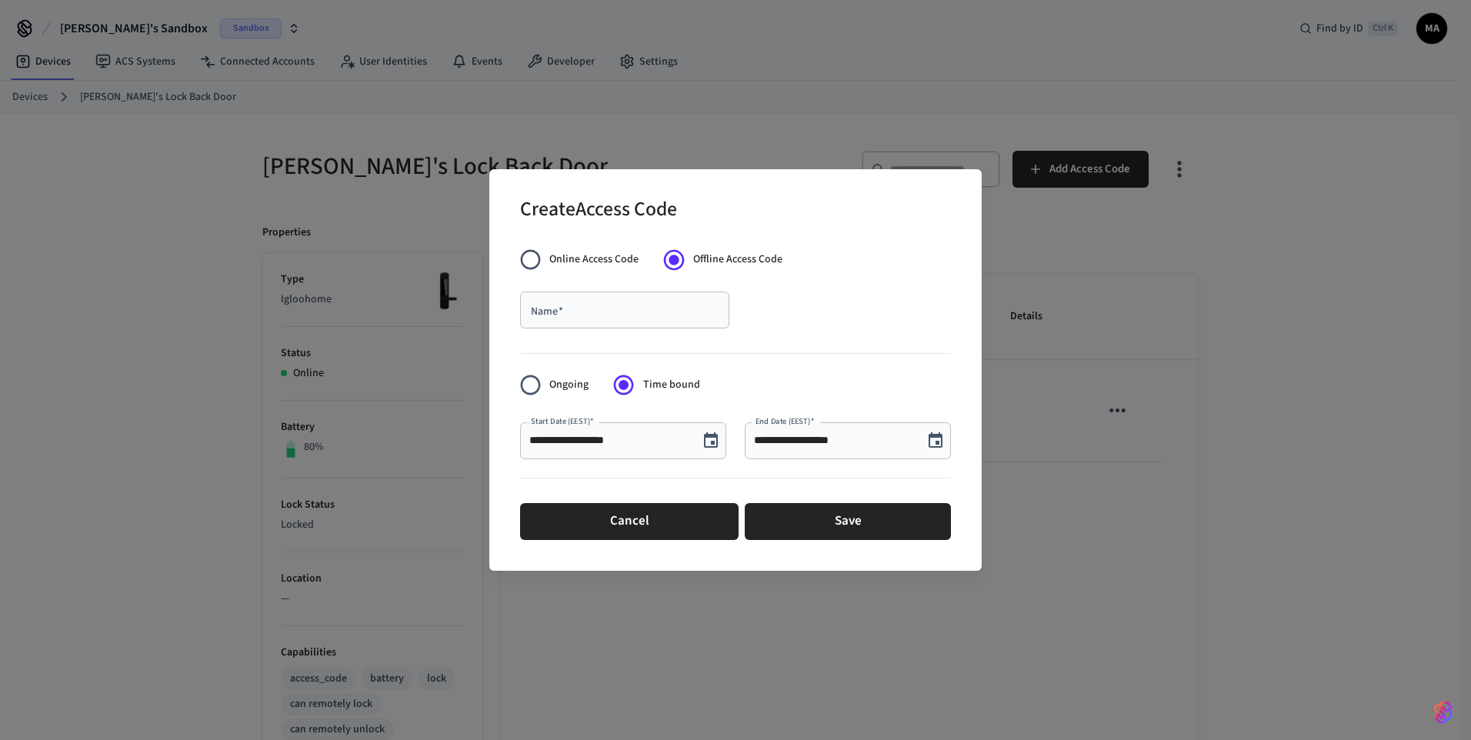
click at [661, 312] on input "Name   *" at bounding box center [624, 309] width 191 height 15
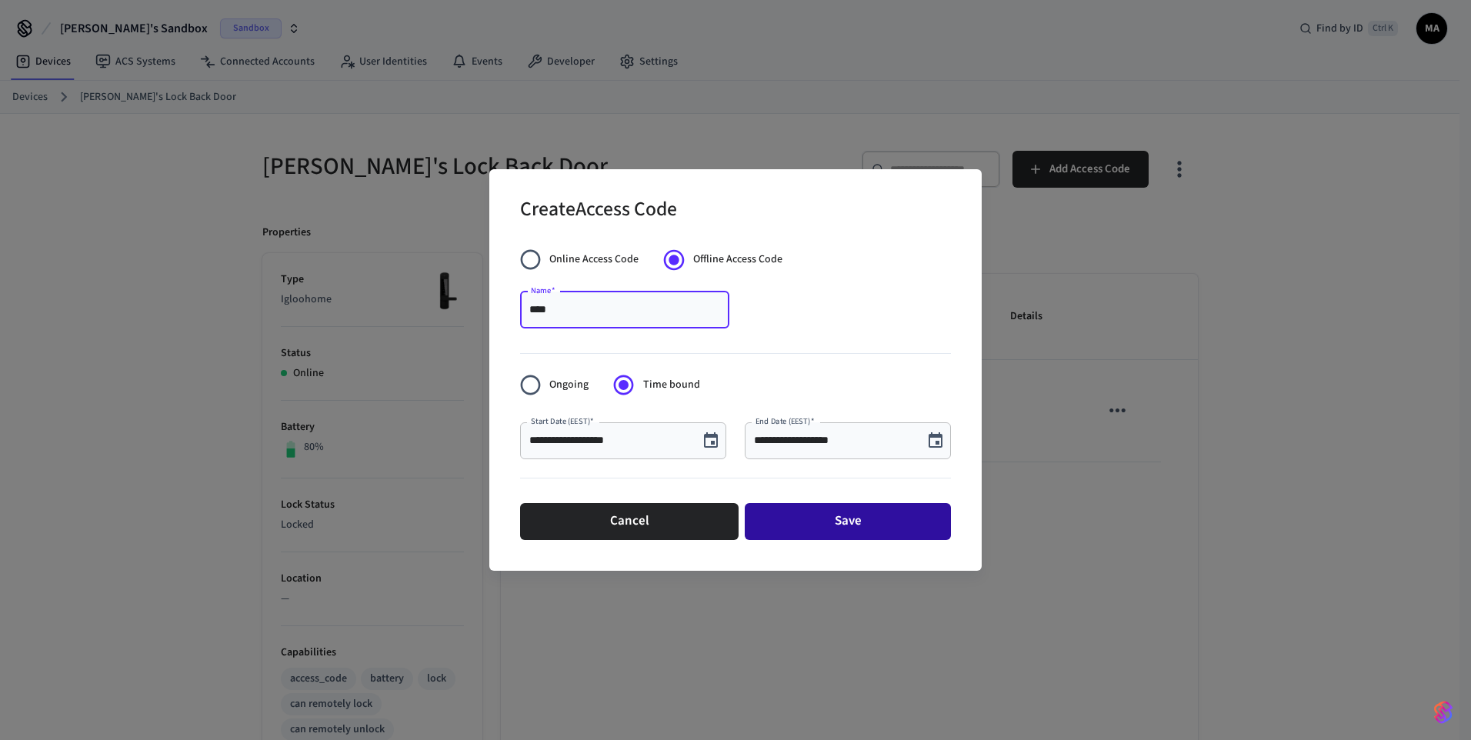
type input "****"
click at [805, 512] on button "Save" at bounding box center [848, 521] width 206 height 37
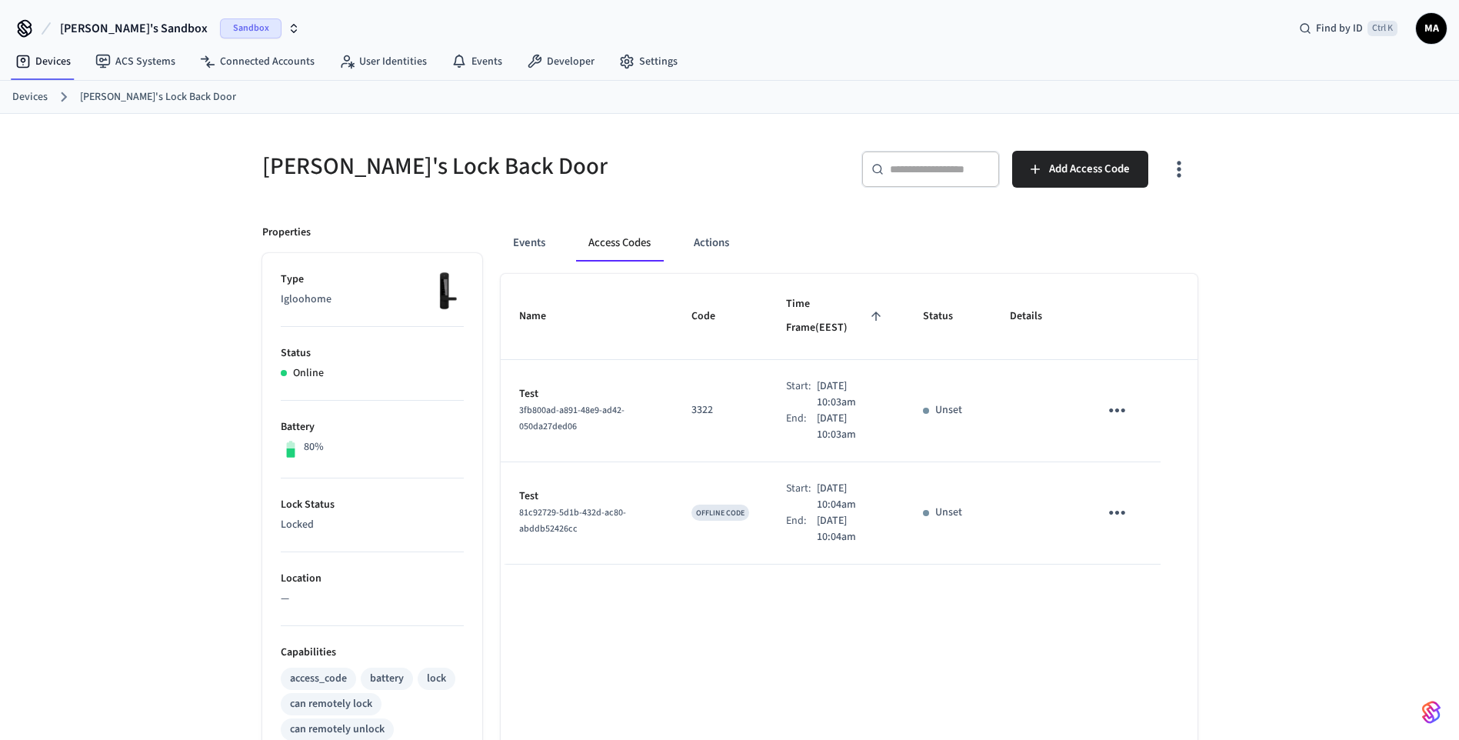
click at [721, 508] on span "OFFLINE CODE" at bounding box center [720, 513] width 48 height 11
drag, startPoint x: 721, startPoint y: 491, endPoint x: 836, endPoint y: 505, distance: 116.2
click at [836, 513] on p "[DATE] 10:04am" at bounding box center [851, 529] width 69 height 32
click at [1125, 501] on icon "sticky table" at bounding box center [1118, 513] width 24 height 24
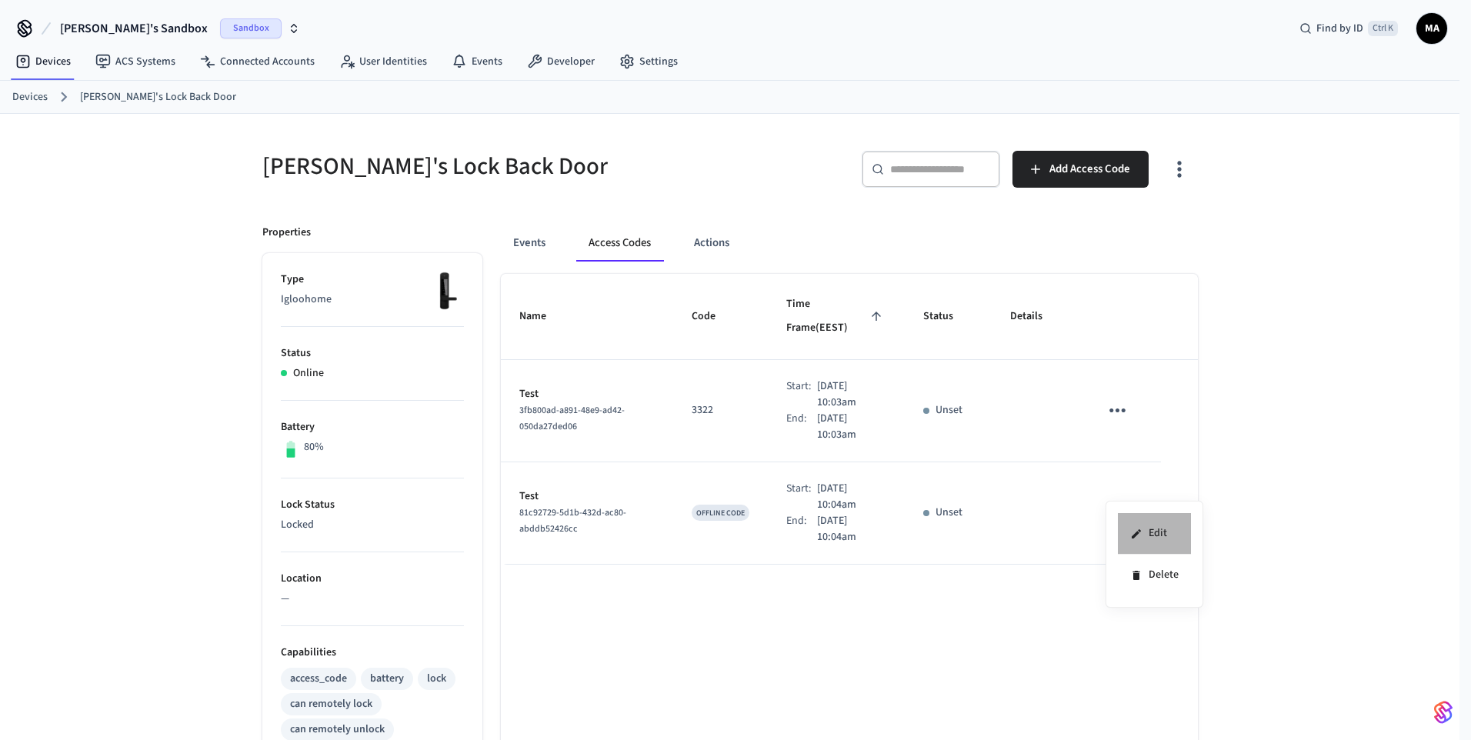
click at [1155, 532] on li "Edit" at bounding box center [1154, 534] width 73 height 42
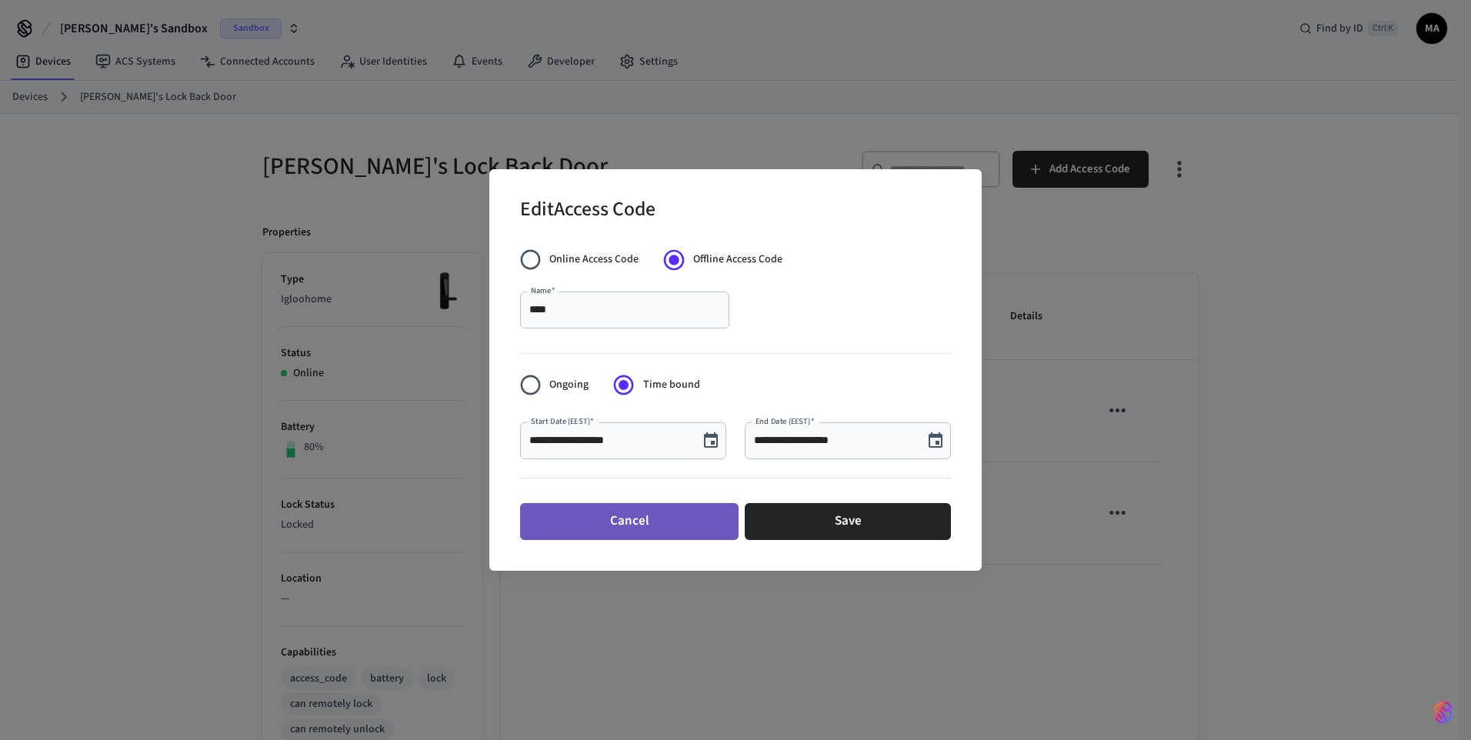
click at [687, 512] on button "Cancel" at bounding box center [629, 521] width 218 height 37
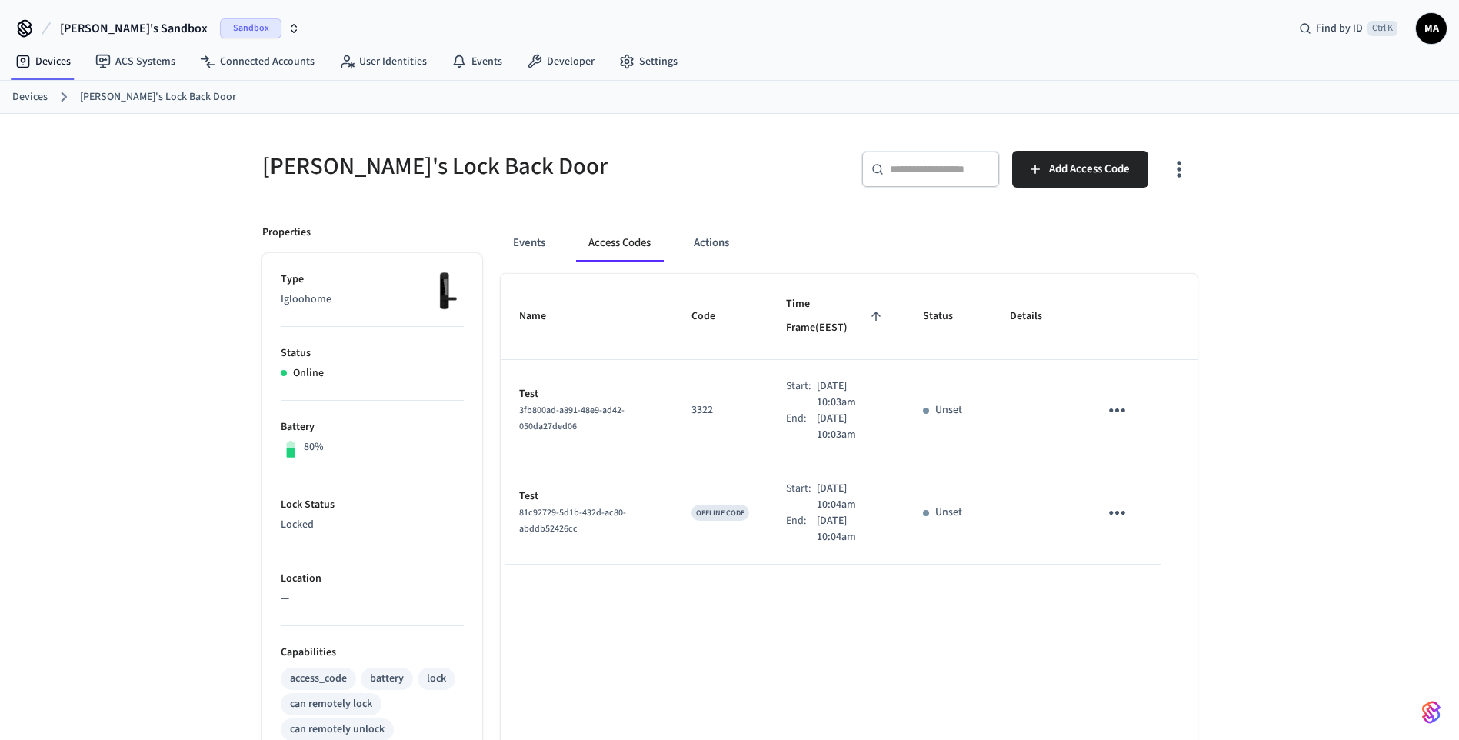
click at [961, 505] on p "Unset" at bounding box center [949, 513] width 27 height 16
drag, startPoint x: 961, startPoint y: 494, endPoint x: 831, endPoint y: 504, distance: 130.4
click at [831, 513] on p "[DATE] 10:04am" at bounding box center [851, 529] width 69 height 32
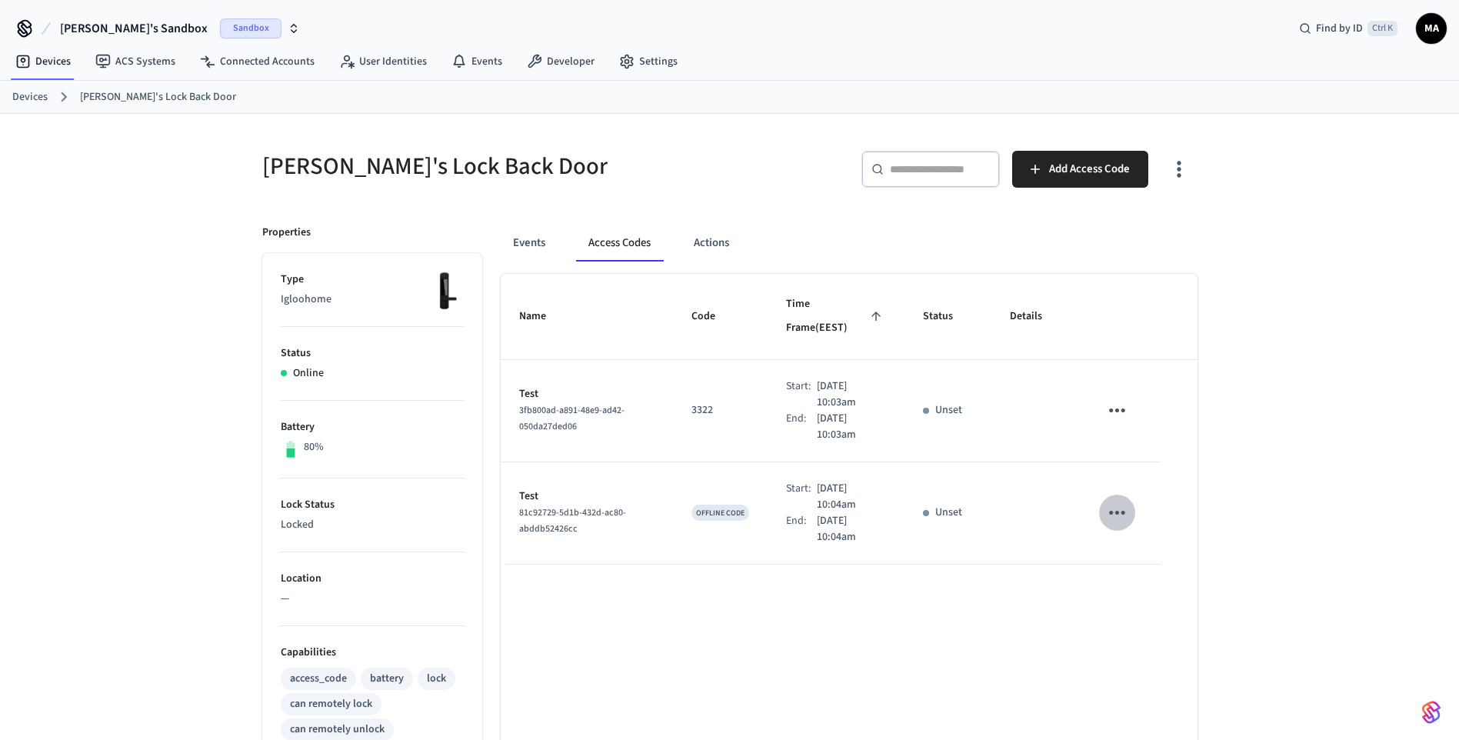
click at [1118, 501] on icon "sticky table" at bounding box center [1118, 513] width 24 height 24
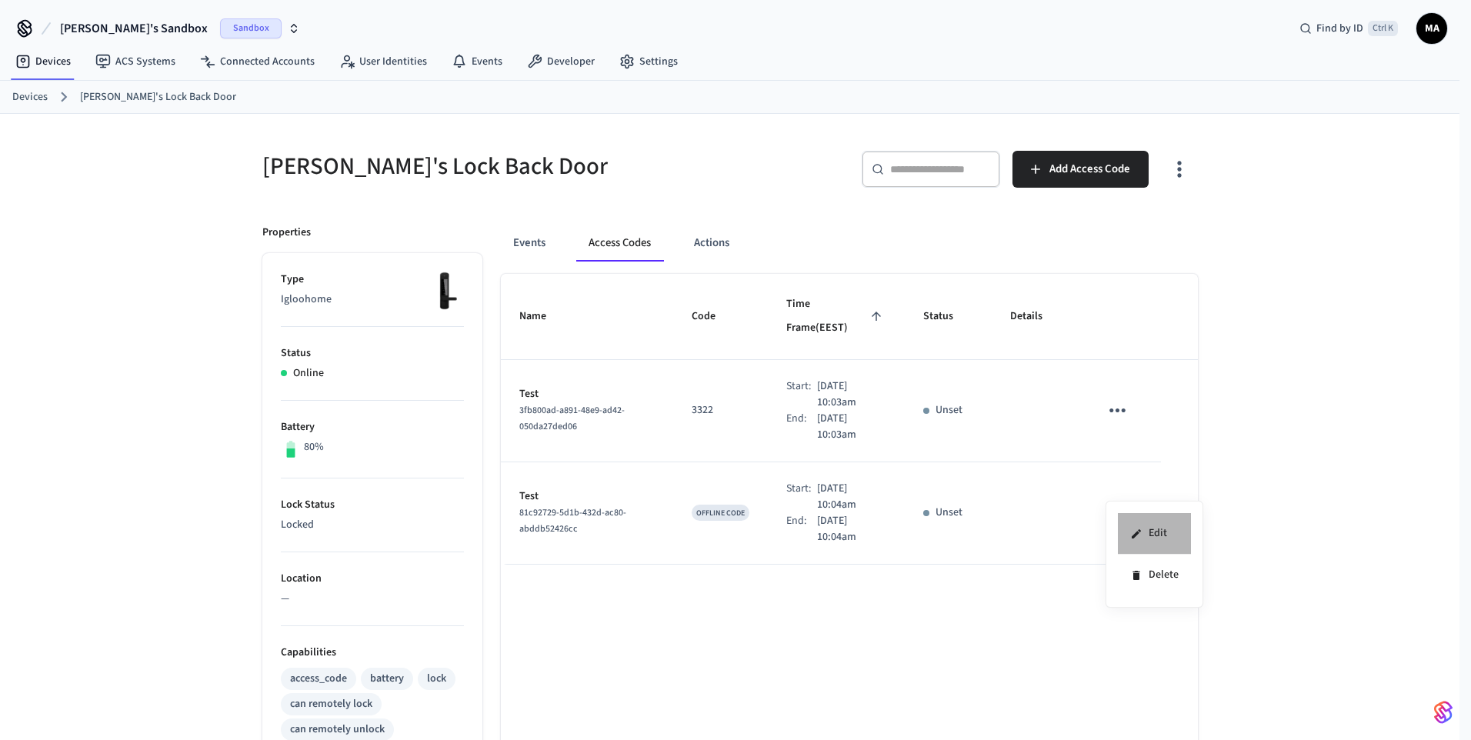
click at [1157, 535] on li "Edit" at bounding box center [1154, 534] width 73 height 42
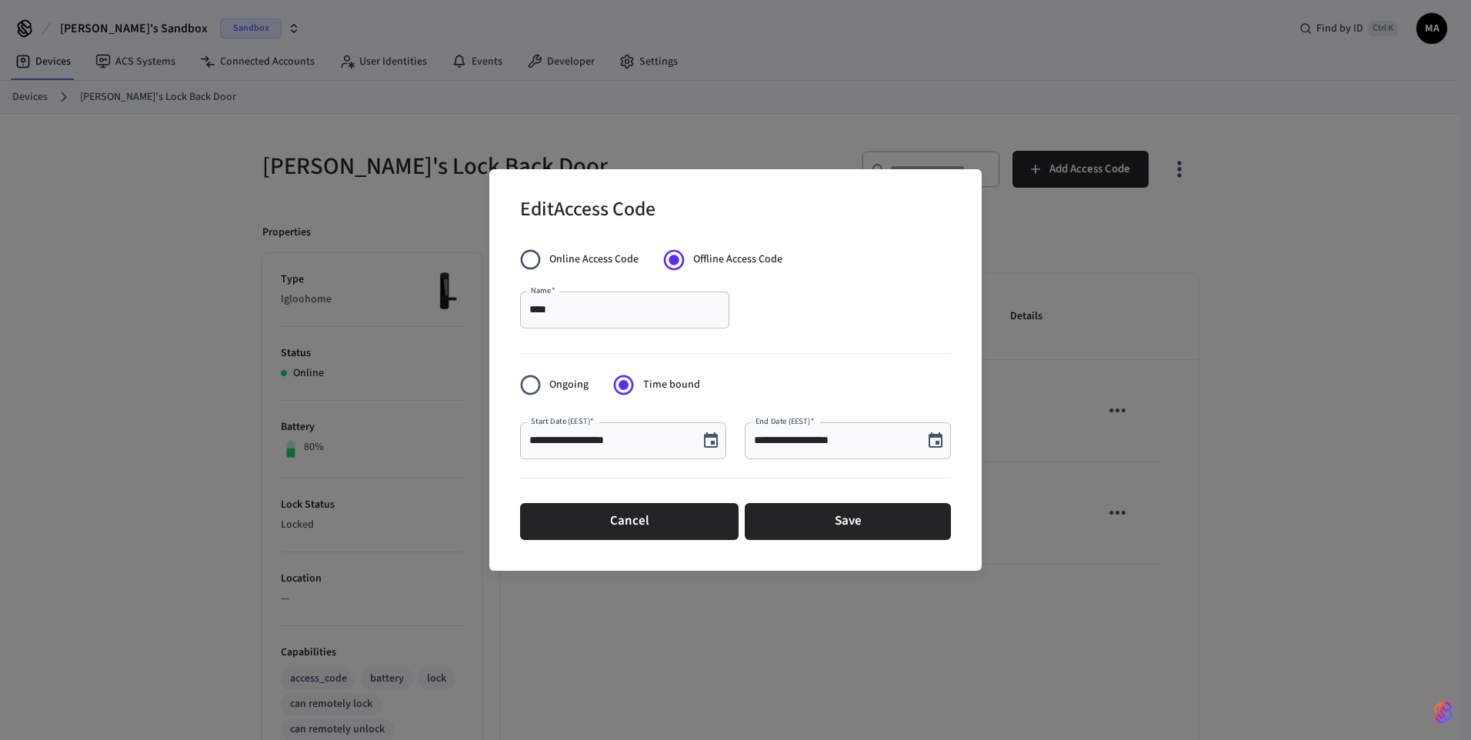
click at [624, 447] on input "**********" at bounding box center [609, 440] width 160 height 15
click at [710, 440] on icon "Choose date, selected date is Sep 17, 2025" at bounding box center [711, 441] width 18 height 18
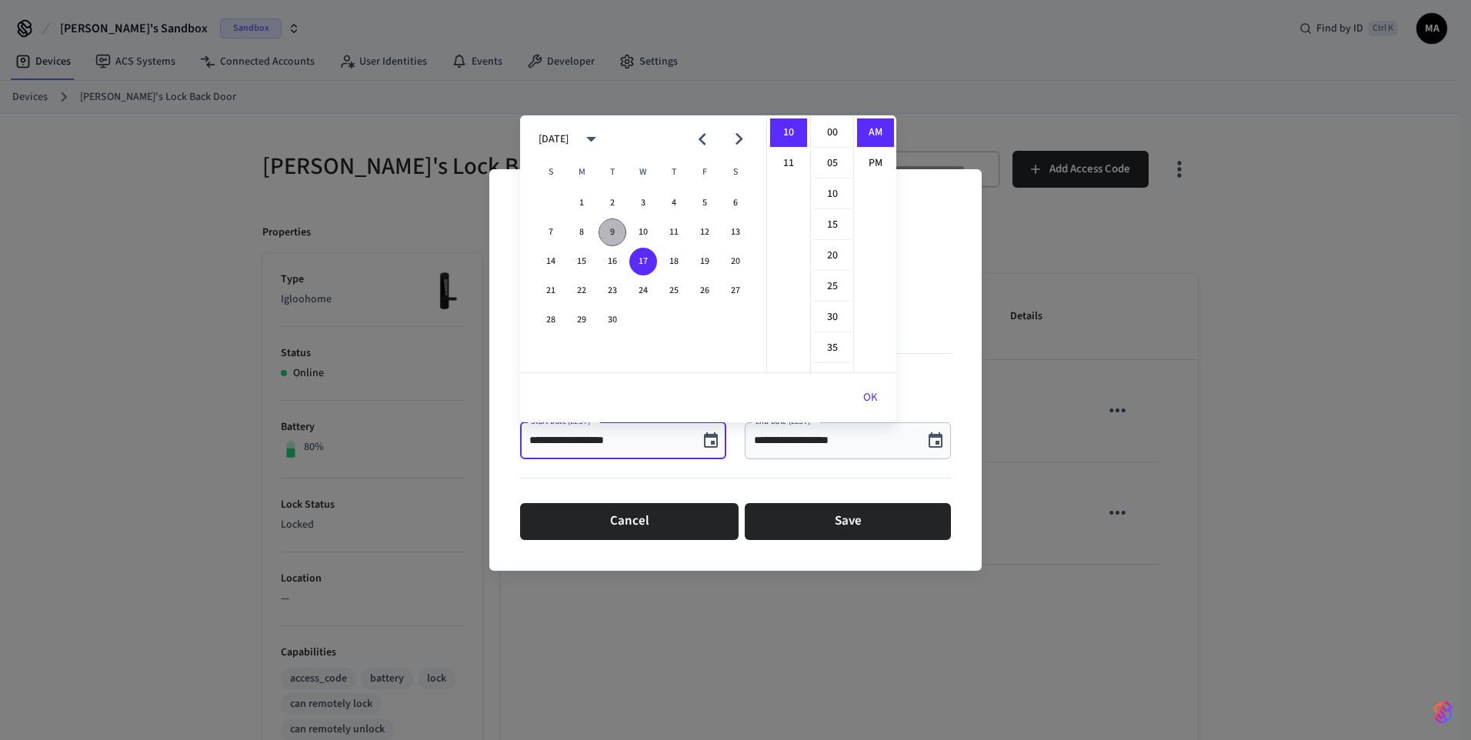
click at [617, 230] on button "9" at bounding box center [613, 232] width 28 height 28
type input "**********"
click at [801, 437] on input "**********" at bounding box center [834, 440] width 160 height 15
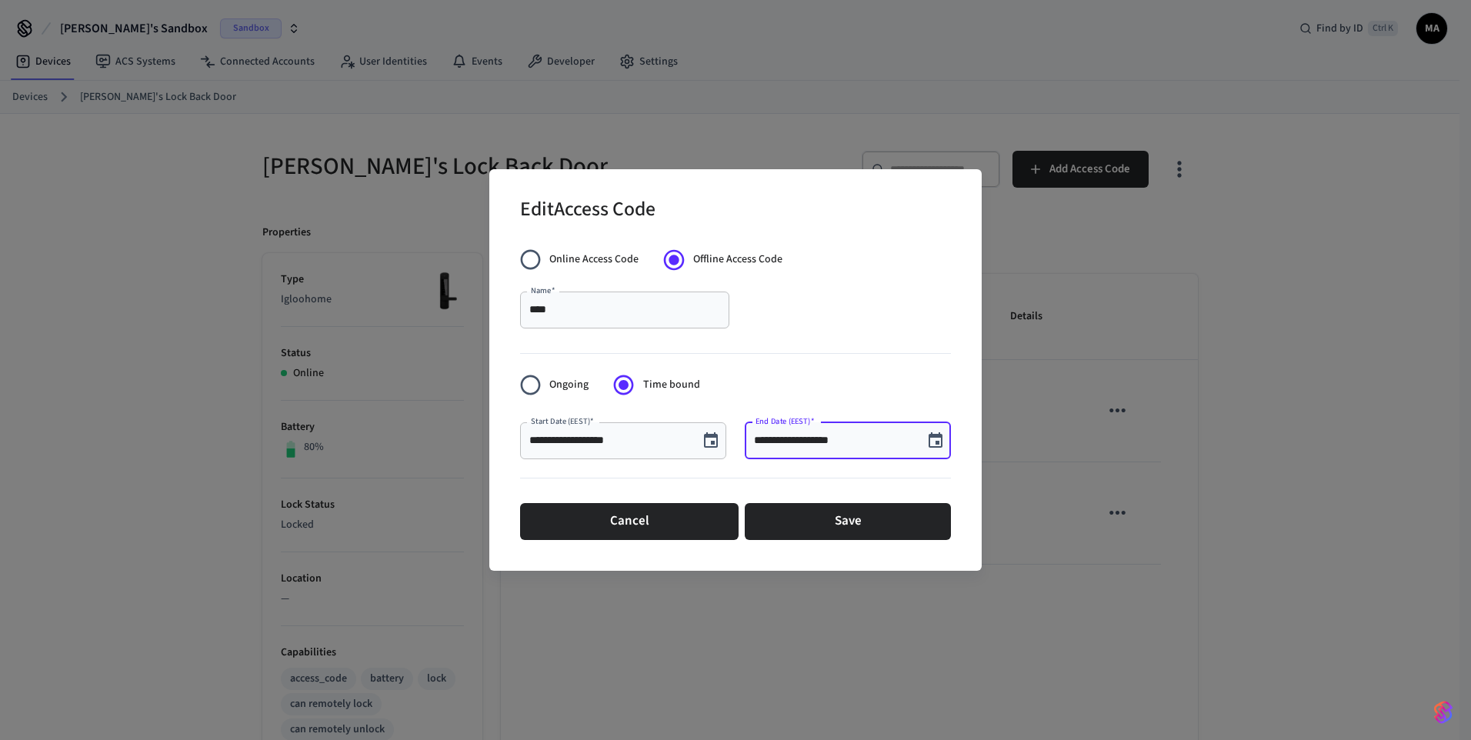
click at [802, 435] on input "**********" at bounding box center [834, 440] width 160 height 15
click at [937, 439] on icon "Choose date, selected date is Sep 18, 2025" at bounding box center [935, 441] width 18 height 18
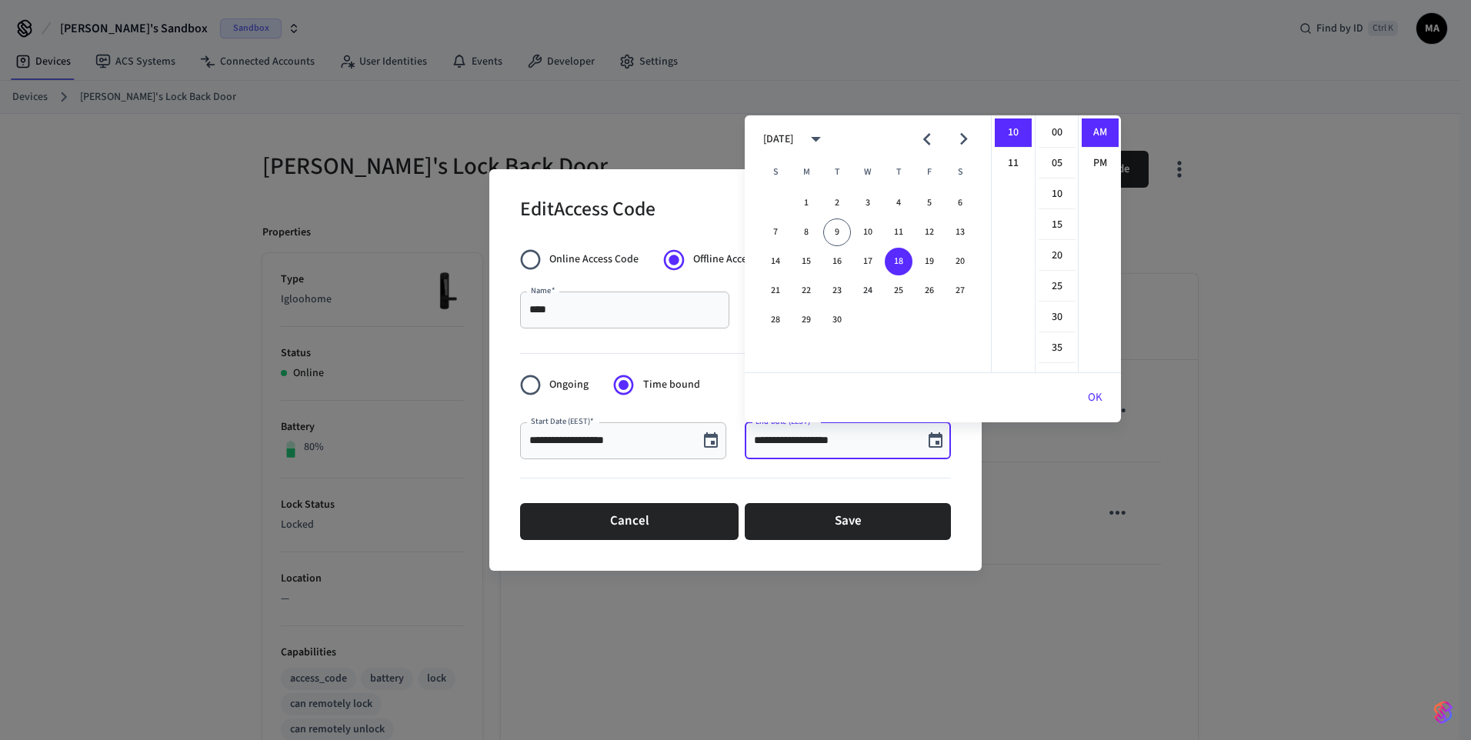
click at [619, 469] on div at bounding box center [735, 481] width 431 height 32
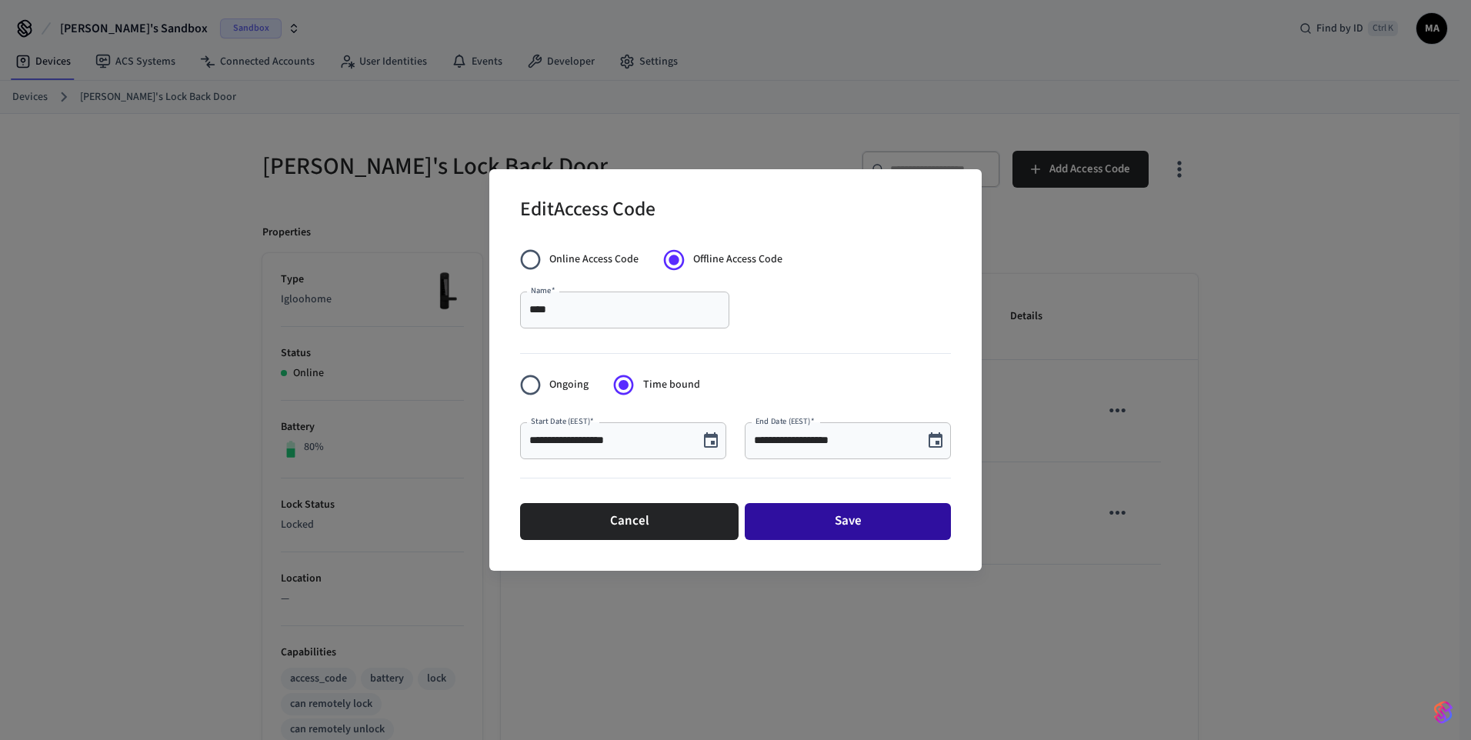
click at [813, 522] on button "Save" at bounding box center [848, 521] width 206 height 37
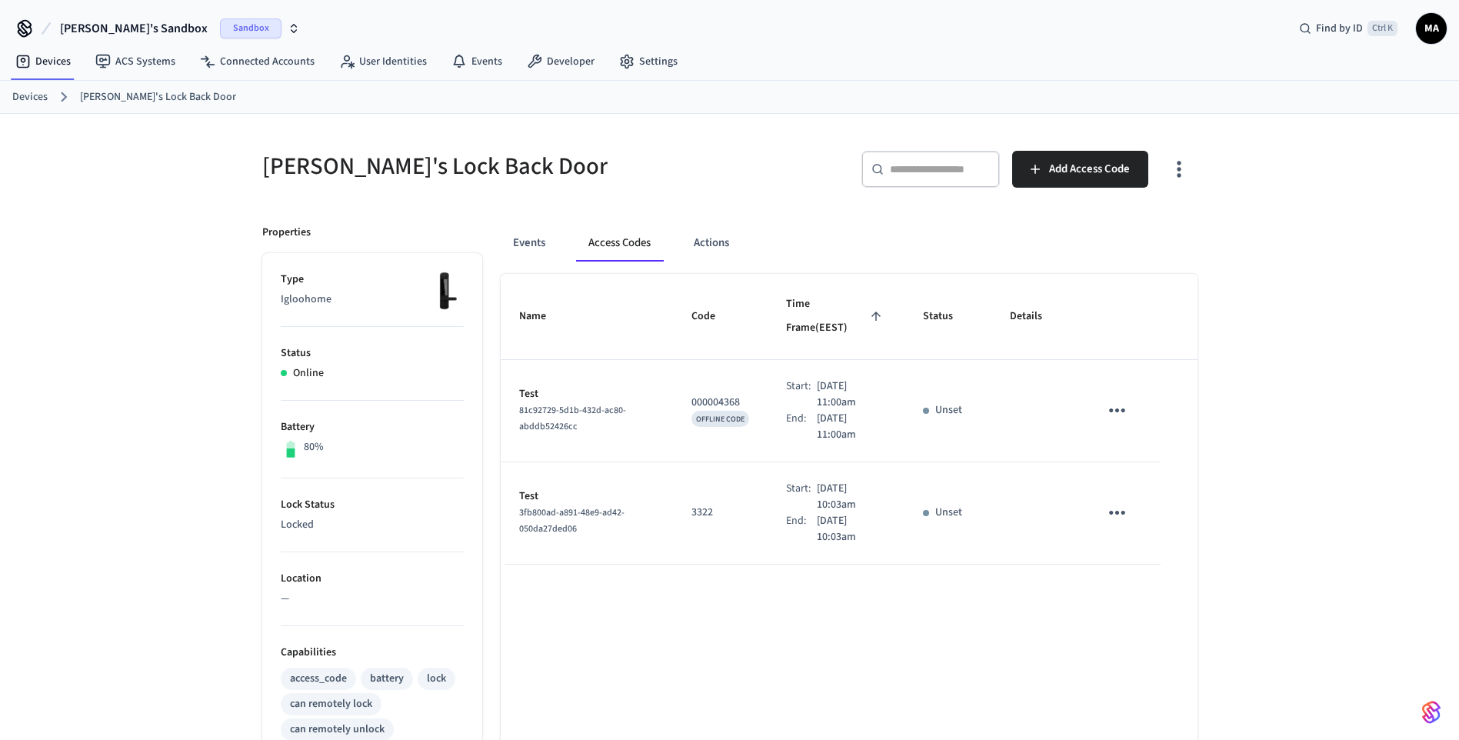
click at [692, 395] on p "000004368" at bounding box center [721, 403] width 58 height 16
drag, startPoint x: 685, startPoint y: 377, endPoint x: 636, endPoint y: 385, distance: 50.0
click at [636, 402] on div "81c92729-5d1b-432d-ac80-abddb52426cc" at bounding box center [586, 418] width 135 height 32
click at [1077, 183] on button "Add Access Code" at bounding box center [1080, 169] width 136 height 37
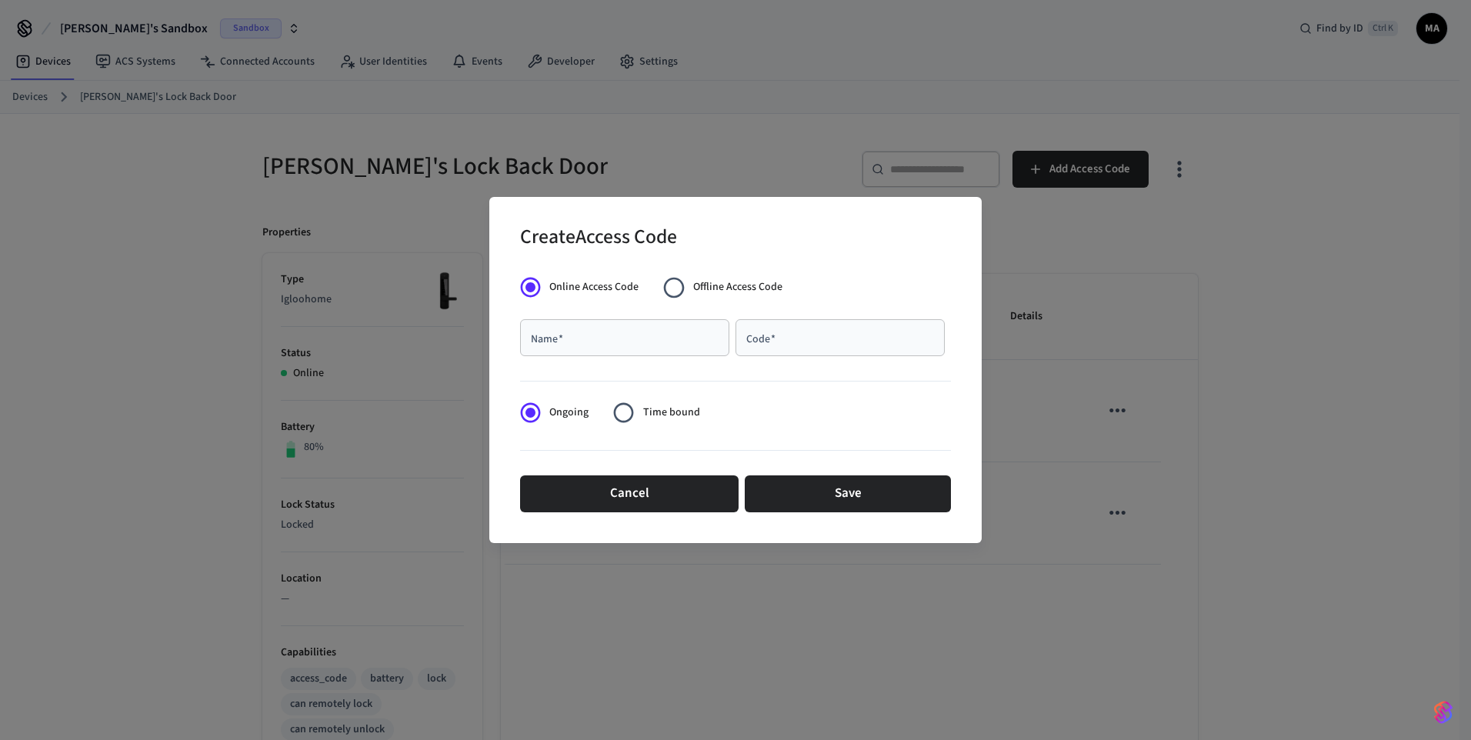
click at [697, 283] on span "Offline Access Code" at bounding box center [737, 287] width 89 height 16
click at [669, 328] on div "Name   *" at bounding box center [624, 337] width 209 height 37
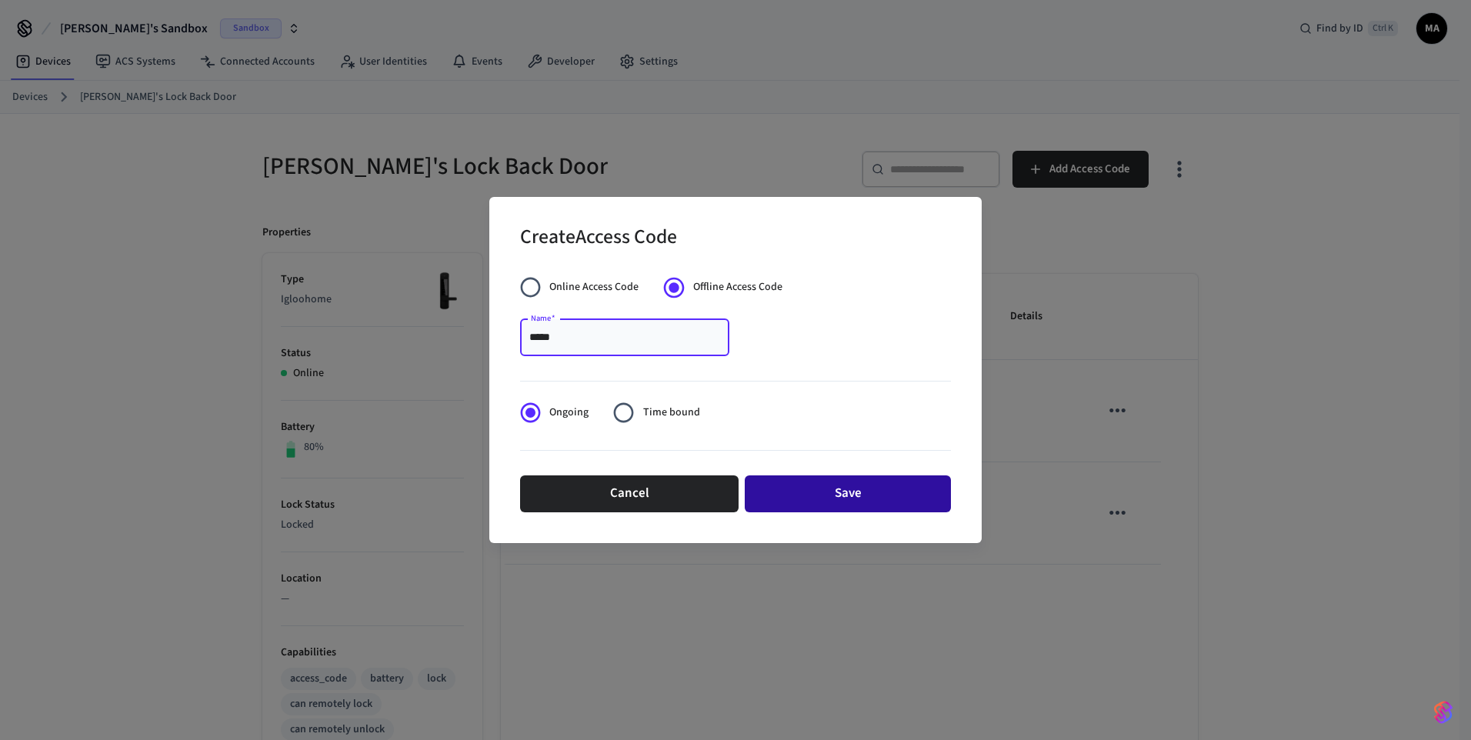
type input "*****"
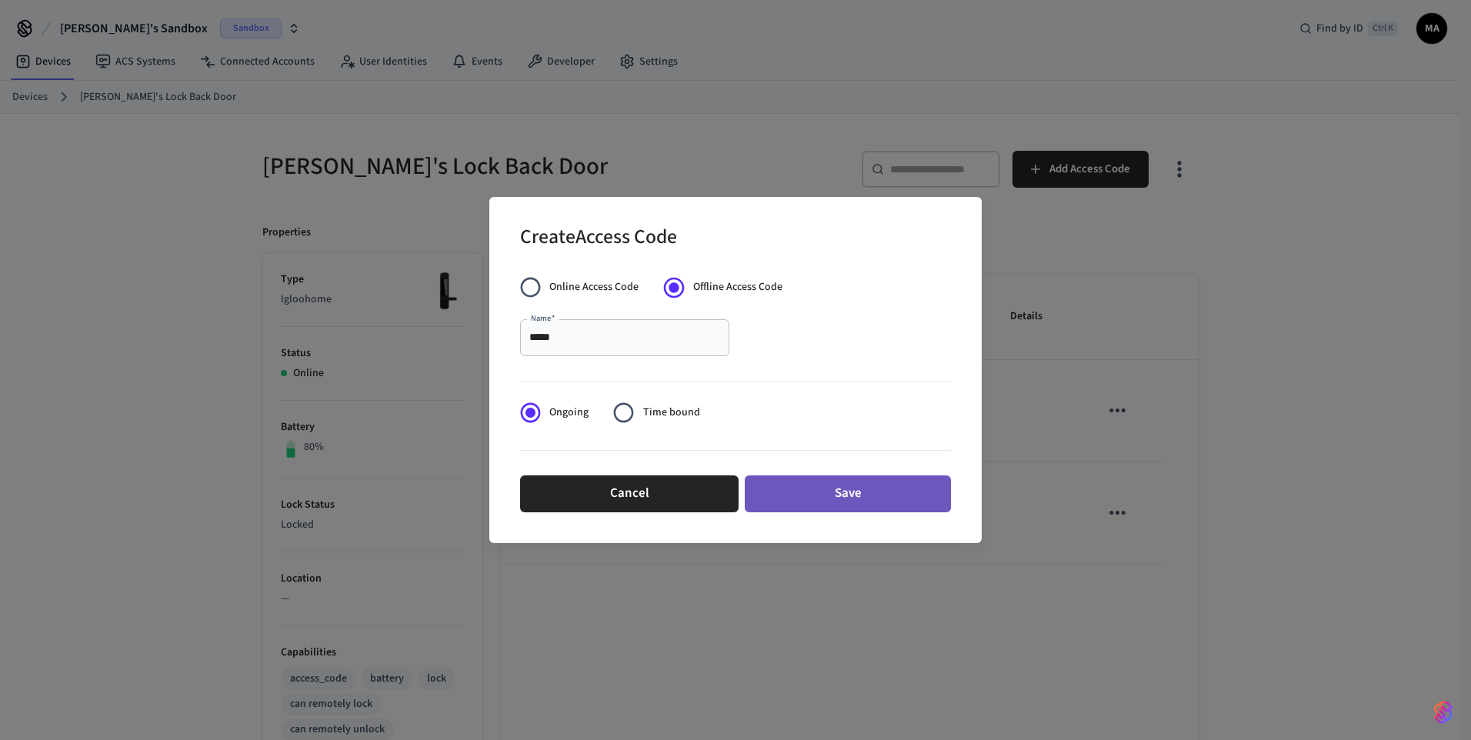
click at [809, 490] on button "Save" at bounding box center [848, 493] width 206 height 37
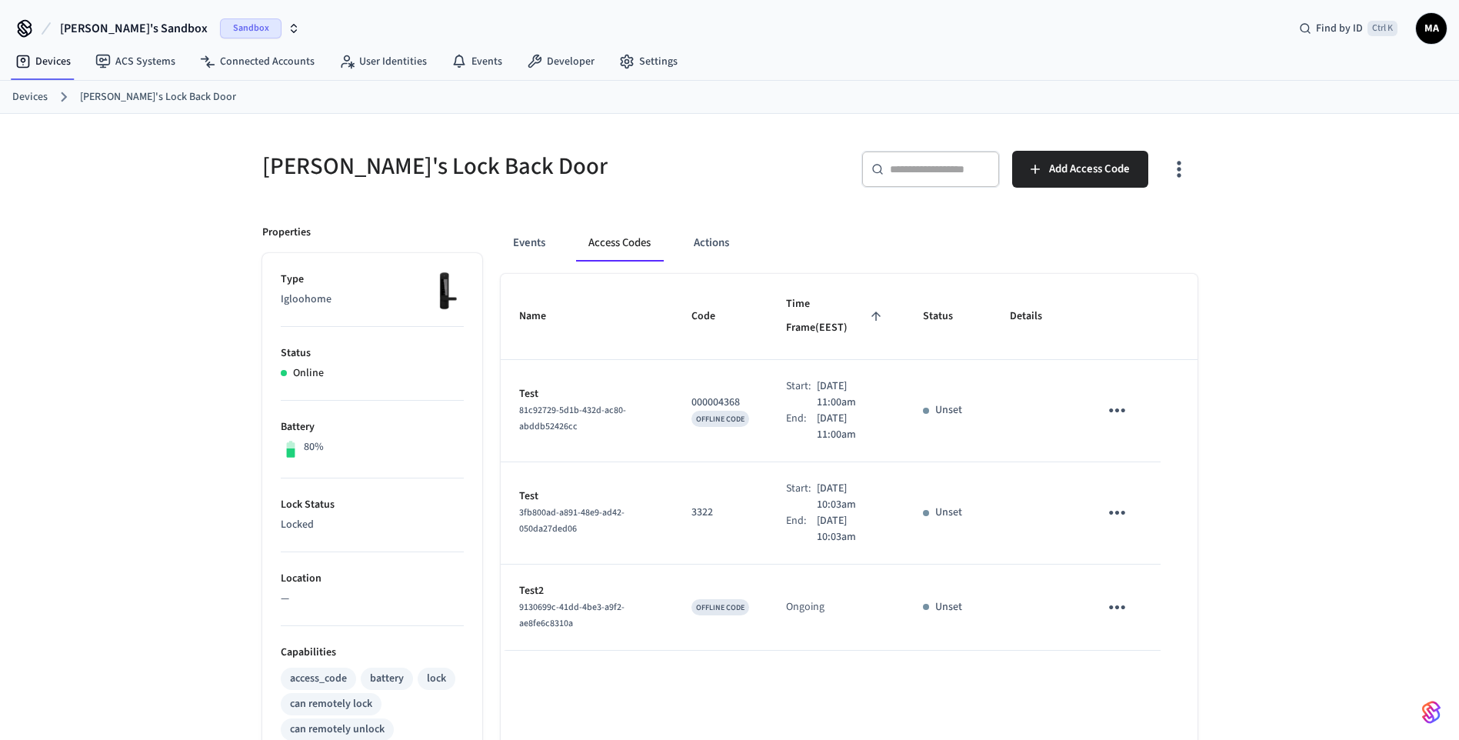
click at [559, 599] on div "9130699c-41dd-4be3-a9f2-ae8fe6c8310a" at bounding box center [586, 615] width 135 height 32
click at [227, 65] on link "Connected Accounts" at bounding box center [257, 62] width 139 height 28
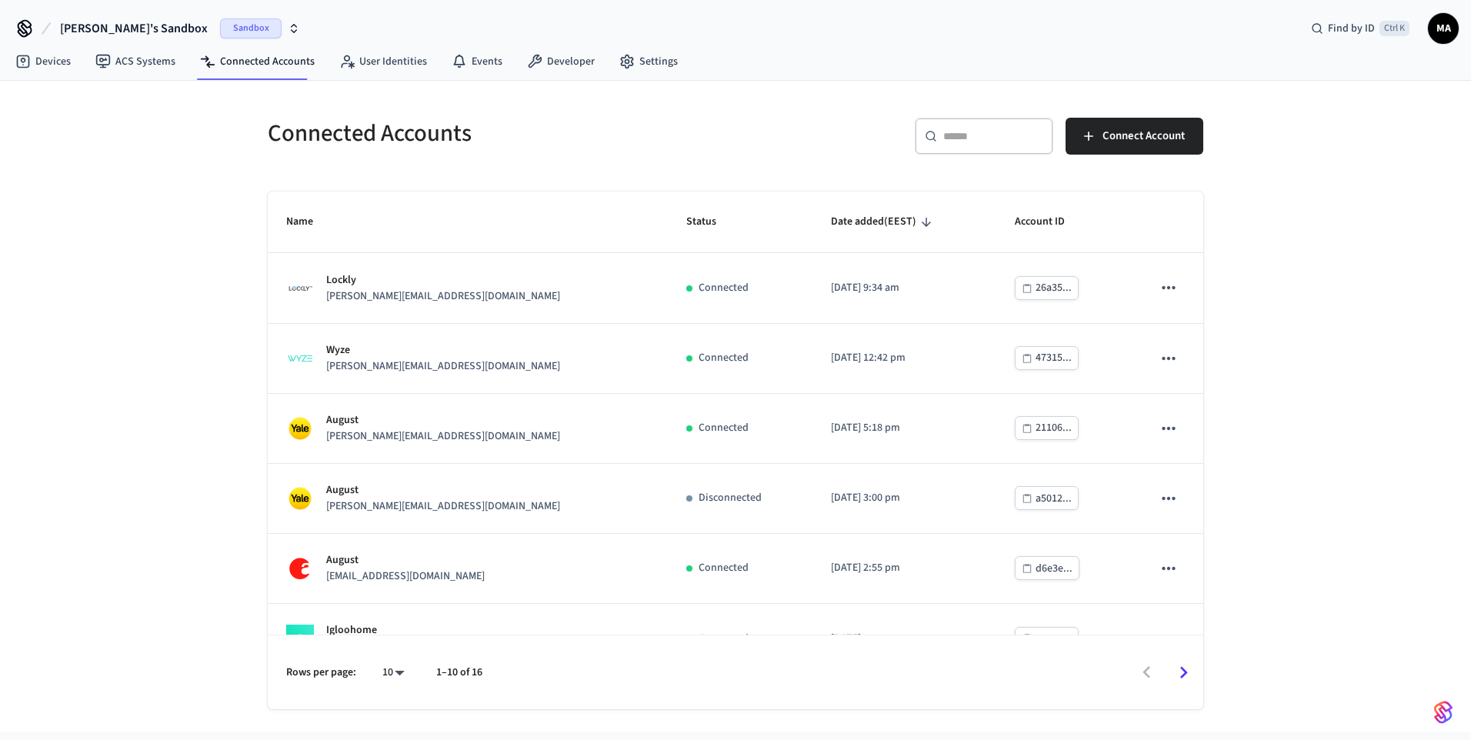
click at [952, 135] on input "text" at bounding box center [993, 135] width 100 height 15
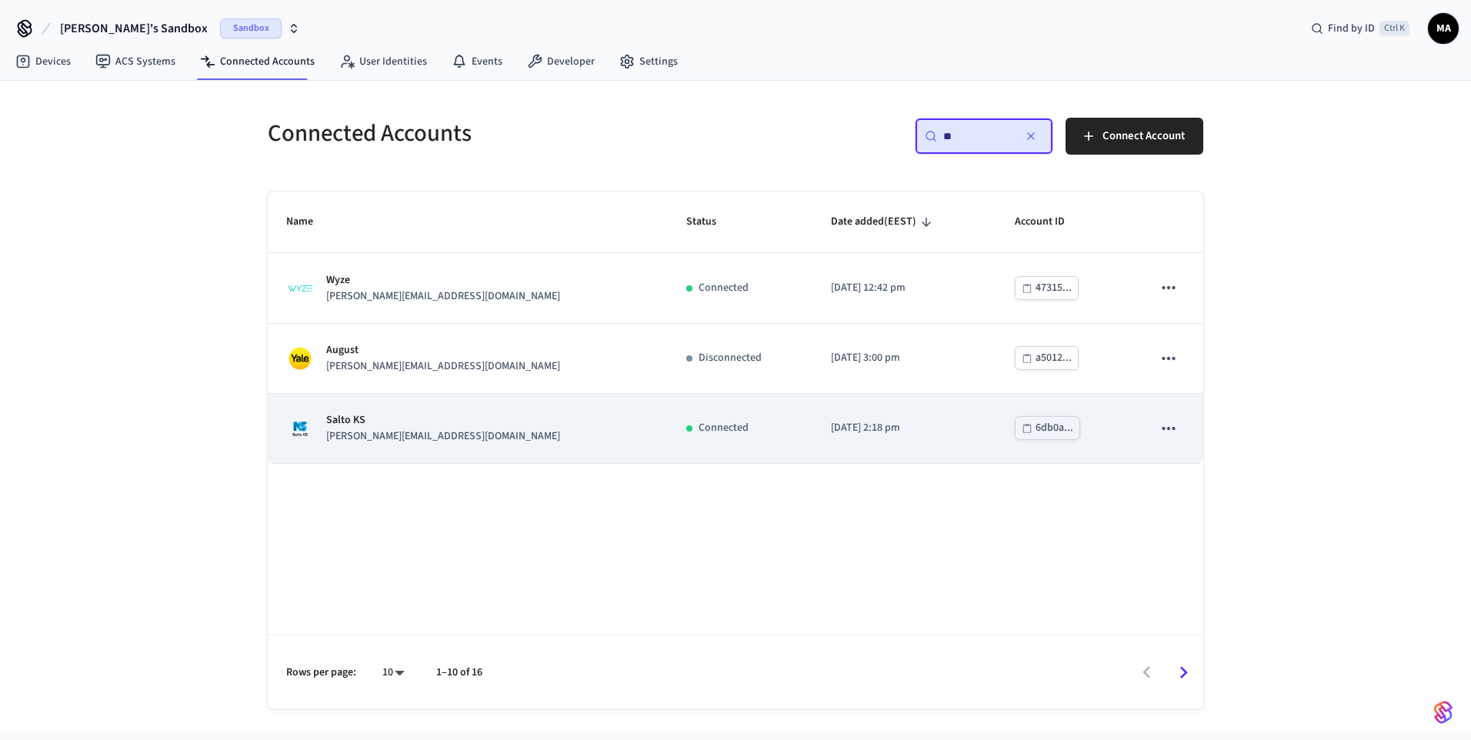
type input "**"
click at [337, 432] on p "[PERSON_NAME][EMAIL_ADDRESS][DOMAIN_NAME]" at bounding box center [443, 437] width 234 height 16
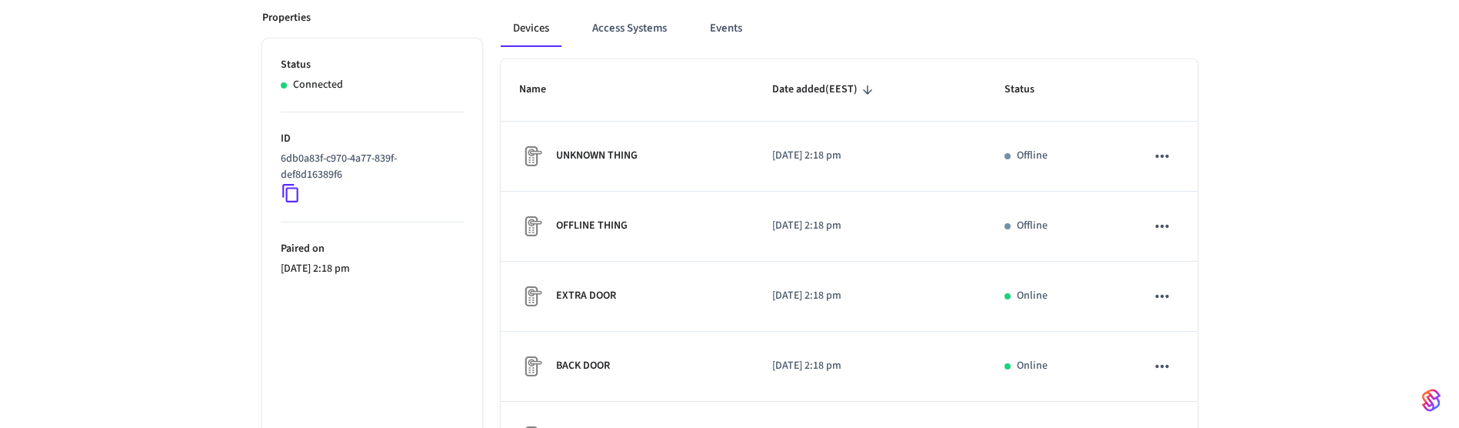
scroll to position [349, 0]
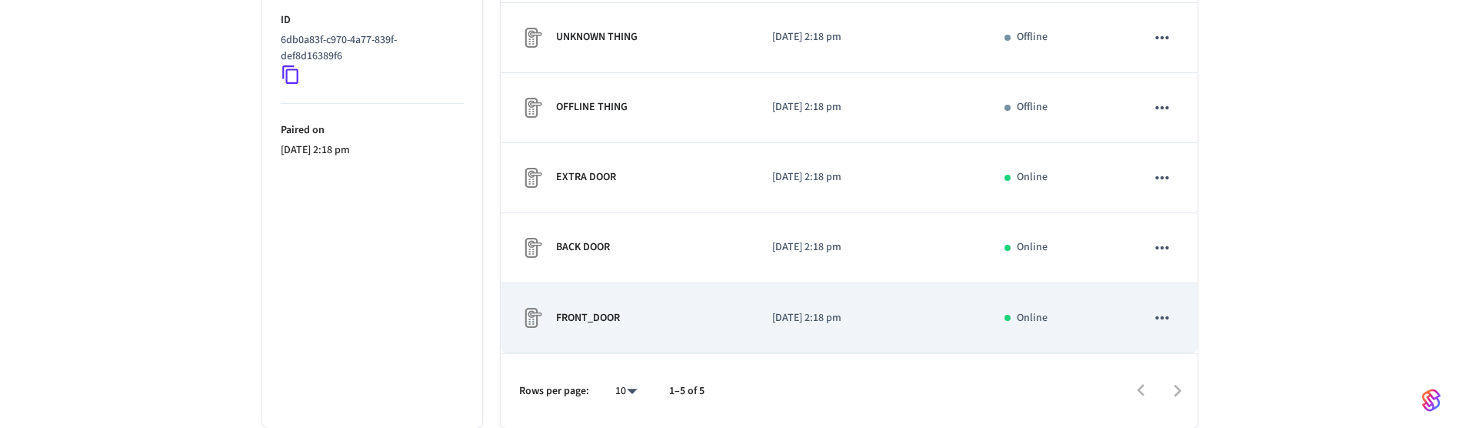
click at [602, 314] on p "FRONT_DOOR" at bounding box center [588, 318] width 64 height 16
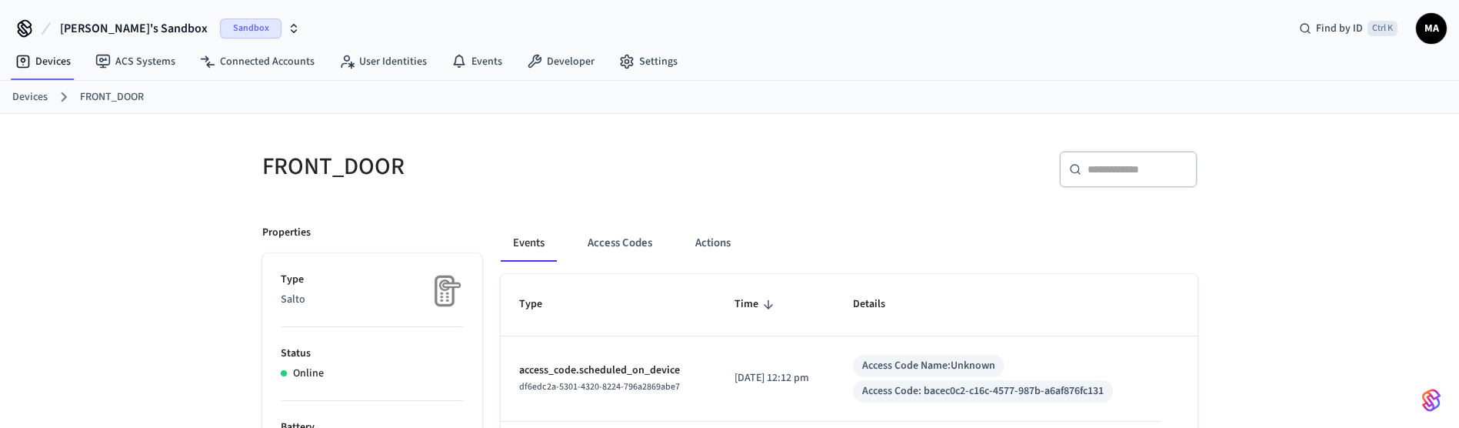
click at [829, 162] on div "​ ​" at bounding box center [968, 175] width 459 height 49
